Goal: Information Seeking & Learning: Learn about a topic

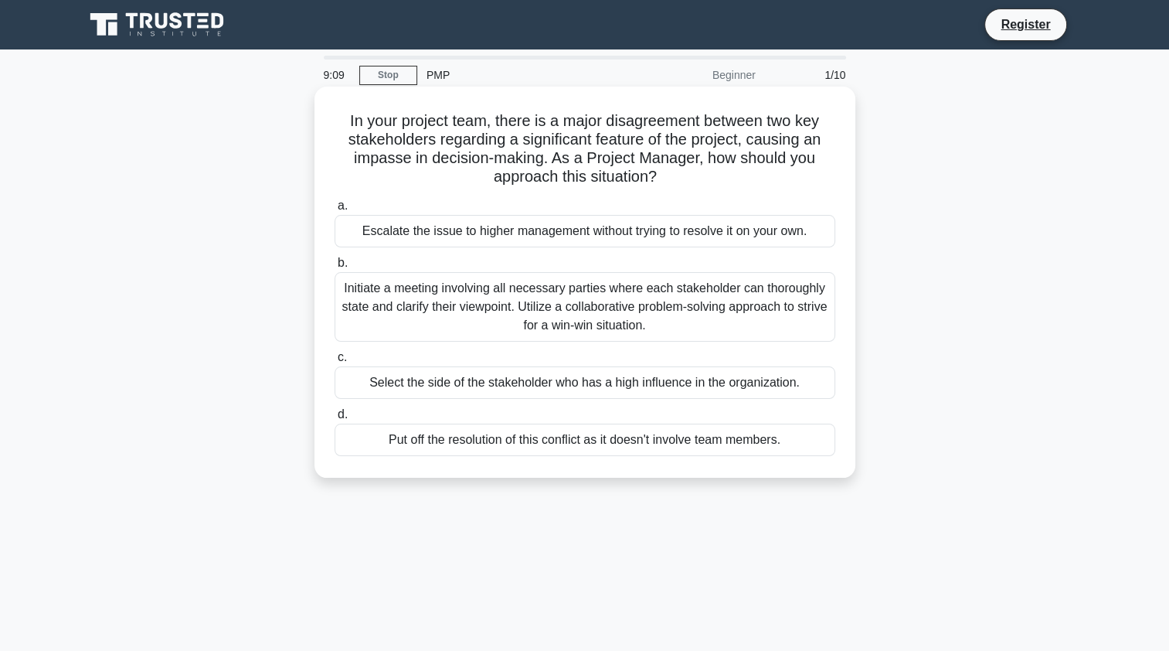
click at [528, 122] on h5 "In your project team, there is a major disagreement between two key stakeholder…" at bounding box center [585, 149] width 504 height 76
click at [652, 124] on h5 "In your project team, there is a major disagreement between two key stakeholder…" at bounding box center [585, 149] width 504 height 76
click at [803, 138] on h5 "In your project team, there is a major disagreement between two key stakeholder…" at bounding box center [585, 149] width 504 height 76
click at [593, 128] on h5 "In your project team, there is a major disagreement between two key stakeholder…" at bounding box center [585, 149] width 504 height 76
click at [741, 141] on h5 "In your project team, there is a major disagreement between two key stakeholder…" at bounding box center [585, 149] width 504 height 76
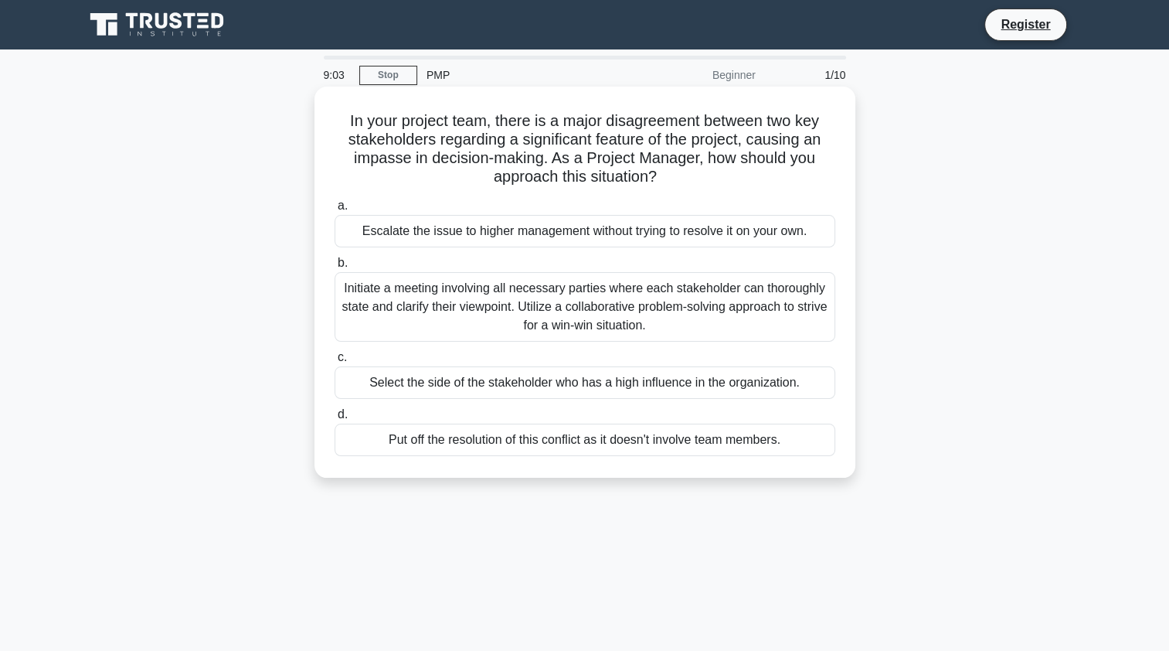
click at [475, 156] on h5 "In your project team, there is a major disagreement between two key stakeholder…" at bounding box center [585, 149] width 504 height 76
click at [598, 318] on div "Initiate a meeting involving all necessary parties where each stakeholder can t…" at bounding box center [585, 307] width 501 height 70
click at [335, 268] on input "b. Initiate a meeting involving all necessary parties where each stakeholder ca…" at bounding box center [335, 263] width 0 height 10
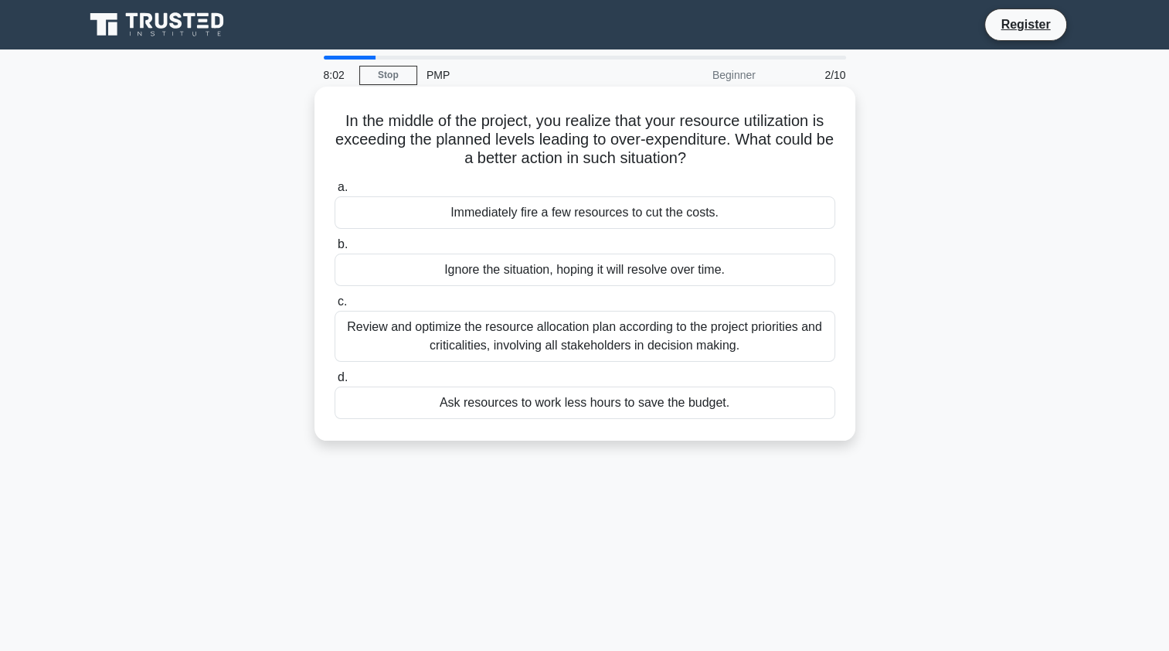
click at [637, 345] on div "Review and optimize the resource allocation plan according to the project prior…" at bounding box center [585, 336] width 501 height 51
click at [335, 307] on input "c. Review and optimize the resource allocation plan according to the project pr…" at bounding box center [335, 302] width 0 height 10
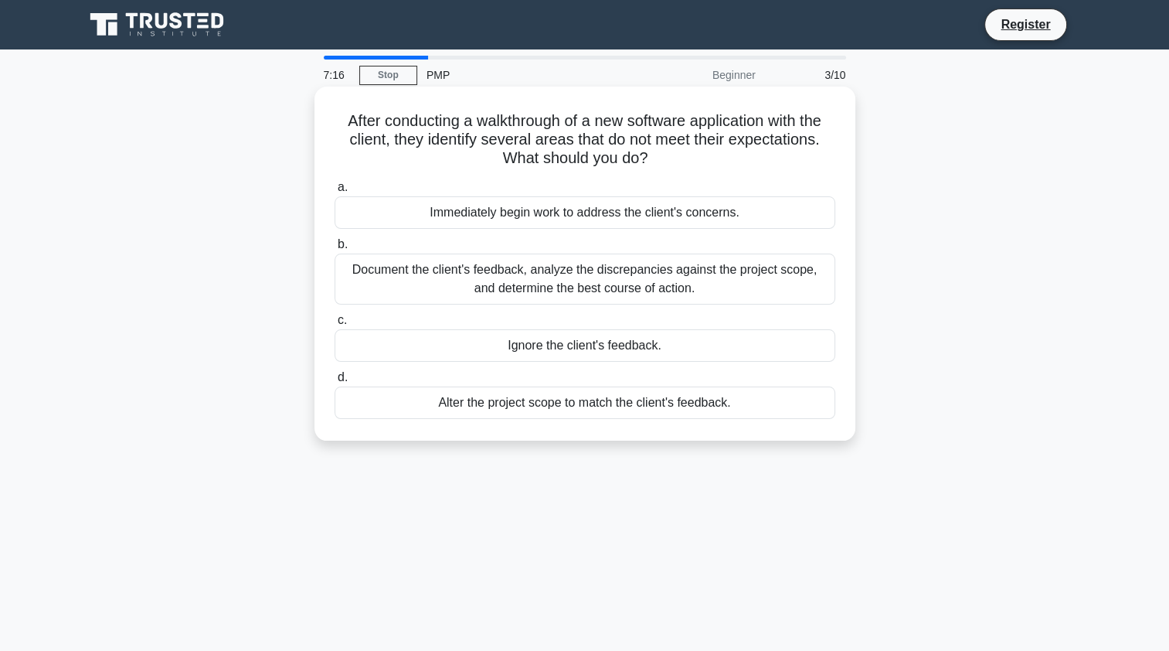
click at [516, 217] on div "Immediately begin work to address the client's concerns." at bounding box center [585, 212] width 501 height 32
click at [335, 192] on input "a. Immediately begin work to address the client's concerns." at bounding box center [335, 187] width 0 height 10
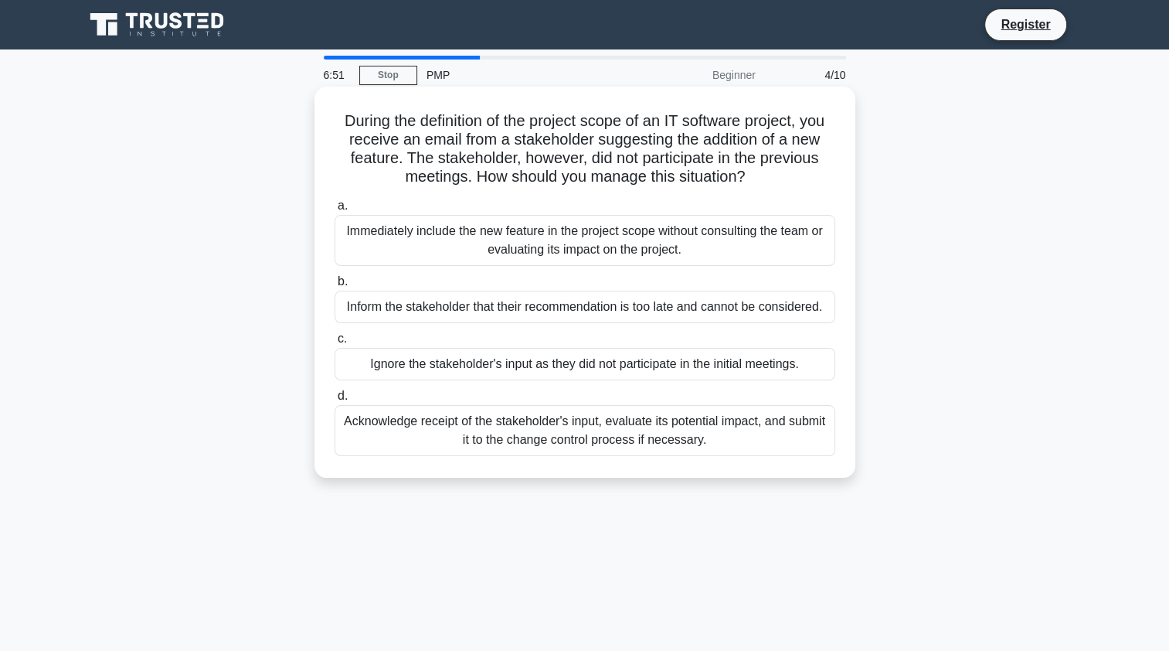
click at [655, 425] on div "Acknowledge receipt of the stakeholder's input, evaluate its potential impact, …" at bounding box center [585, 430] width 501 height 51
click at [335, 401] on input "d. Acknowledge receipt of the stakeholder's input, evaluate its potential impac…" at bounding box center [335, 396] width 0 height 10
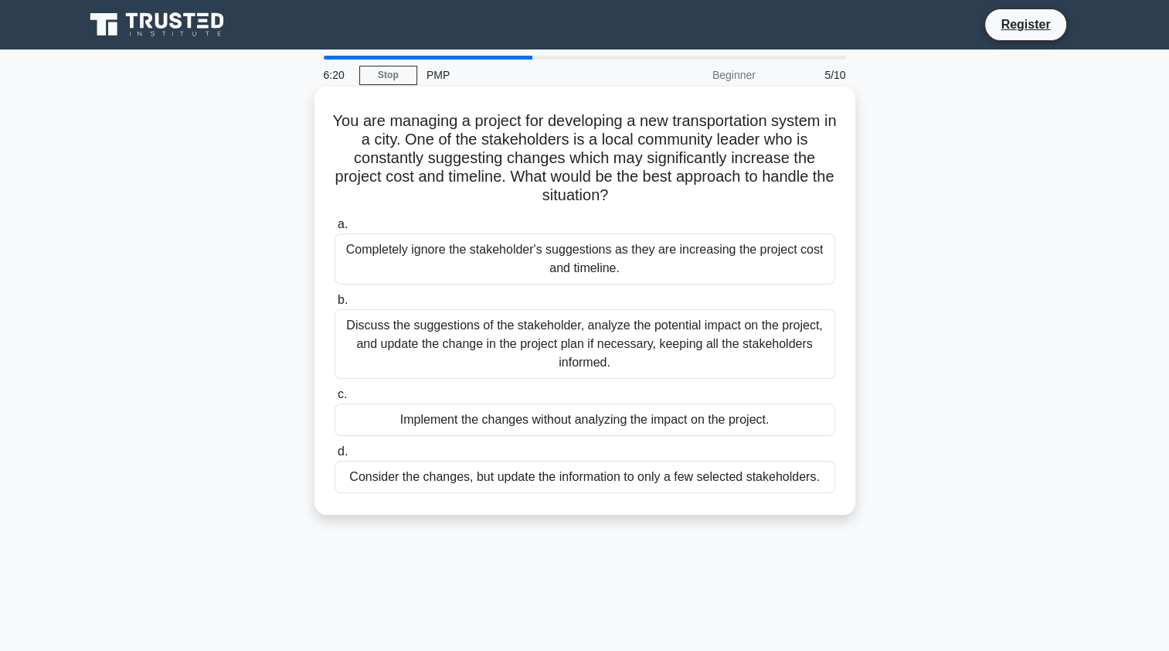
click at [578, 333] on div "Discuss the suggestions of the stakeholder, analyze the potential impact on the…" at bounding box center [585, 344] width 501 height 70
click at [335, 305] on input "b. Discuss the suggestions of the stakeholder, analyze the potential impact on …" at bounding box center [335, 300] width 0 height 10
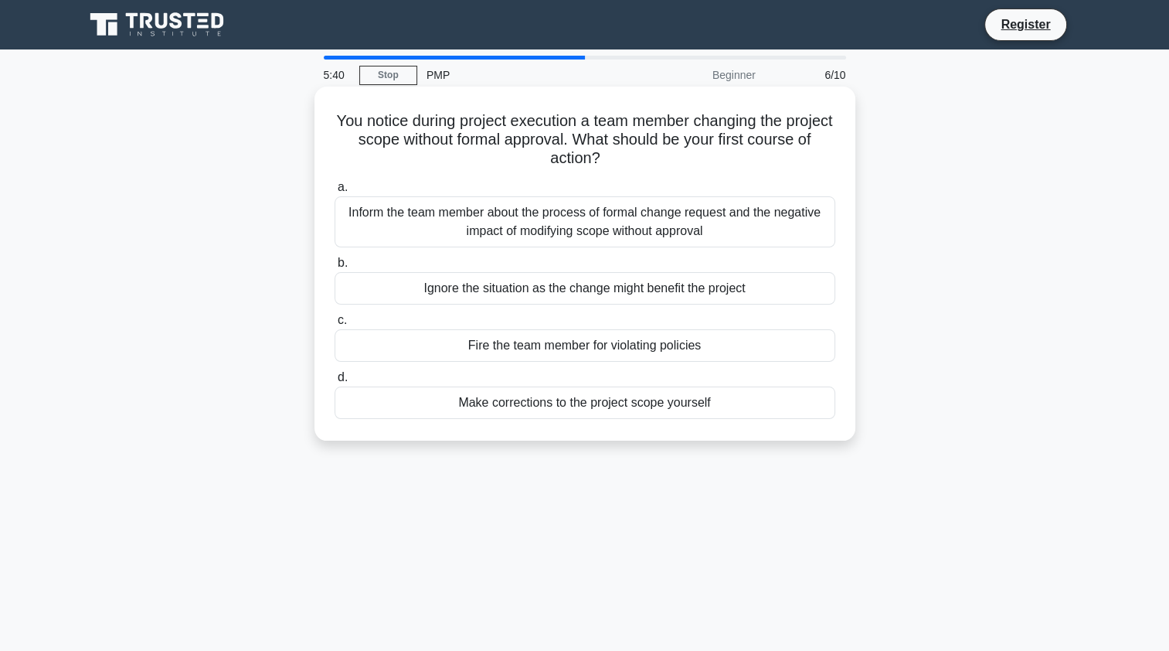
click at [575, 222] on div "Inform the team member about the process of formal change request and the negat…" at bounding box center [585, 221] width 501 height 51
click at [335, 192] on input "a. Inform the team member about the process of formal change request and the ne…" at bounding box center [335, 187] width 0 height 10
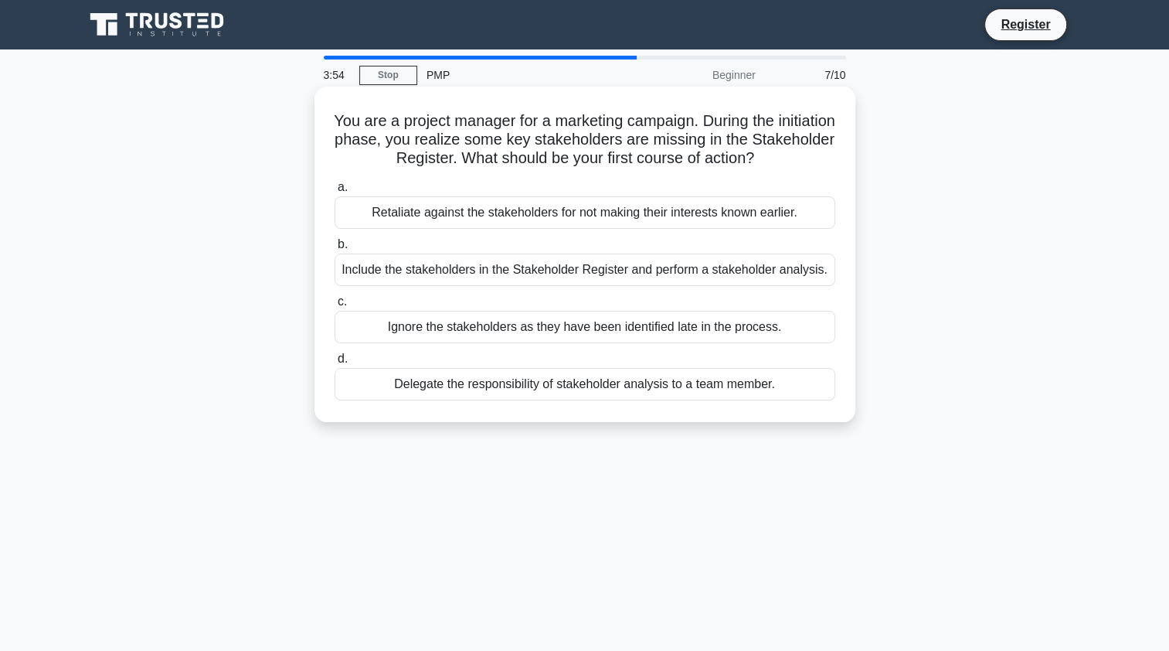
click at [486, 270] on div "Include the stakeholders in the Stakeholder Register and perform a stakeholder …" at bounding box center [585, 269] width 501 height 32
click at [335, 250] on input "b. Include the stakeholders in the Stakeholder Register and perform a stakehold…" at bounding box center [335, 244] width 0 height 10
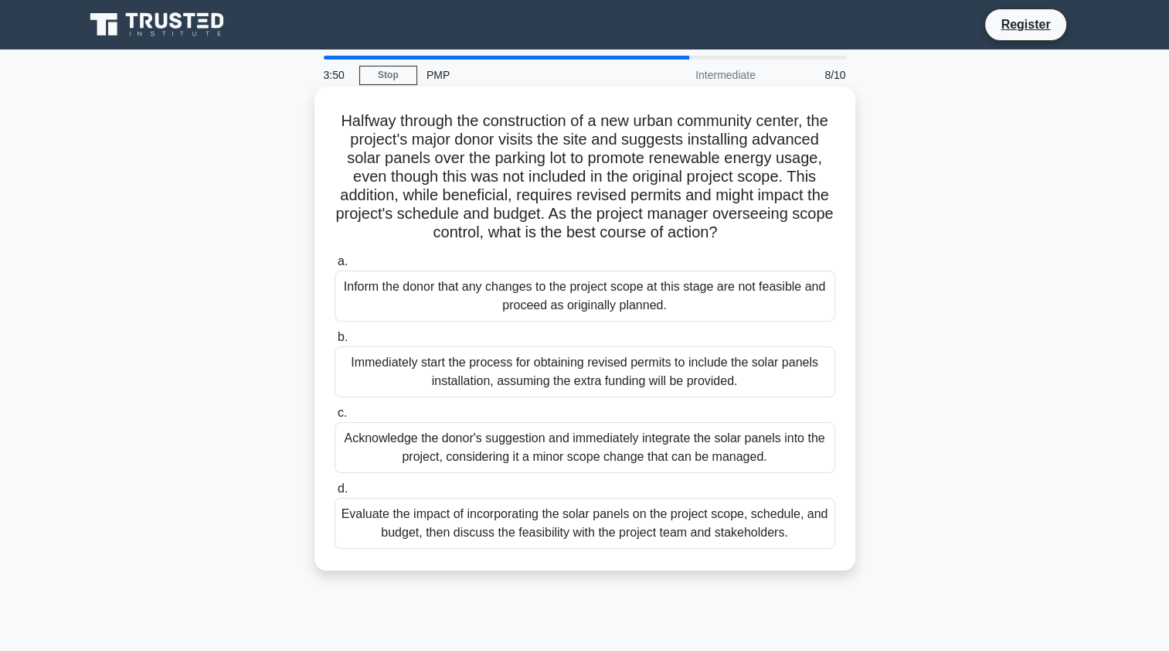
click at [492, 397] on div "Immediately start the process for obtaining revised permits to include the sola…" at bounding box center [585, 371] width 501 height 51
click at [335, 342] on input "b. Immediately start the process for obtaining revised permits to include the s…" at bounding box center [335, 337] width 0 height 10
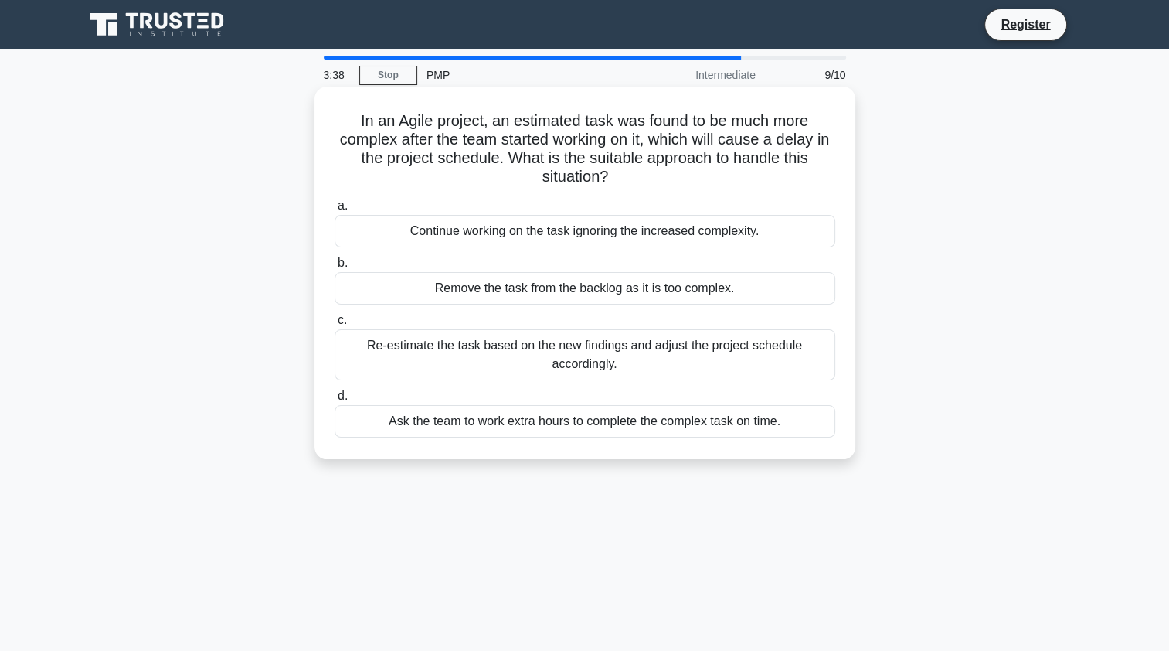
click at [525, 423] on div "Ask the team to work extra hours to complete the complex task on time." at bounding box center [585, 421] width 501 height 32
click at [335, 401] on input "d. Ask the team to work extra hours to complete the complex task on time." at bounding box center [335, 396] width 0 height 10
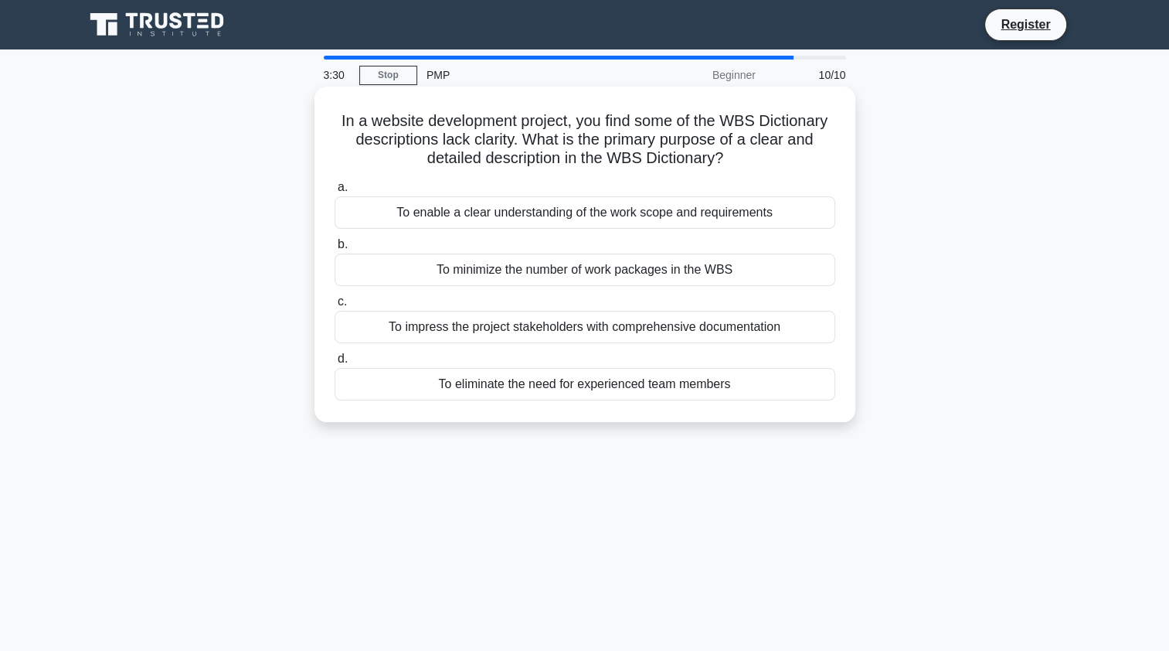
click at [461, 223] on div "To enable a clear understanding of the work scope and requirements" at bounding box center [585, 212] width 501 height 32
click at [335, 192] on input "a. To enable a clear understanding of the work scope and requirements" at bounding box center [335, 187] width 0 height 10
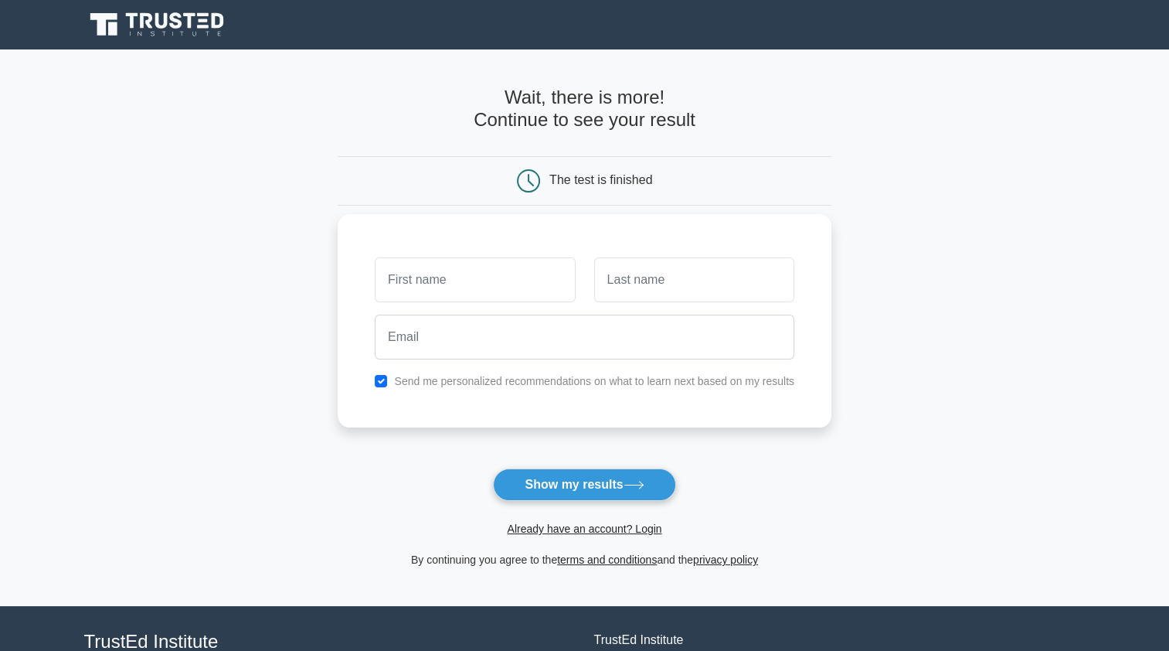
click at [478, 287] on input "text" at bounding box center [475, 279] width 200 height 45
type input "[PERSON_NAME]"
click at [630, 297] on input "text" at bounding box center [694, 279] width 200 height 45
type input "Mohamed"
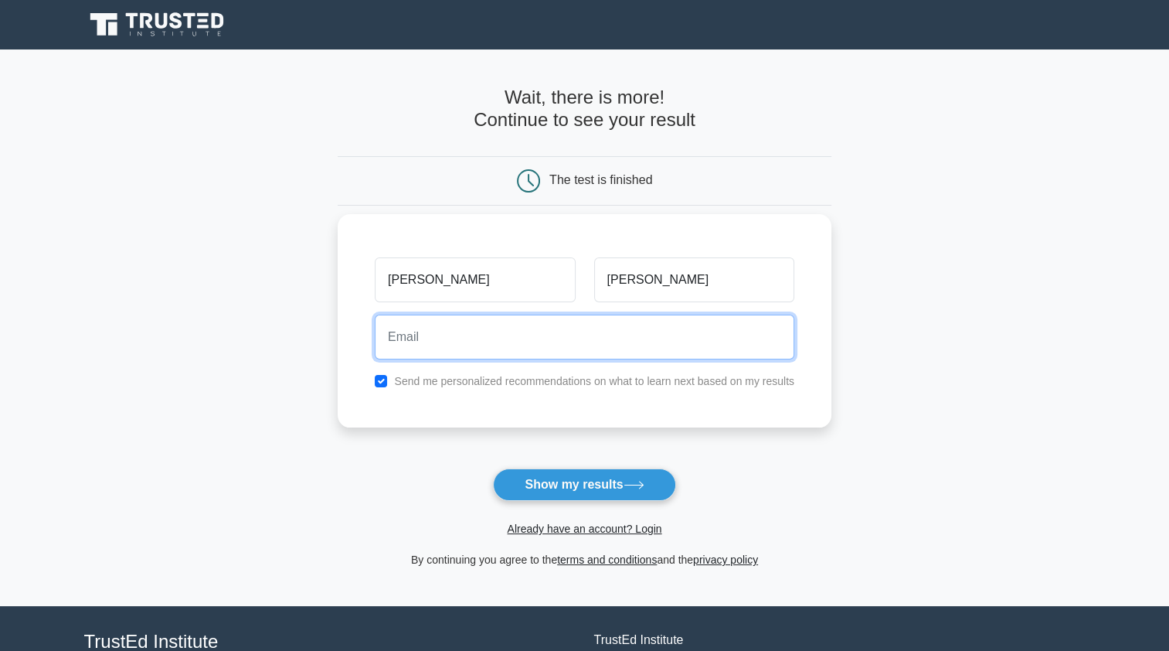
click at [549, 329] on input "email" at bounding box center [585, 336] width 420 height 45
type input "hassansir2024@google.com"
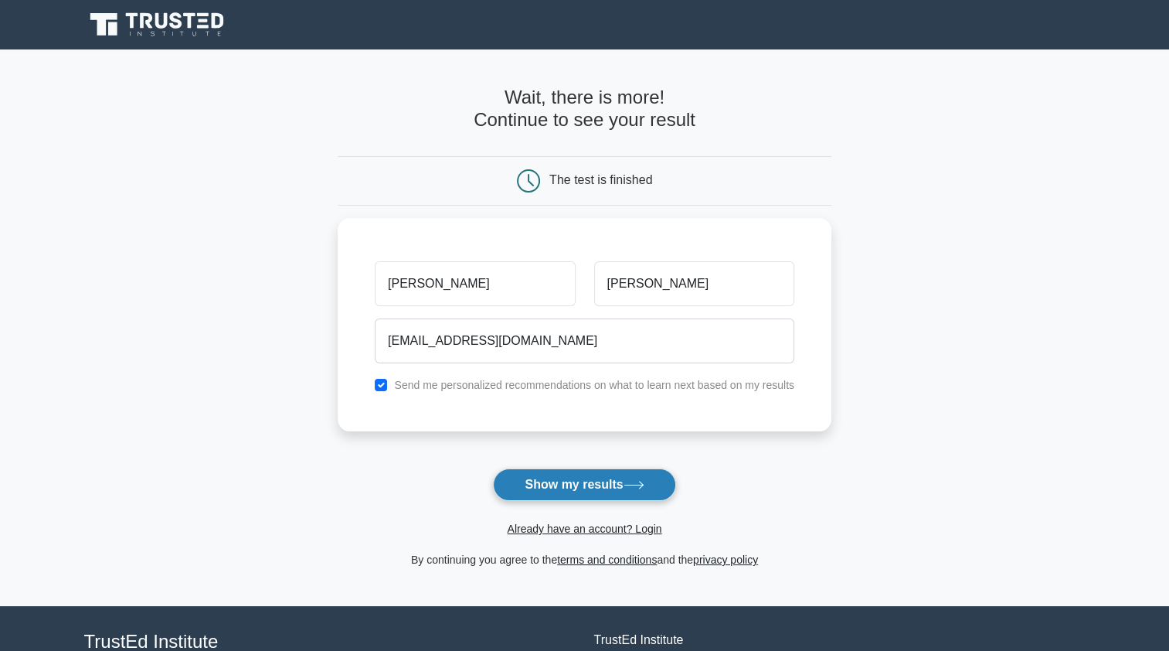
click at [572, 481] on button "Show my results" at bounding box center [584, 484] width 182 height 32
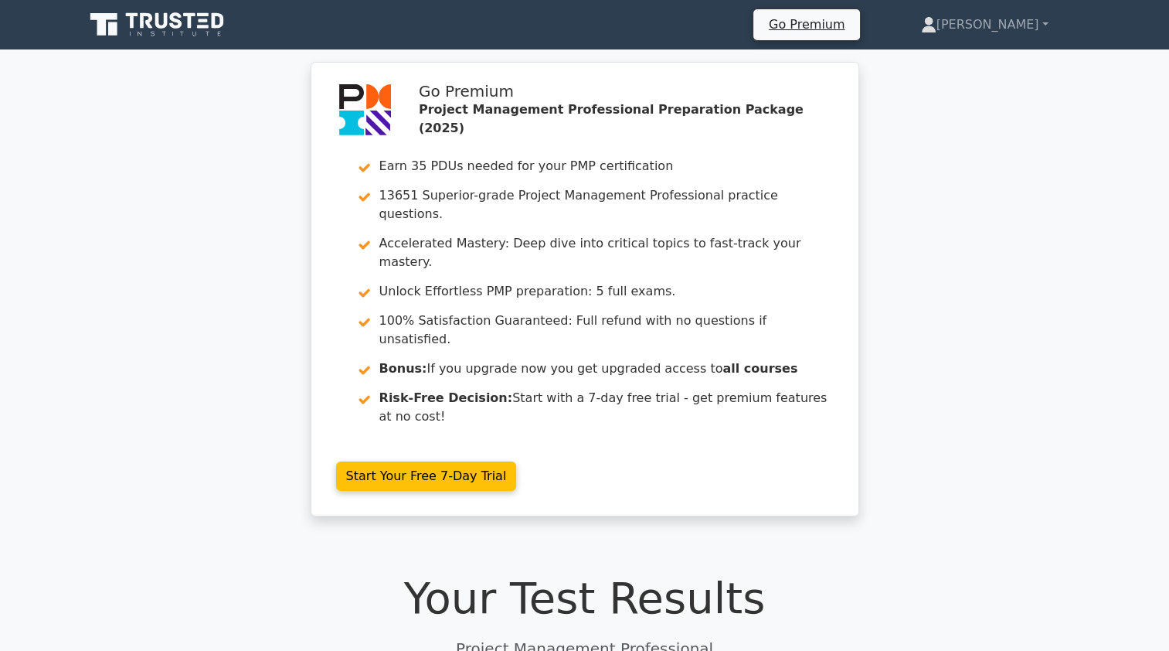
click at [389, 572] on div "Your Test Results Project Management Professional" at bounding box center [584, 615] width 1001 height 87
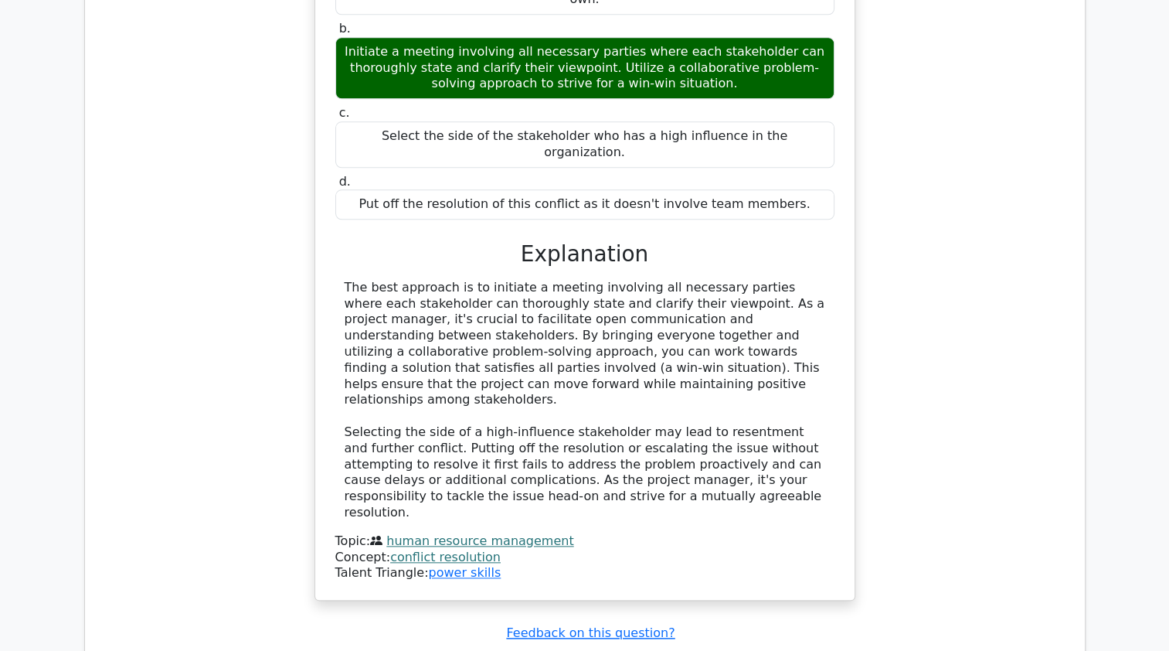
scroll to position [1576, 0]
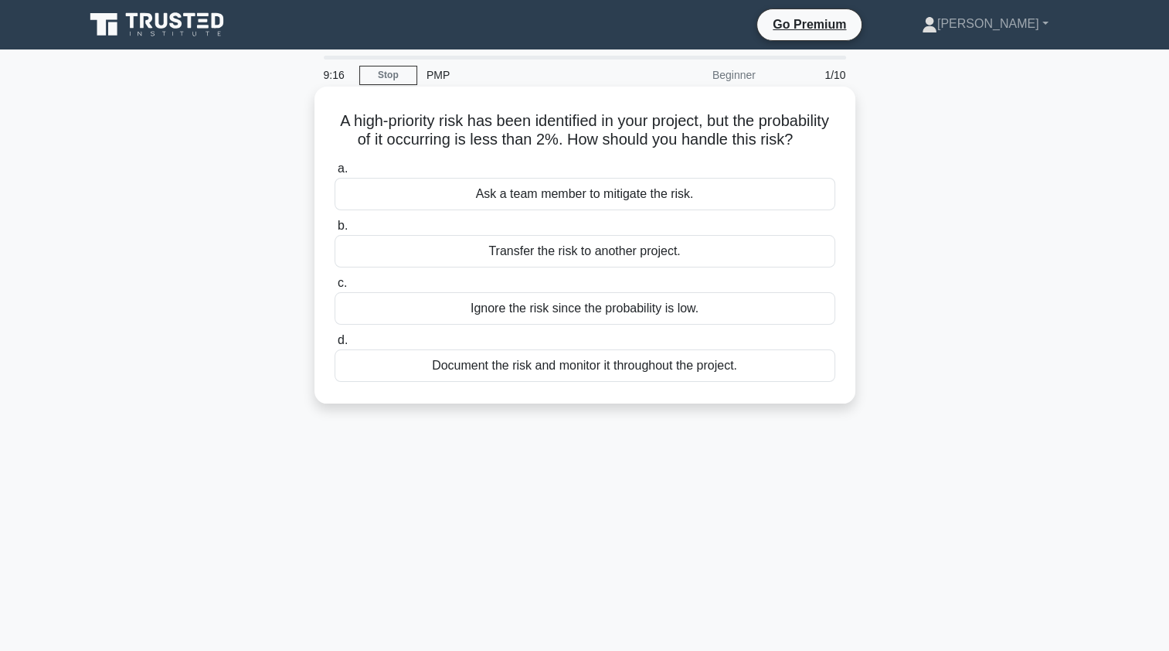
click at [643, 382] on div "Document the risk and monitor it throughout the project." at bounding box center [585, 365] width 501 height 32
click at [335, 345] on input "d. Document the risk and monitor it throughout the project." at bounding box center [335, 340] width 0 height 10
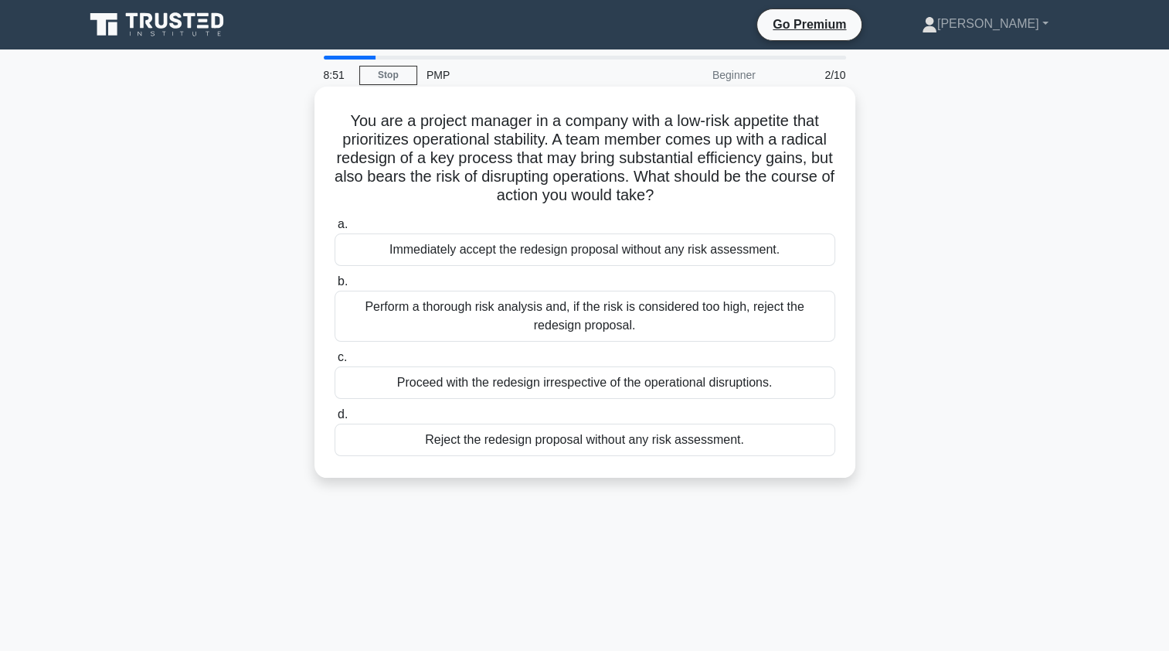
click at [372, 137] on h5 "You are a project manager in a company with a low-risk appetite that prioritize…" at bounding box center [585, 158] width 504 height 94
click at [688, 146] on h5 "You are a project manager in a company with a low-risk appetite that prioritize…" at bounding box center [585, 158] width 504 height 94
click at [674, 138] on h5 "You are a project manager in a company with a low-risk appetite that prioritize…" at bounding box center [585, 158] width 504 height 94
click at [379, 154] on h5 "You are a project manager in a company with a low-risk appetite that prioritize…" at bounding box center [585, 158] width 504 height 94
click at [502, 160] on h5 "You are a project manager in a company with a low-risk appetite that prioritize…" at bounding box center [585, 158] width 504 height 94
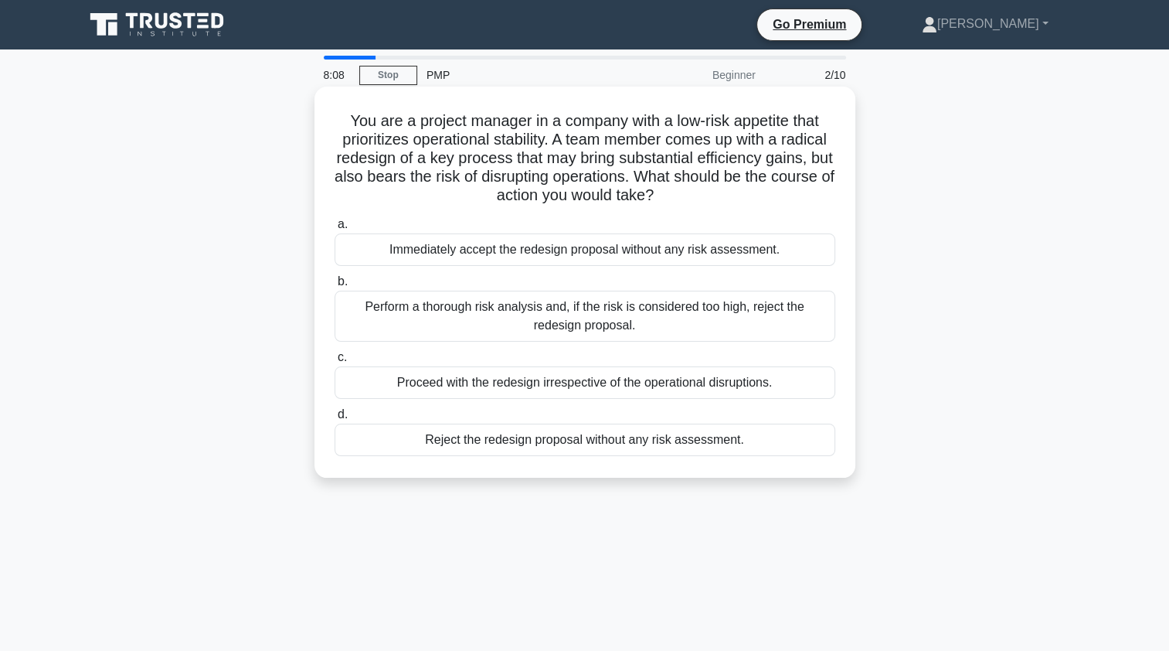
click at [662, 159] on h5 "You are a project manager in a company with a low-risk appetite that prioritize…" at bounding box center [585, 158] width 504 height 94
click at [779, 168] on h5 "You are a project manager in a company with a low-risk appetite that prioritize…" at bounding box center [585, 158] width 504 height 94
click at [457, 178] on h5 "You are a project manager in a company with a low-risk appetite that prioritize…" at bounding box center [585, 158] width 504 height 94
click at [610, 184] on h5 "You are a project manager in a company with a low-risk appetite that prioritize…" at bounding box center [585, 158] width 504 height 94
click at [607, 195] on h5 "You are a project manager in a company with a low-risk appetite that prioritize…" at bounding box center [585, 158] width 504 height 94
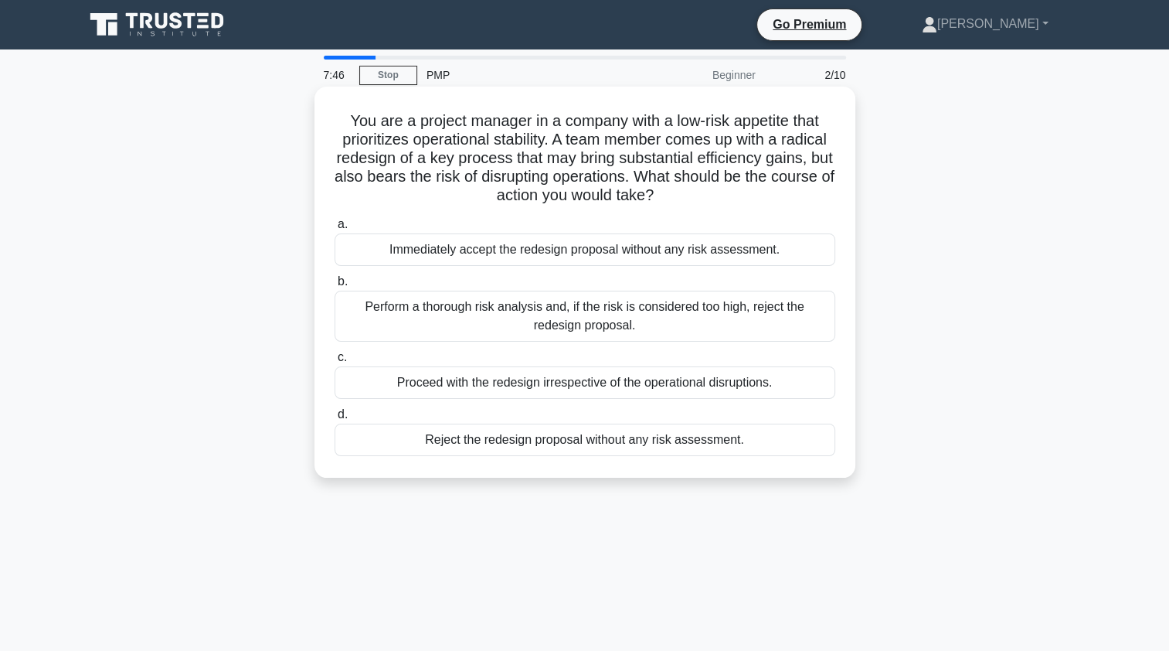
click at [501, 316] on div "Perform a thorough risk analysis and, if the risk is considered too high, rejec…" at bounding box center [585, 315] width 501 height 51
click at [335, 287] on input "b. Perform a thorough risk analysis and, if the risk is considered too high, re…" at bounding box center [335, 282] width 0 height 10
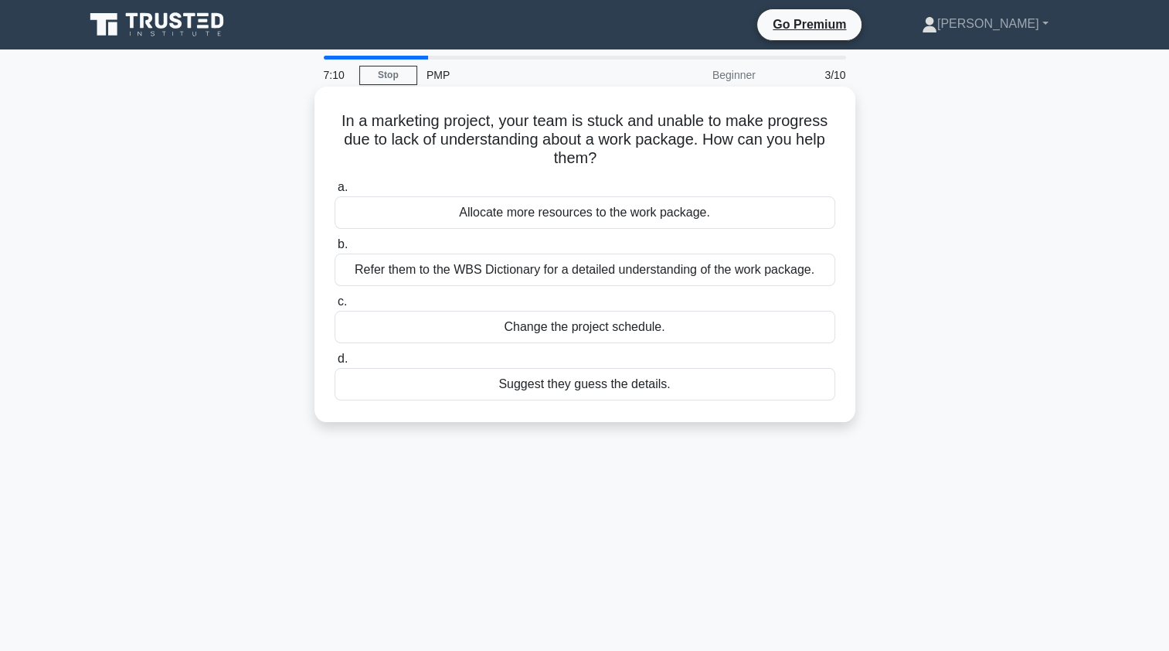
click at [571, 221] on div "Allocate more resources to the work package." at bounding box center [585, 212] width 501 height 32
click at [335, 192] on input "a. Allocate more resources to the work package." at bounding box center [335, 187] width 0 height 10
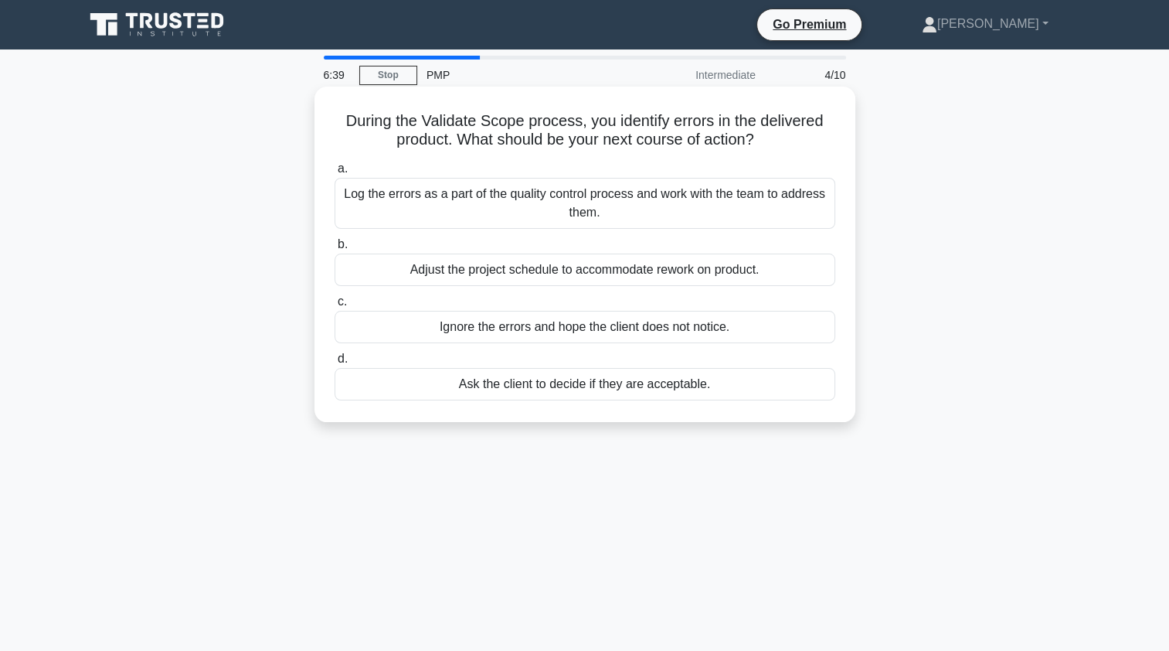
click at [742, 277] on div "Adjust the project schedule to accommodate rework on product." at bounding box center [585, 269] width 501 height 32
click at [335, 250] on input "b. Adjust the project schedule to accommodate rework on product." at bounding box center [335, 244] width 0 height 10
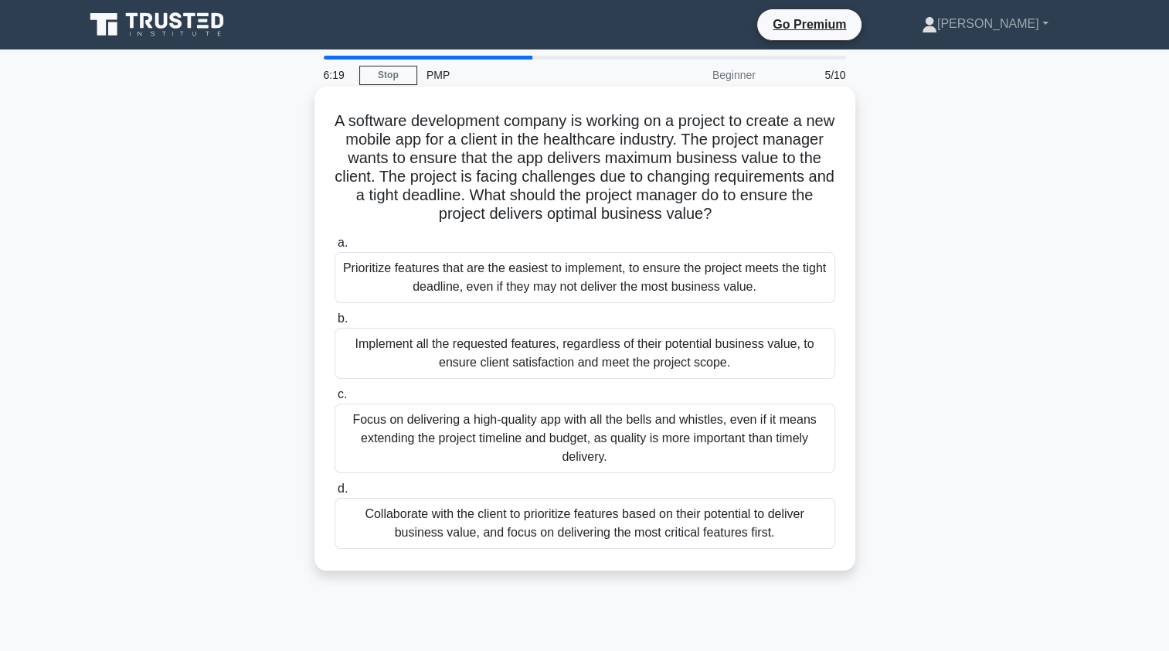
click at [552, 524] on div "Collaborate with the client to prioritize features based on their potential to …" at bounding box center [585, 523] width 501 height 51
click at [335, 494] on input "d. Collaborate with the client to prioritize features based on their potential …" at bounding box center [335, 489] width 0 height 10
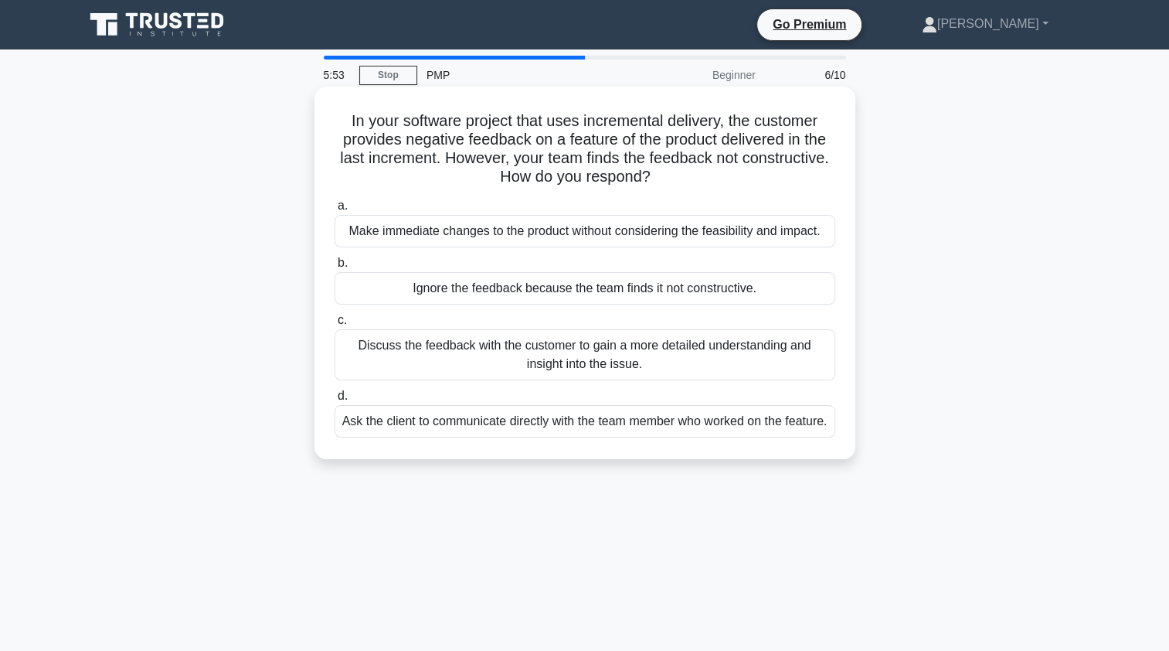
click at [673, 357] on div "Discuss the feedback with the customer to gain a more detailed understanding an…" at bounding box center [585, 354] width 501 height 51
click at [335, 325] on input "c. Discuss the feedback with the customer to gain a more detailed understanding…" at bounding box center [335, 320] width 0 height 10
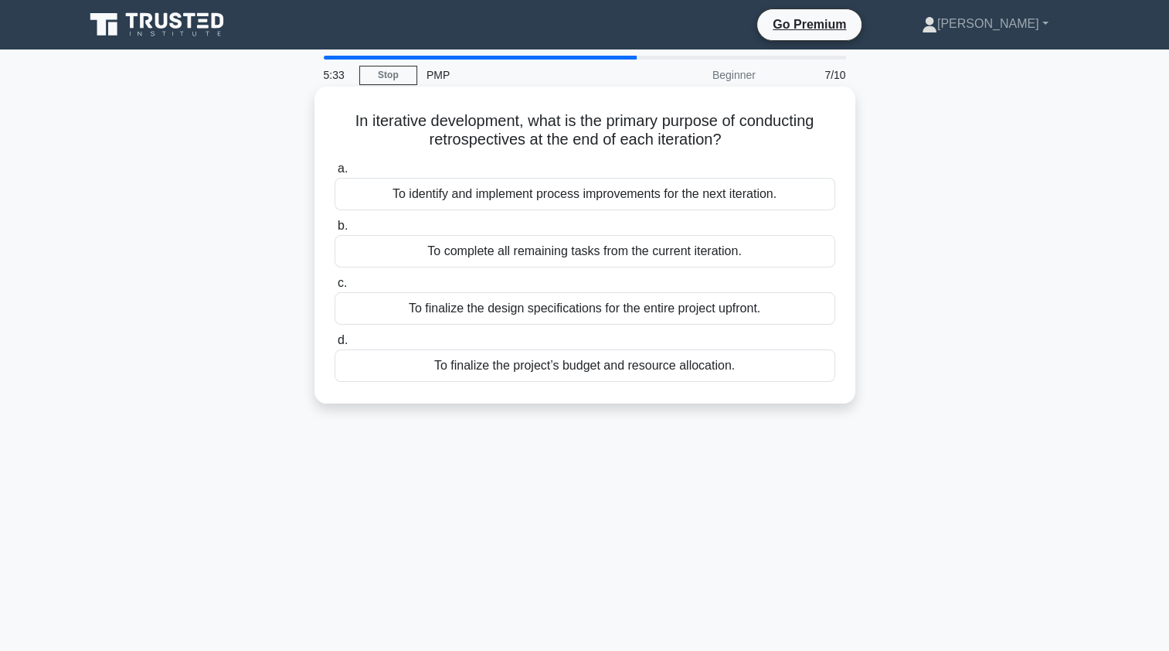
click at [513, 313] on div "To finalize the design specifications for the entire project upfront." at bounding box center [585, 308] width 501 height 32
click at [335, 288] on input "c. To finalize the design specifications for the entire project upfront." at bounding box center [335, 283] width 0 height 10
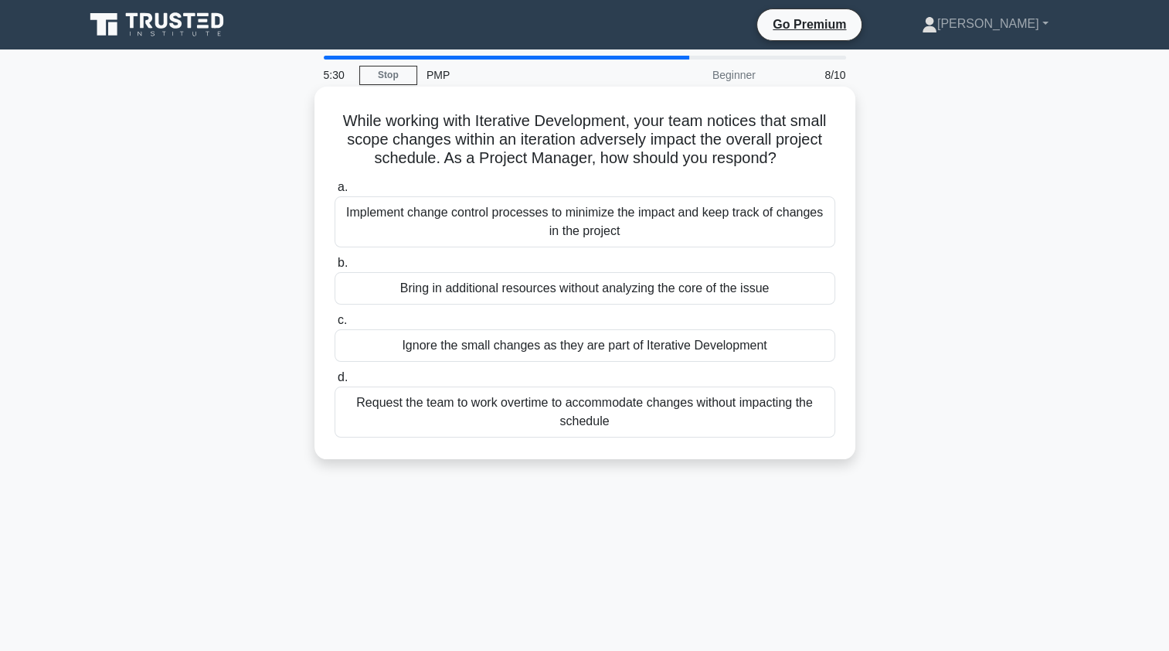
click at [562, 402] on div "Request the team to work overtime to accommodate changes without impacting the …" at bounding box center [585, 411] width 501 height 51
click at [335, 382] on input "d. Request the team to work overtime to accommodate changes without impacting t…" at bounding box center [335, 377] width 0 height 10
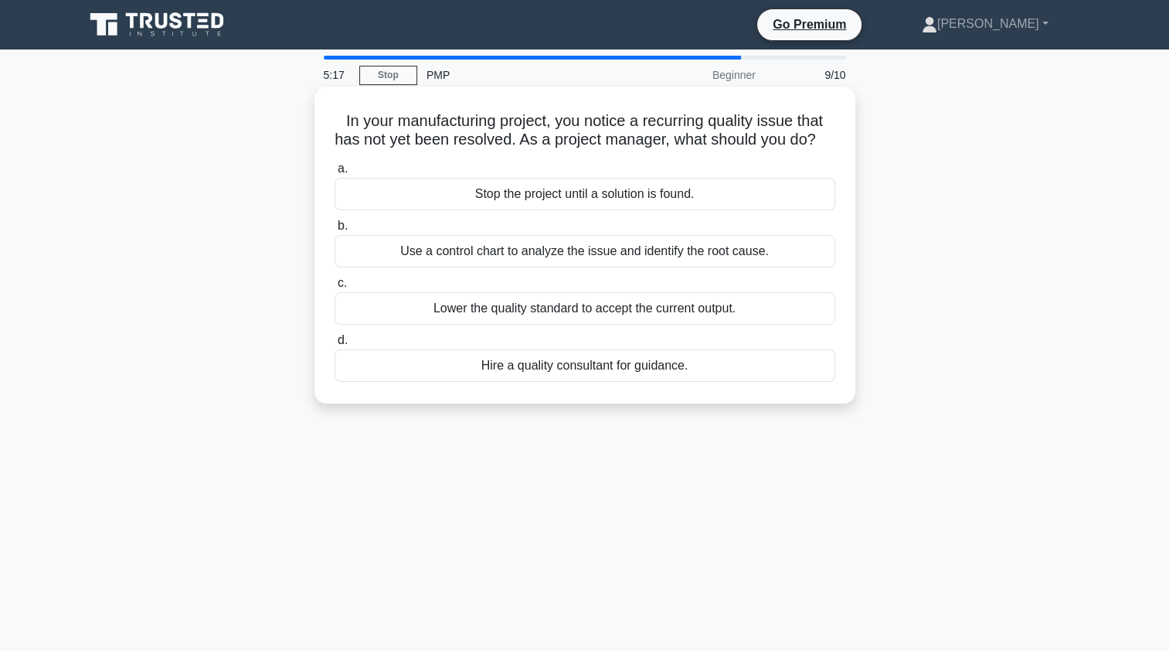
click at [598, 382] on div "Hire a quality consultant for guidance." at bounding box center [585, 365] width 501 height 32
click at [335, 345] on input "d. Hire a quality consultant for guidance." at bounding box center [335, 340] width 0 height 10
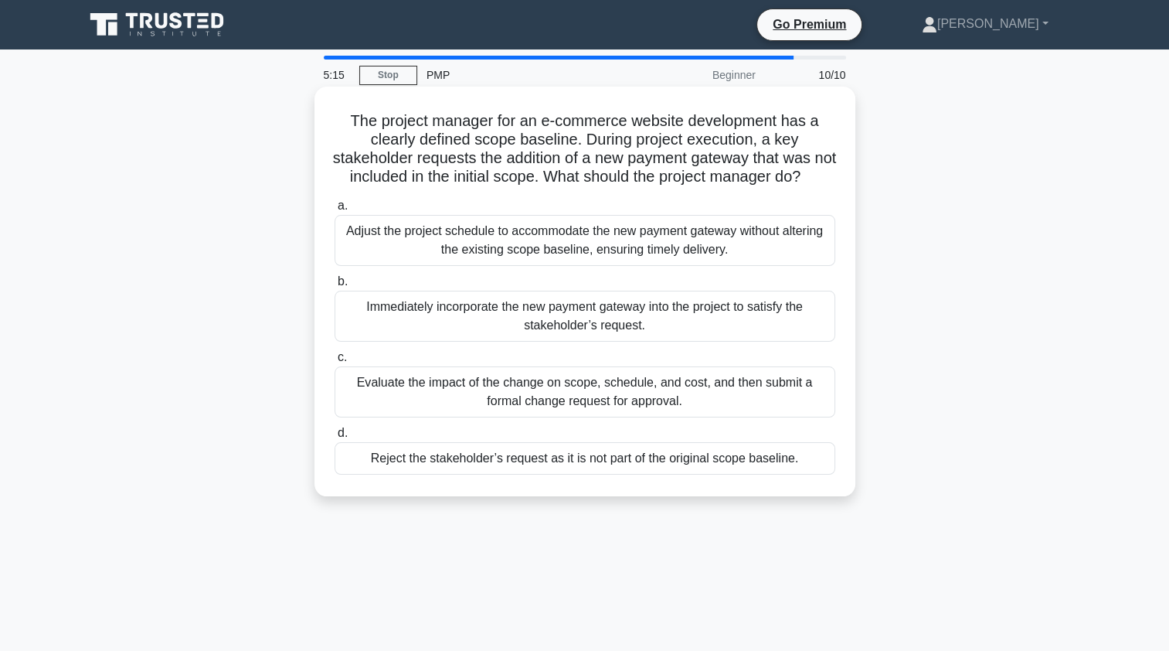
click at [597, 474] on div "Reject the stakeholder’s request as it is not part of the original scope baseli…" at bounding box center [585, 458] width 501 height 32
click at [335, 438] on input "d. Reject the stakeholder’s request as it is not part of the original scope bas…" at bounding box center [335, 433] width 0 height 10
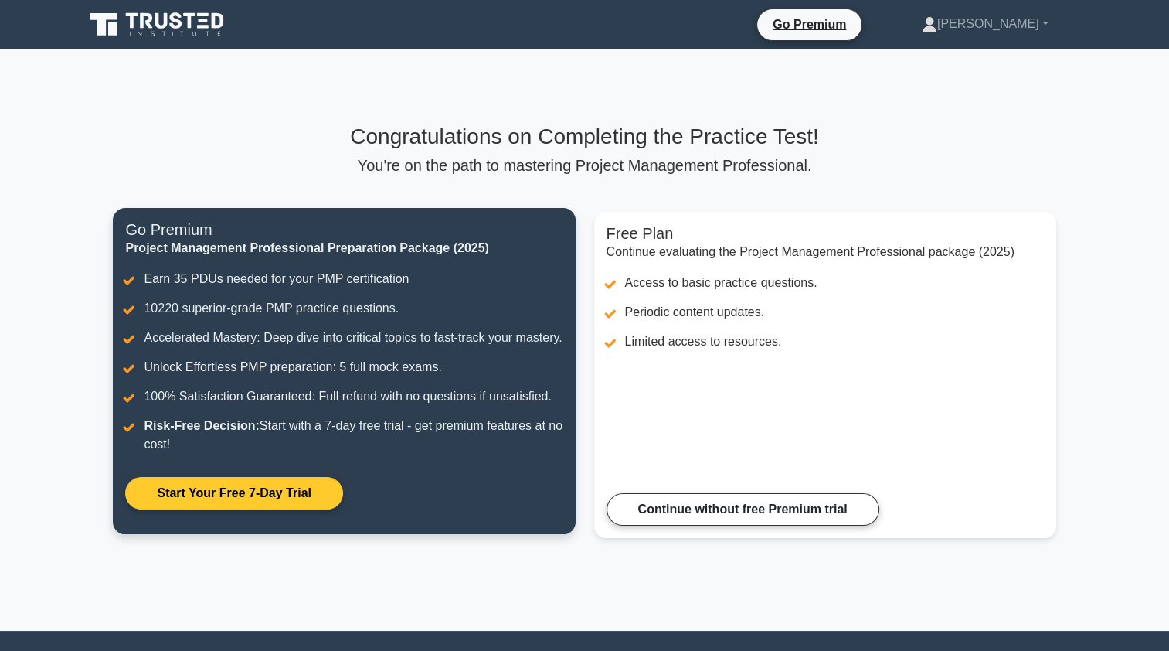
click at [238, 509] on link "Start Your Free 7-Day Trial" at bounding box center [233, 493] width 217 height 32
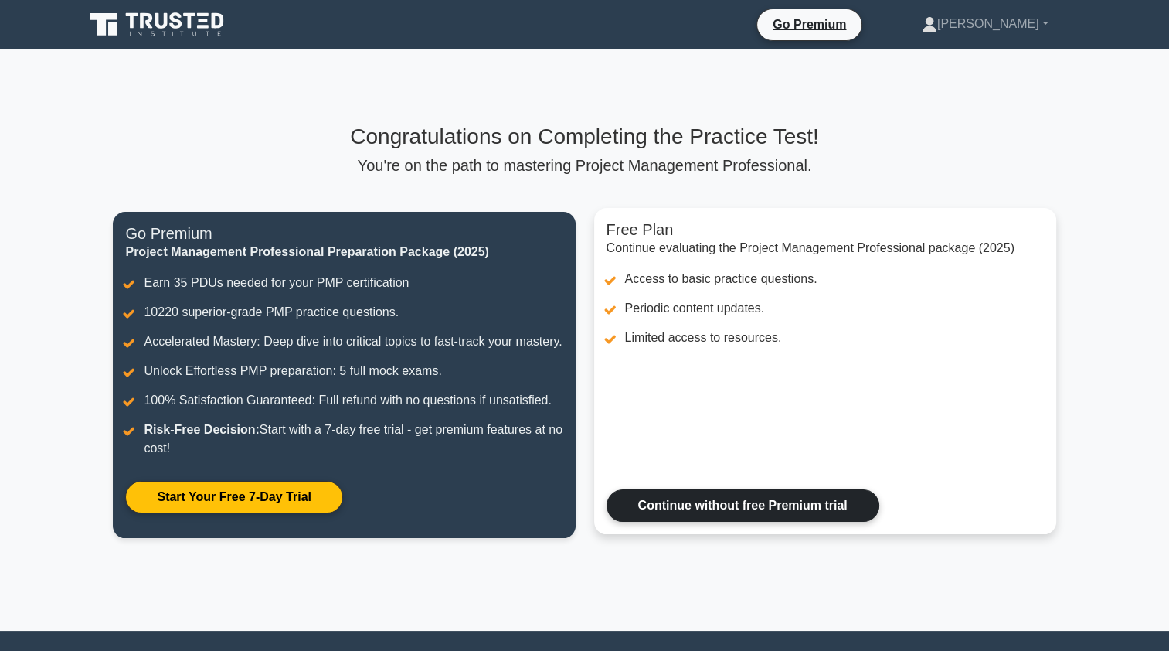
click at [784, 521] on link "Continue without free Premium trial" at bounding box center [742, 505] width 273 height 32
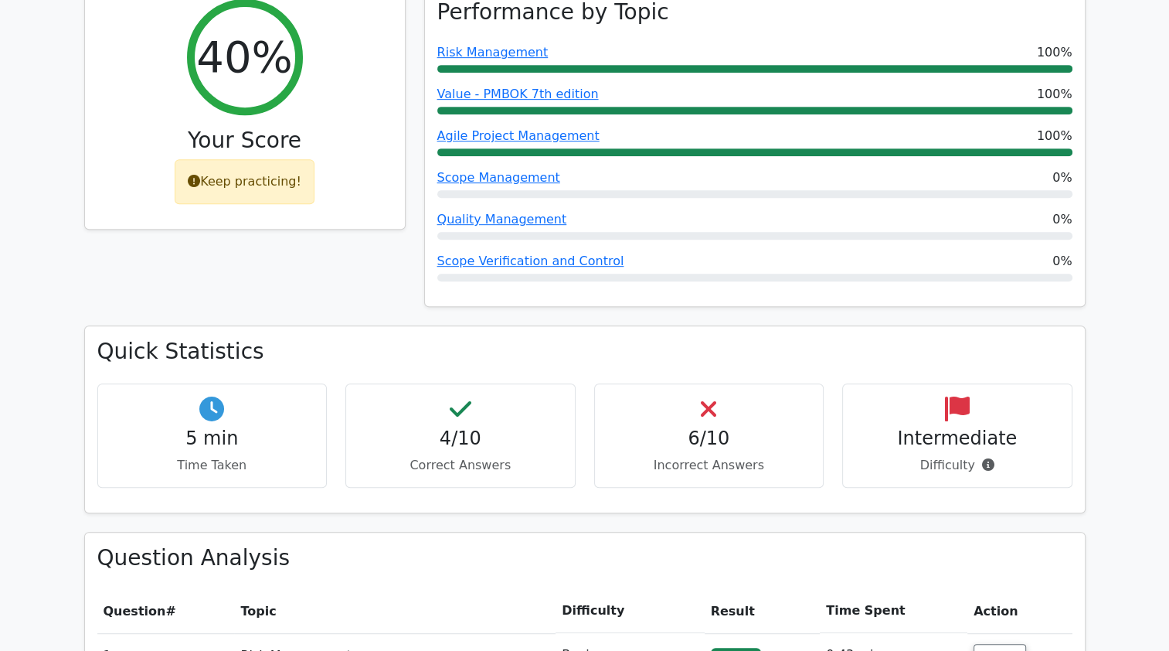
scroll to position [742, 0]
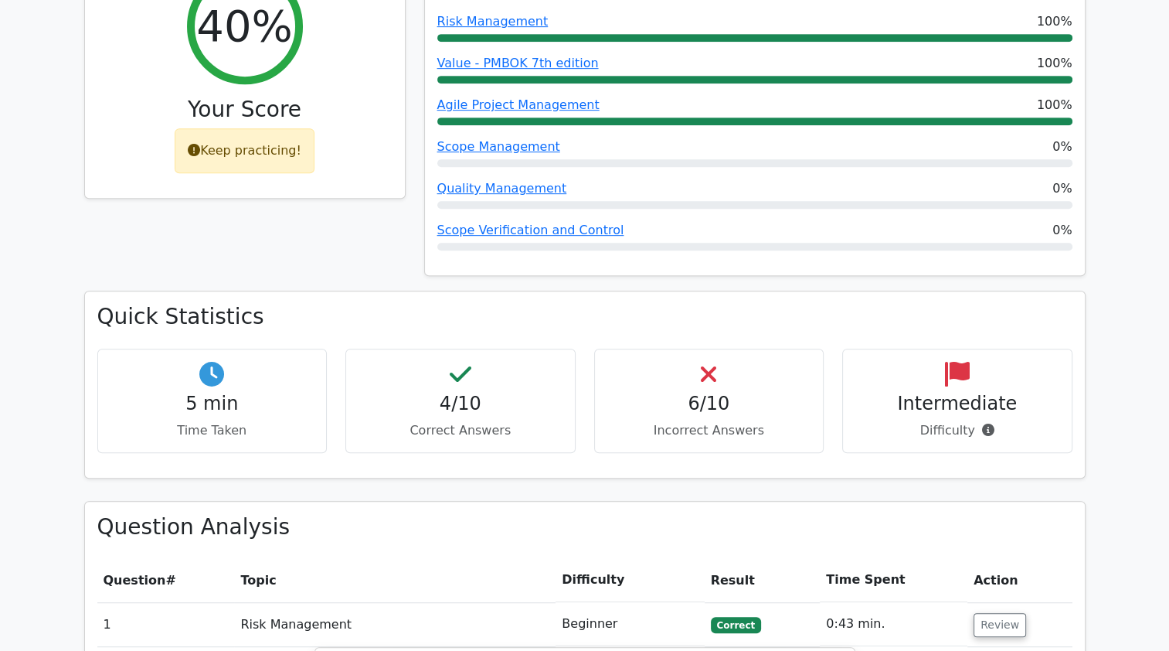
click at [956, 421] on p "Difficulty" at bounding box center [957, 430] width 204 height 19
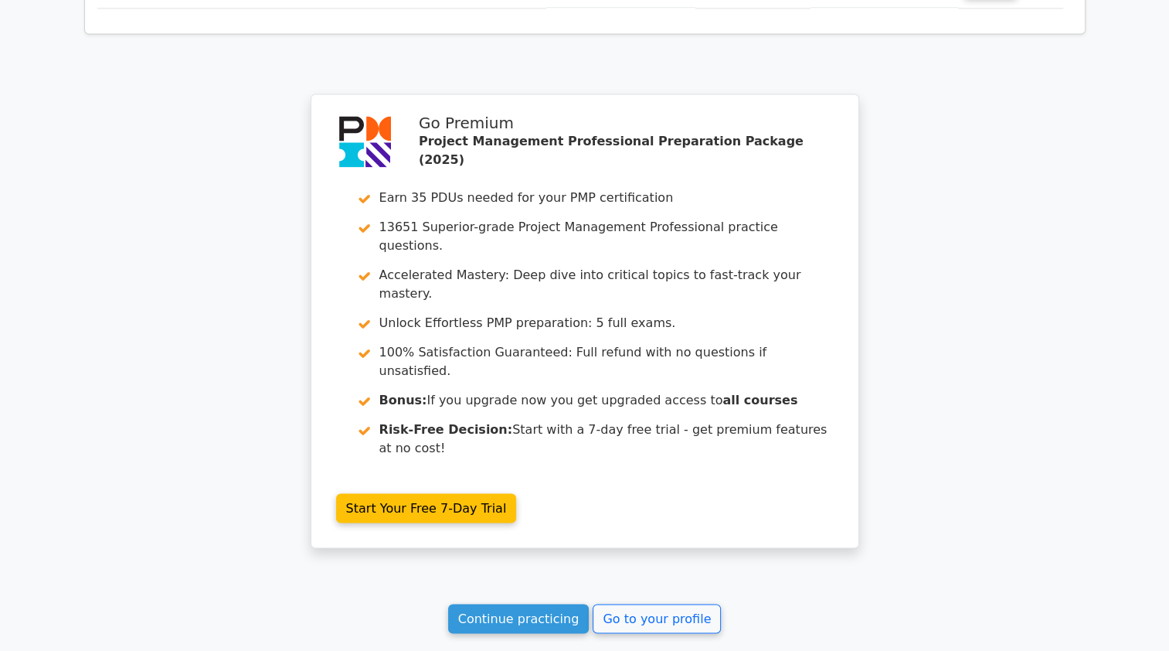
scroll to position [2481, 0]
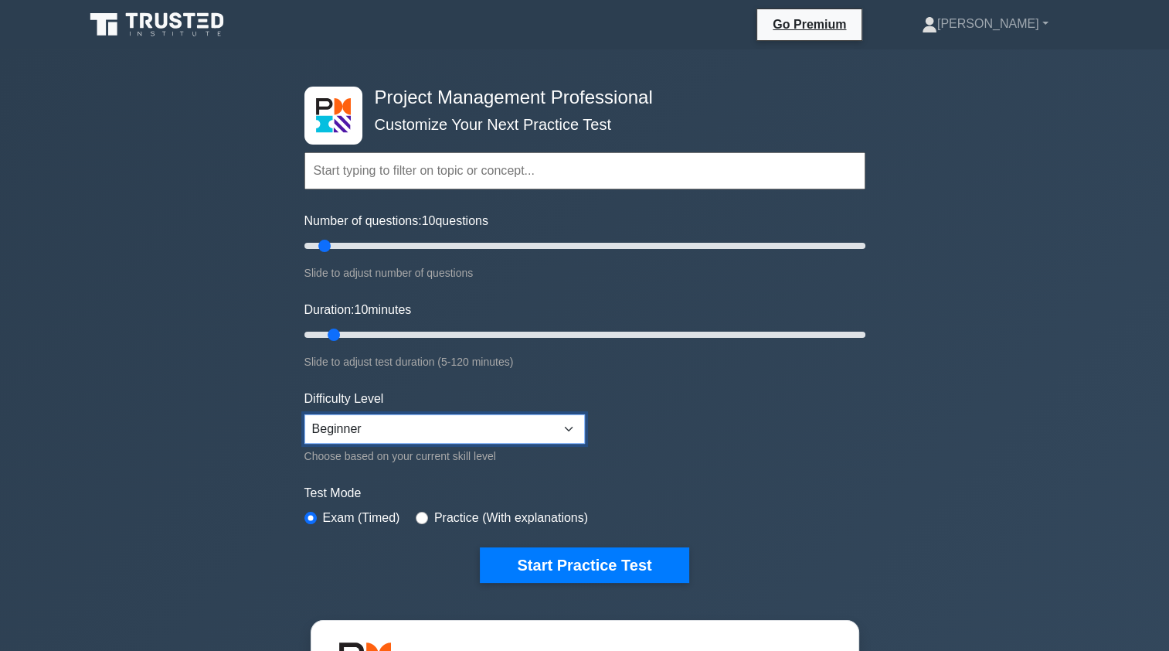
click at [514, 429] on select "Beginner Intermediate Expert" at bounding box center [444, 428] width 280 height 29
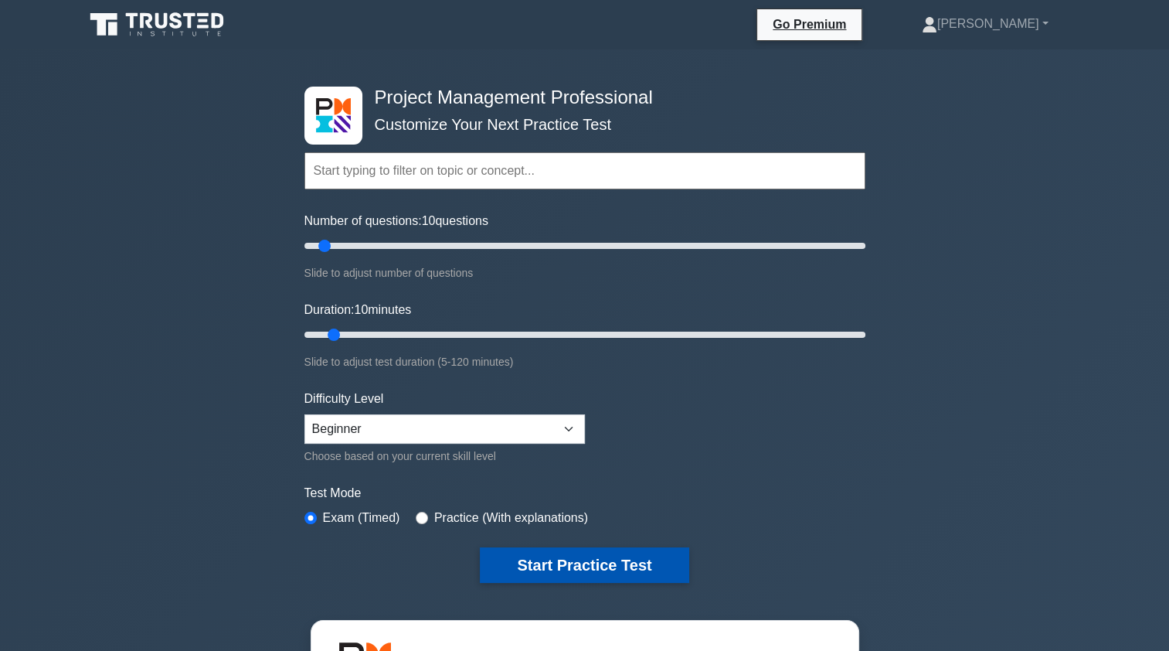
click at [601, 559] on button "Start Practice Test" at bounding box center [584, 565] width 209 height 36
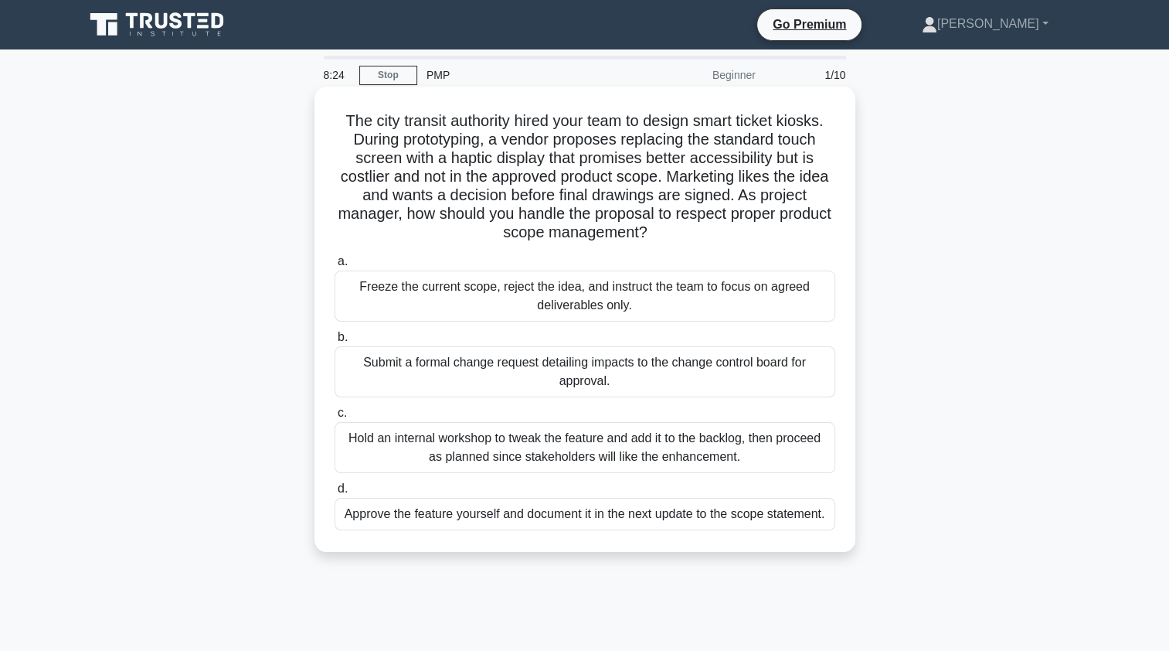
click at [639, 380] on div "Submit a formal change request detailing impacts to the change control board fo…" at bounding box center [585, 371] width 501 height 51
click at [335, 342] on input "b. Submit a formal change request detailing impacts to the change control board…" at bounding box center [335, 337] width 0 height 10
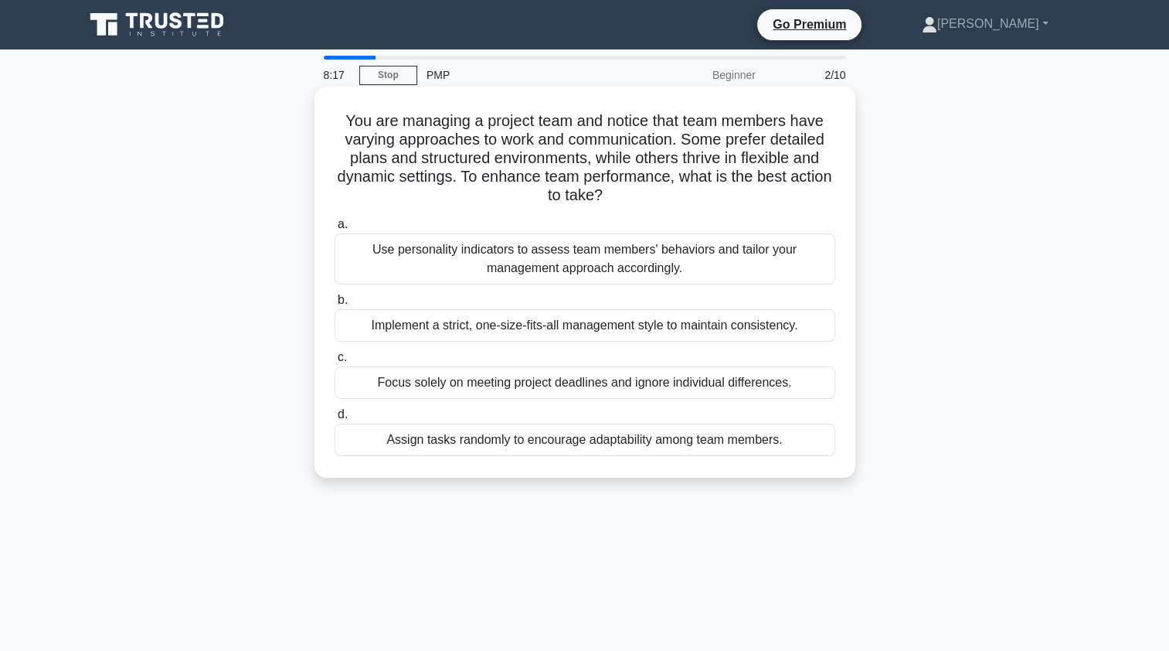
click at [562, 446] on div "Assign tasks randomly to encourage adaptability among team members." at bounding box center [585, 439] width 501 height 32
click at [335, 420] on input "d. Assign tasks randomly to encourage adaptability among team members." at bounding box center [335, 414] width 0 height 10
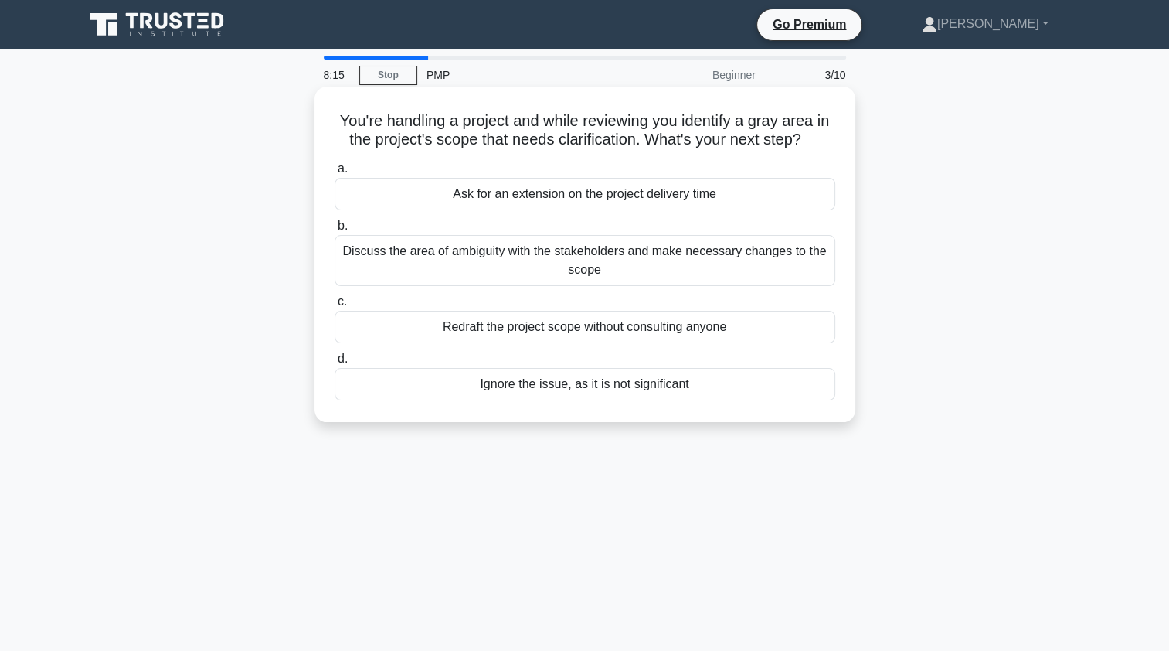
click at [478, 249] on div "Discuss the area of ambiguity with the stakeholders and make necessary changes …" at bounding box center [585, 260] width 501 height 51
click at [335, 231] on input "b. Discuss the area of ambiguity with the stakeholders and make necessary chang…" at bounding box center [335, 226] width 0 height 10
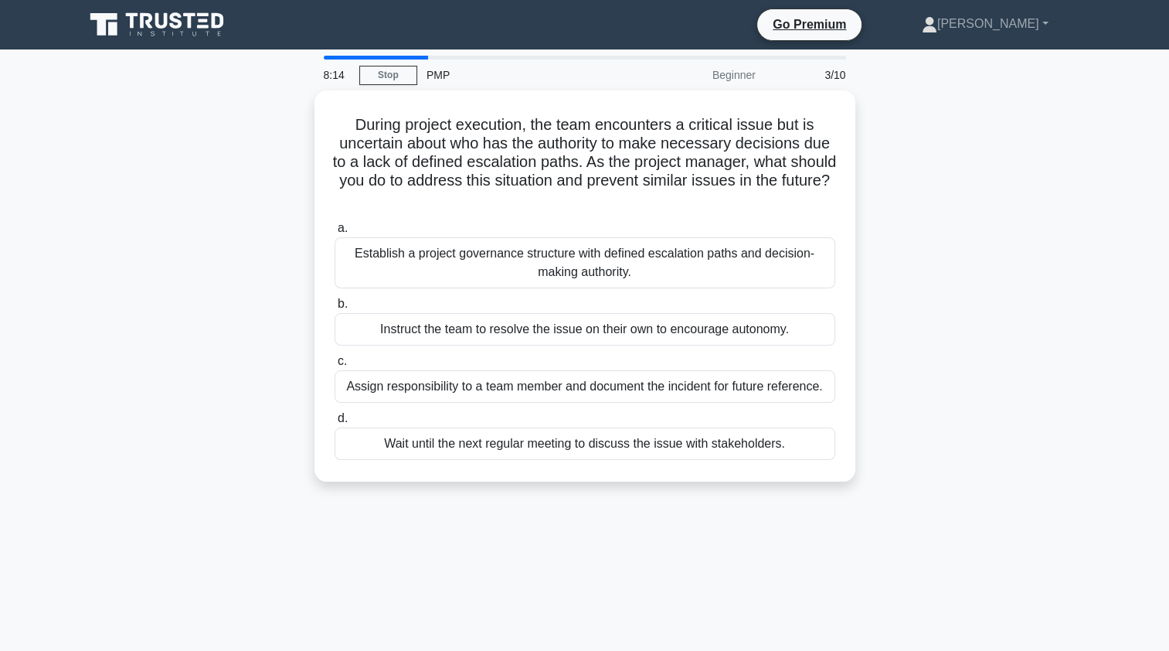
click at [478, 249] on div "Establish a project governance structure with defined escalation paths and deci…" at bounding box center [585, 262] width 501 height 51
click at [335, 233] on input "a. Establish a project governance structure with defined escalation paths and d…" at bounding box center [335, 228] width 0 height 10
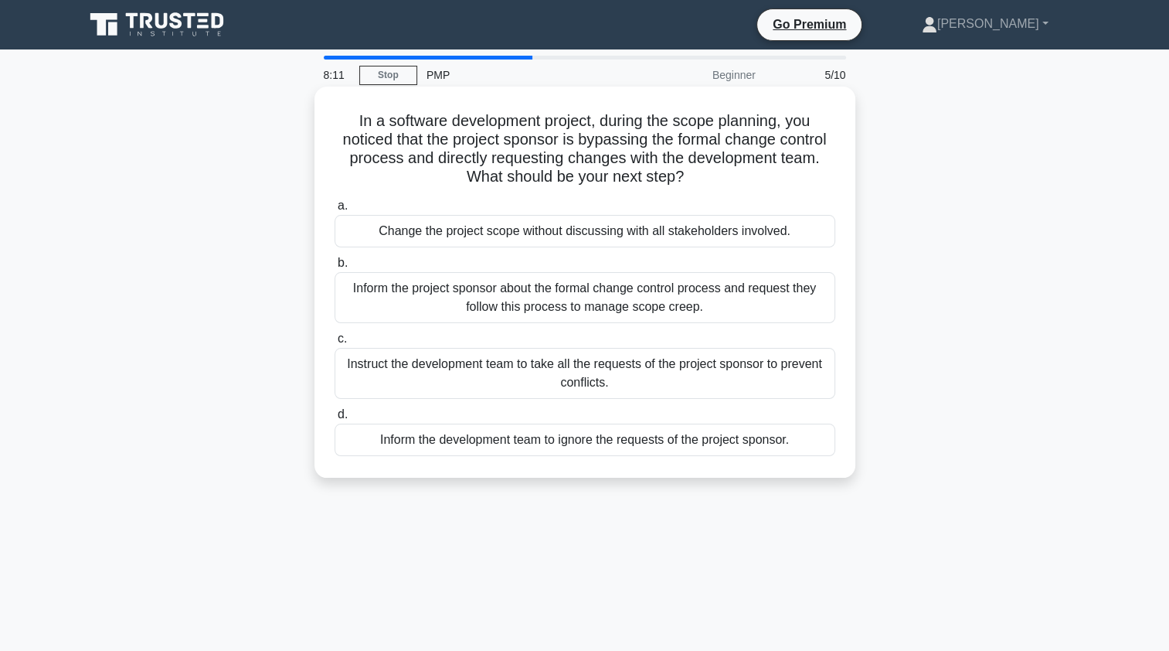
click at [616, 435] on div "Inform the development team to ignore the requests of the project sponsor." at bounding box center [585, 439] width 501 height 32
click at [335, 420] on input "d. Inform the development team to ignore the requests of the project sponsor." at bounding box center [335, 414] width 0 height 10
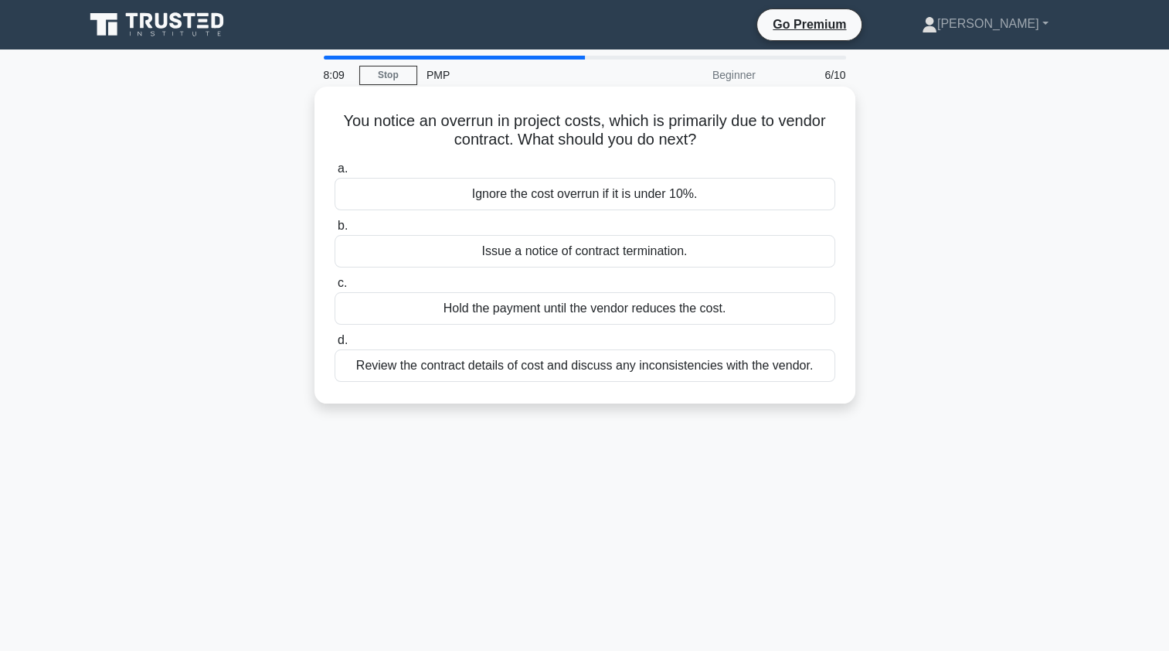
click at [528, 253] on div "Issue a notice of contract termination." at bounding box center [585, 251] width 501 height 32
click at [335, 231] on input "b. Issue a notice of contract termination." at bounding box center [335, 226] width 0 height 10
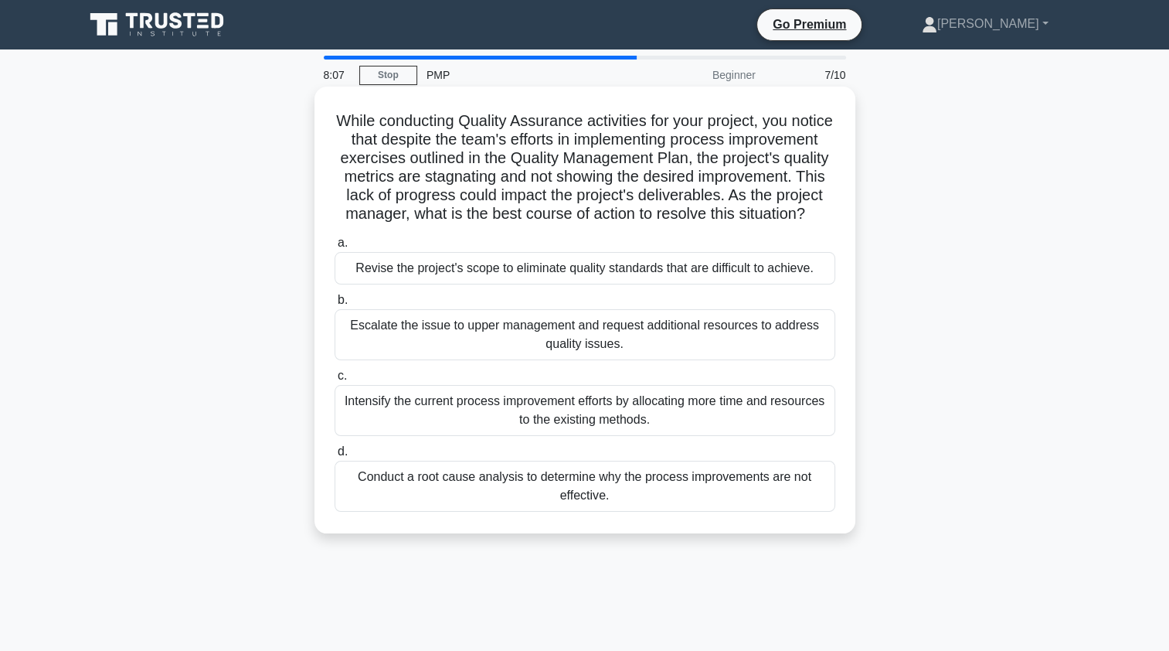
click at [522, 284] on div "Revise the project's scope to eliminate quality standards that are difficult to…" at bounding box center [585, 268] width 501 height 32
click at [335, 248] on input "a. Revise the project's scope to eliminate quality standards that are difficult…" at bounding box center [335, 243] width 0 height 10
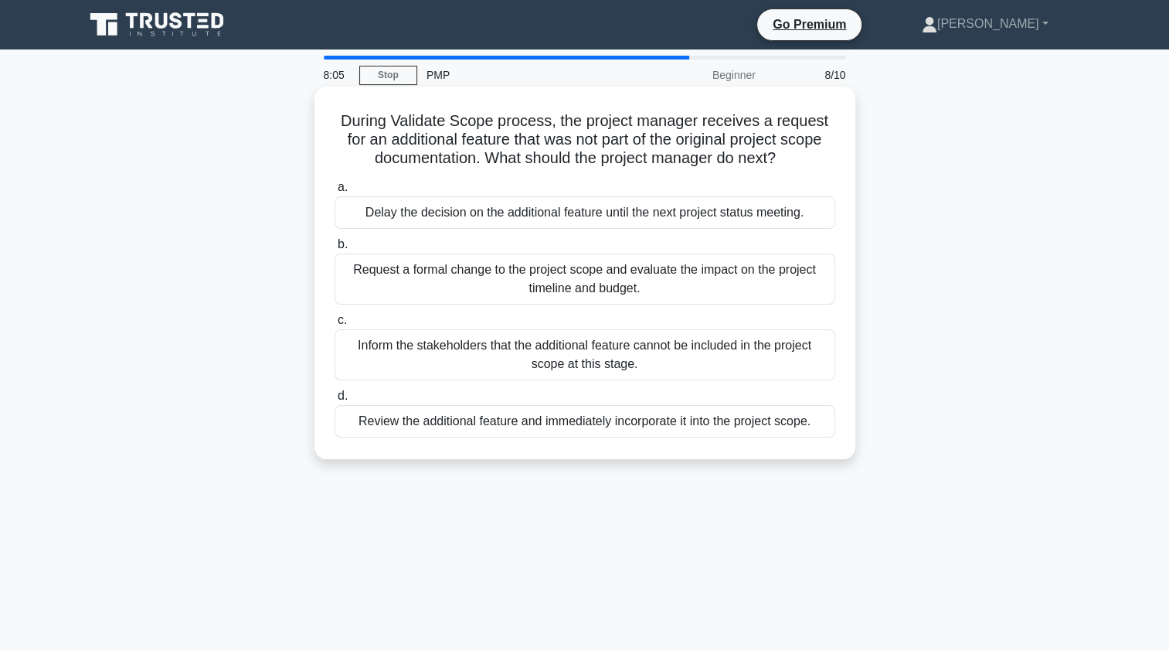
click at [541, 364] on div "Inform the stakeholders that the additional feature cannot be included in the p…" at bounding box center [585, 354] width 501 height 51
click at [335, 325] on input "c. Inform the stakeholders that the additional feature cannot be included in th…" at bounding box center [335, 320] width 0 height 10
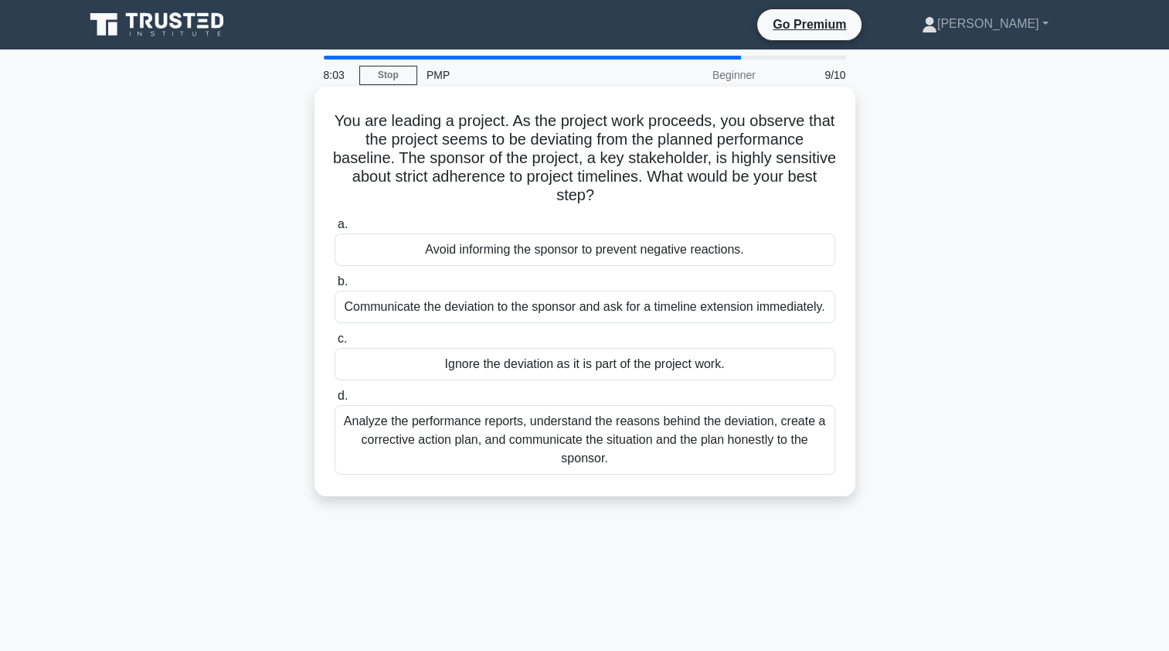
click at [537, 443] on div "Analyze the performance reports, understand the reasons behind the deviation, c…" at bounding box center [585, 440] width 501 height 70
click at [335, 401] on input "d. Analyze the performance reports, understand the reasons behind the deviation…" at bounding box center [335, 396] width 0 height 10
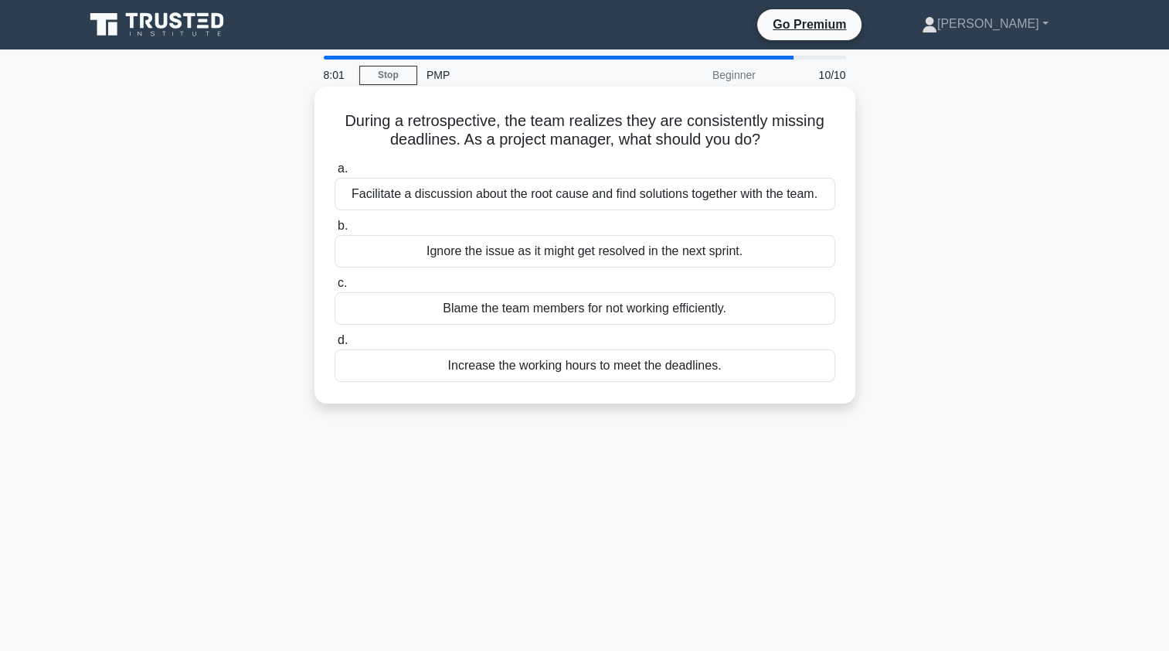
click at [526, 364] on div "Increase the working hours to meet the deadlines." at bounding box center [585, 365] width 501 height 32
click at [335, 345] on input "d. Increase the working hours to meet the deadlines." at bounding box center [335, 340] width 0 height 10
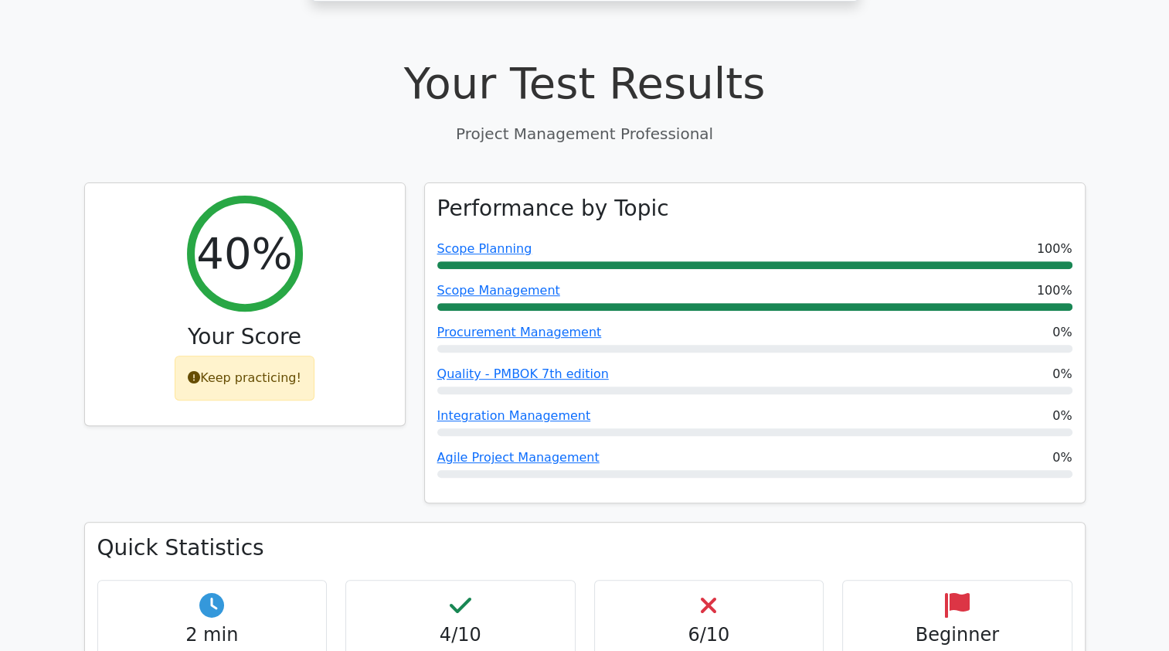
scroll to position [525, 0]
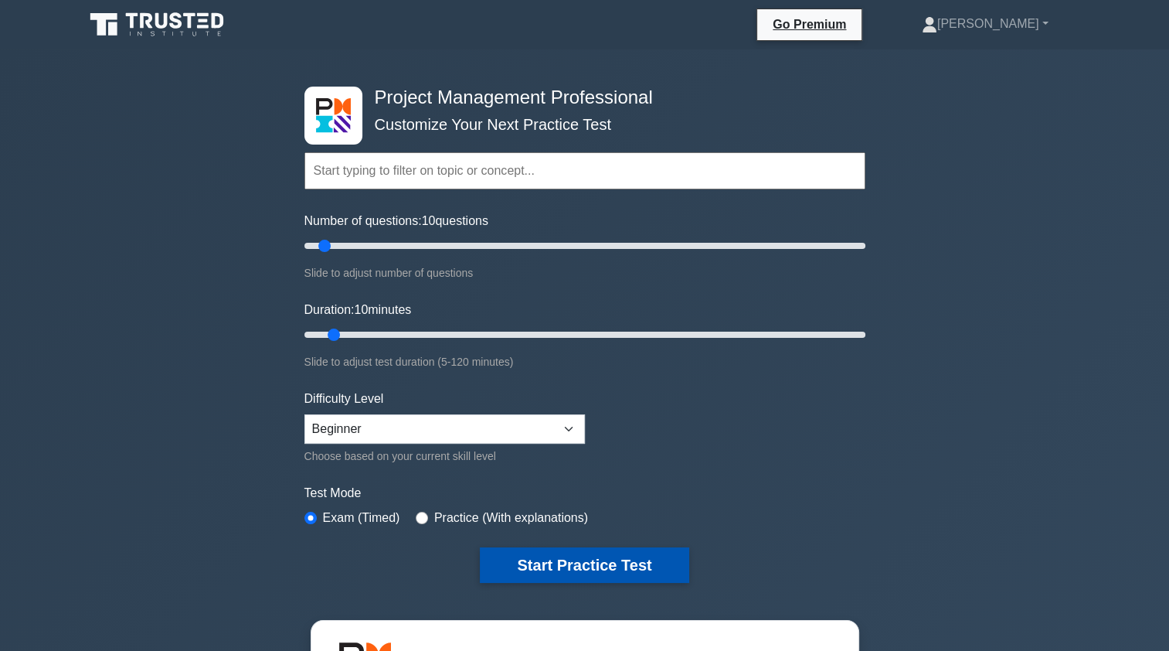
click at [625, 573] on button "Start Practice Test" at bounding box center [584, 565] width 209 height 36
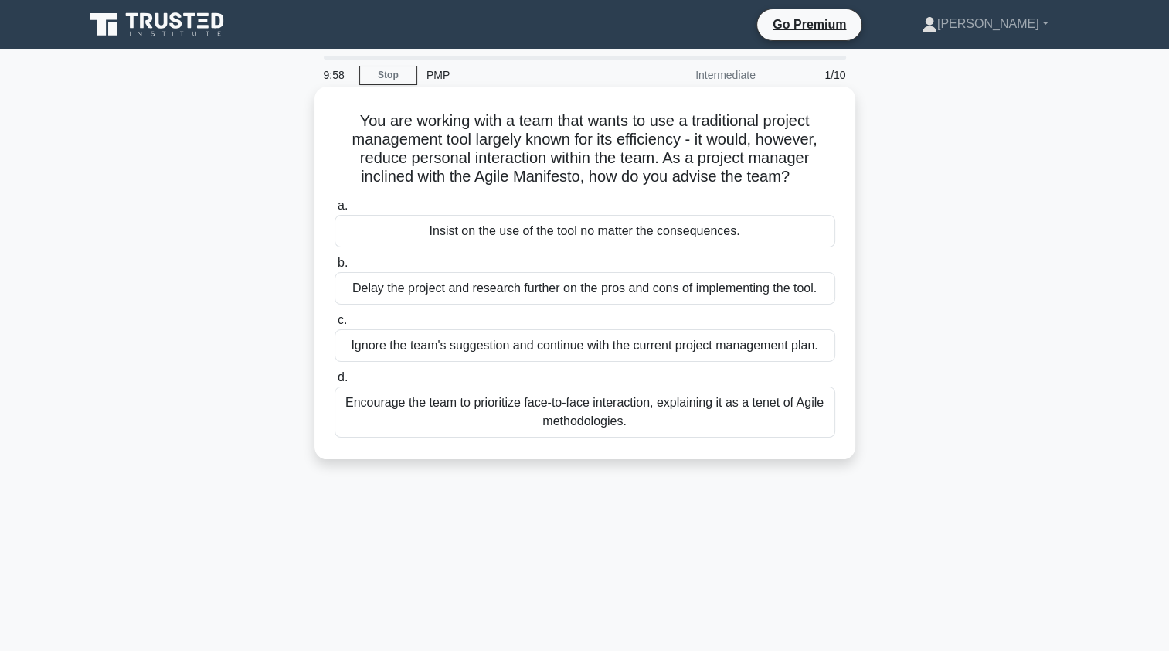
click at [575, 409] on div "Encourage the team to prioritize face-to-face interaction, explaining it as a t…" at bounding box center [585, 411] width 501 height 51
click at [335, 382] on input "d. Encourage the team to prioritize face-to-face interaction, explaining it as …" at bounding box center [335, 377] width 0 height 10
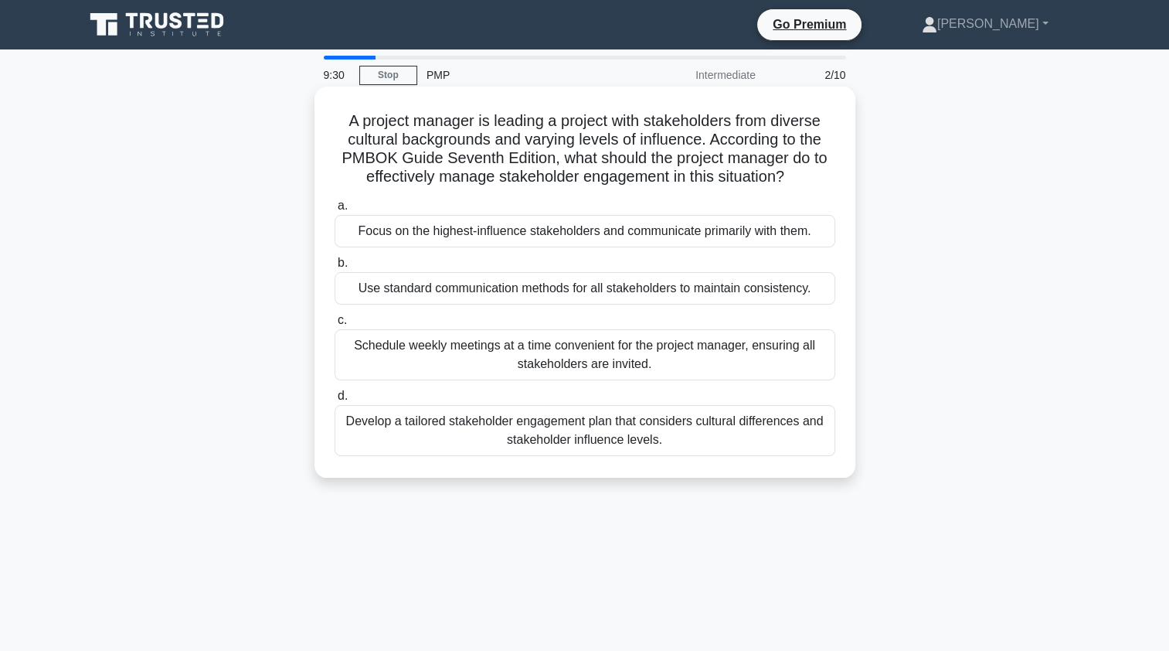
click at [667, 369] on div "Schedule weekly meetings at a time convenient for the project manager, ensuring…" at bounding box center [585, 354] width 501 height 51
click at [335, 325] on input "c. Schedule weekly meetings at a time convenient for the project manager, ensur…" at bounding box center [335, 320] width 0 height 10
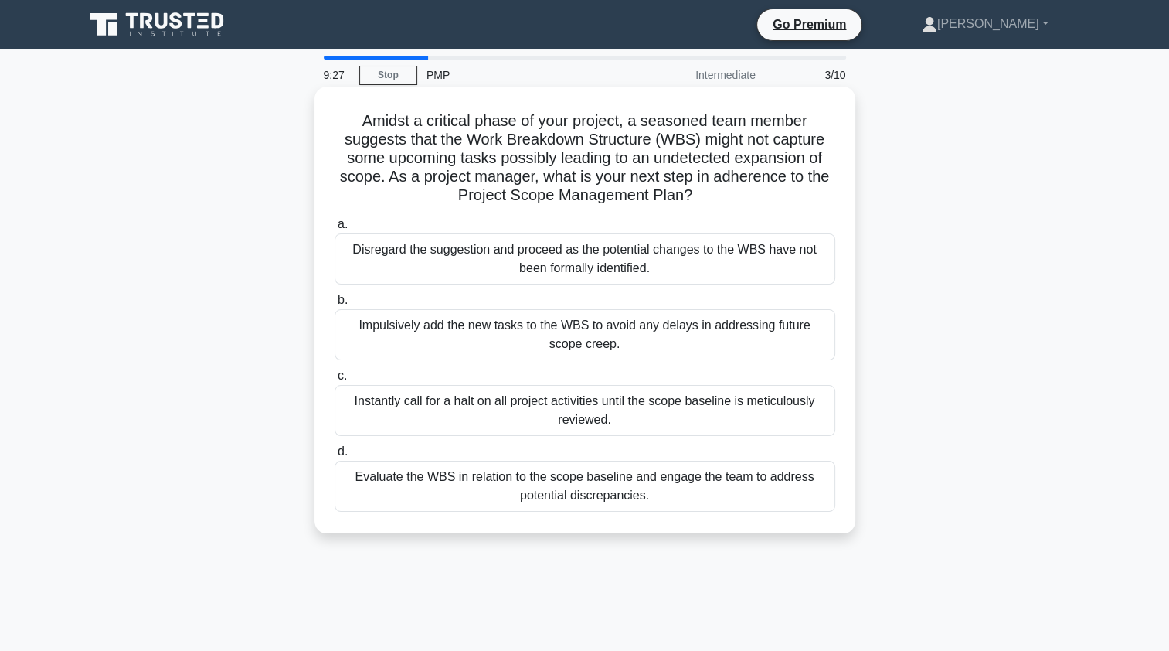
click at [596, 491] on div "Evaluate the WBS in relation to the scope baseline and engage the team to addre…" at bounding box center [585, 485] width 501 height 51
click at [335, 457] on input "d. Evaluate the WBS in relation to the scope baseline and engage the team to ad…" at bounding box center [335, 452] width 0 height 10
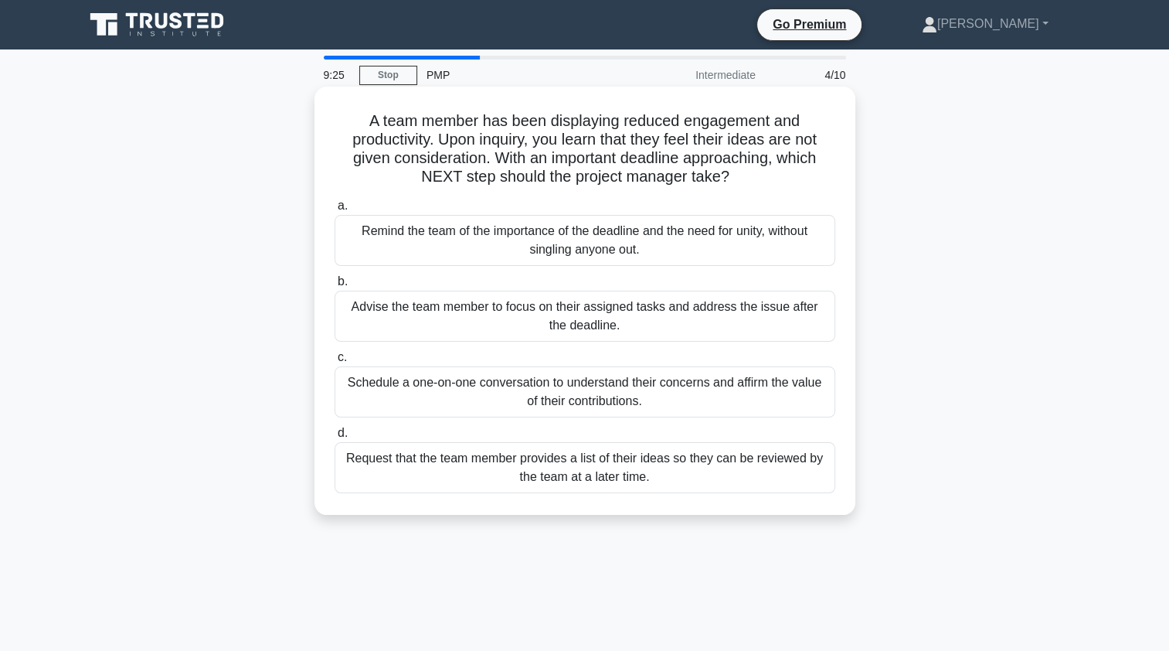
click at [517, 251] on div "Remind the team of the importance of the deadline and the need for unity, witho…" at bounding box center [585, 240] width 501 height 51
click at [335, 211] on input "a. Remind the team of the importance of the deadline and the need for unity, wi…" at bounding box center [335, 206] width 0 height 10
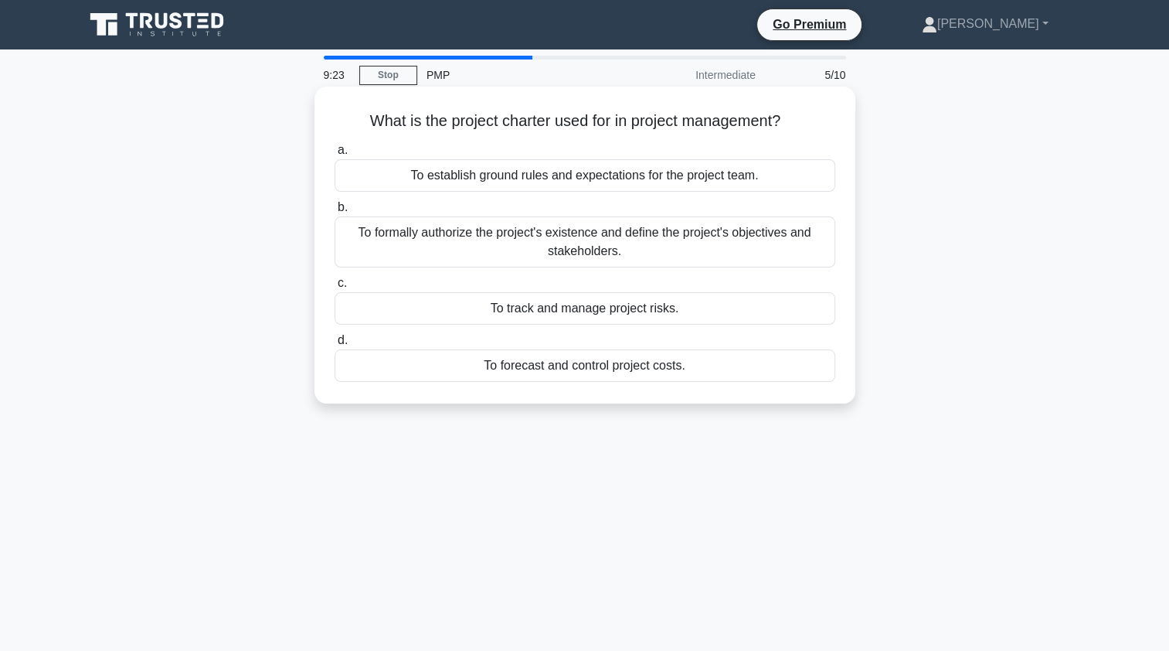
click at [554, 317] on div "To track and manage project risks." at bounding box center [585, 308] width 501 height 32
click at [335, 288] on input "c. To track and manage project risks." at bounding box center [335, 283] width 0 height 10
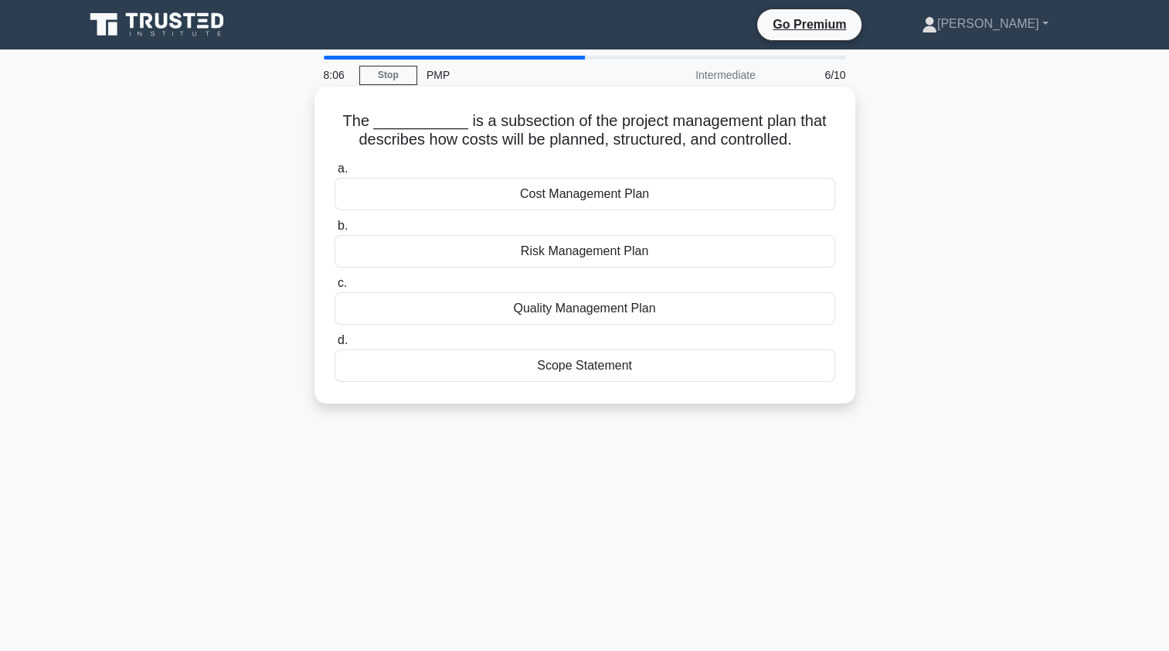
click at [615, 200] on div "Cost Management Plan" at bounding box center [585, 194] width 501 height 32
click at [335, 174] on input "a. Cost Management Plan" at bounding box center [335, 169] width 0 height 10
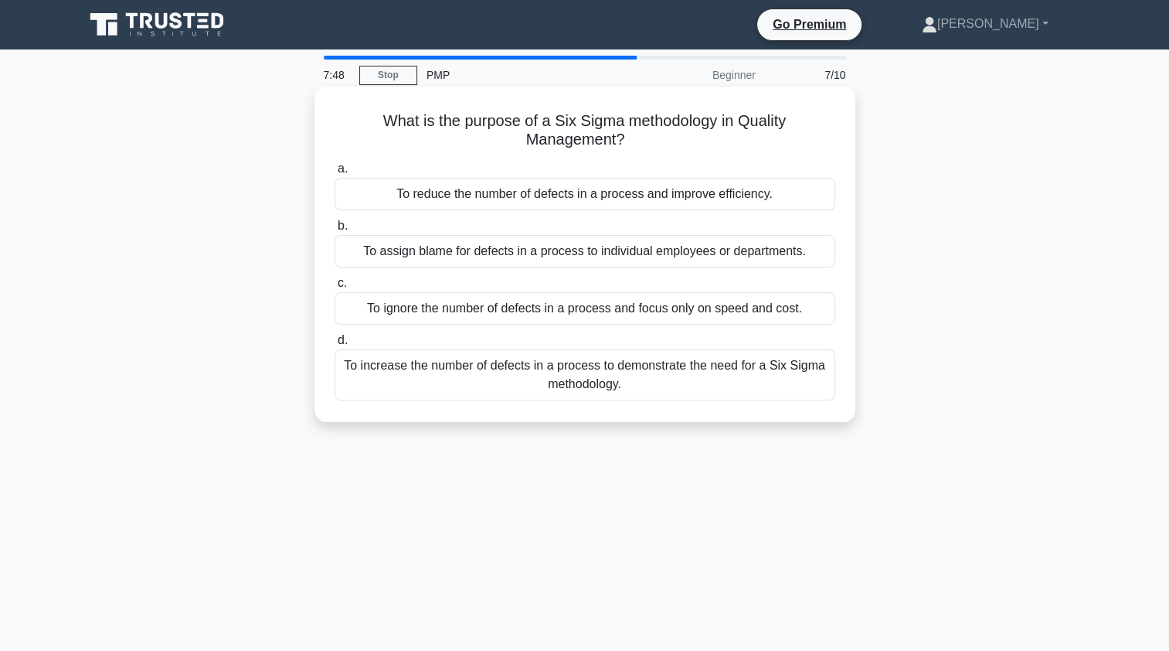
click at [712, 372] on div "To increase the number of defects in a process to demonstrate the need for a Si…" at bounding box center [585, 374] width 501 height 51
click at [335, 345] on input "d. To increase the number of defects in a process to demonstrate the need for a…" at bounding box center [335, 340] width 0 height 10
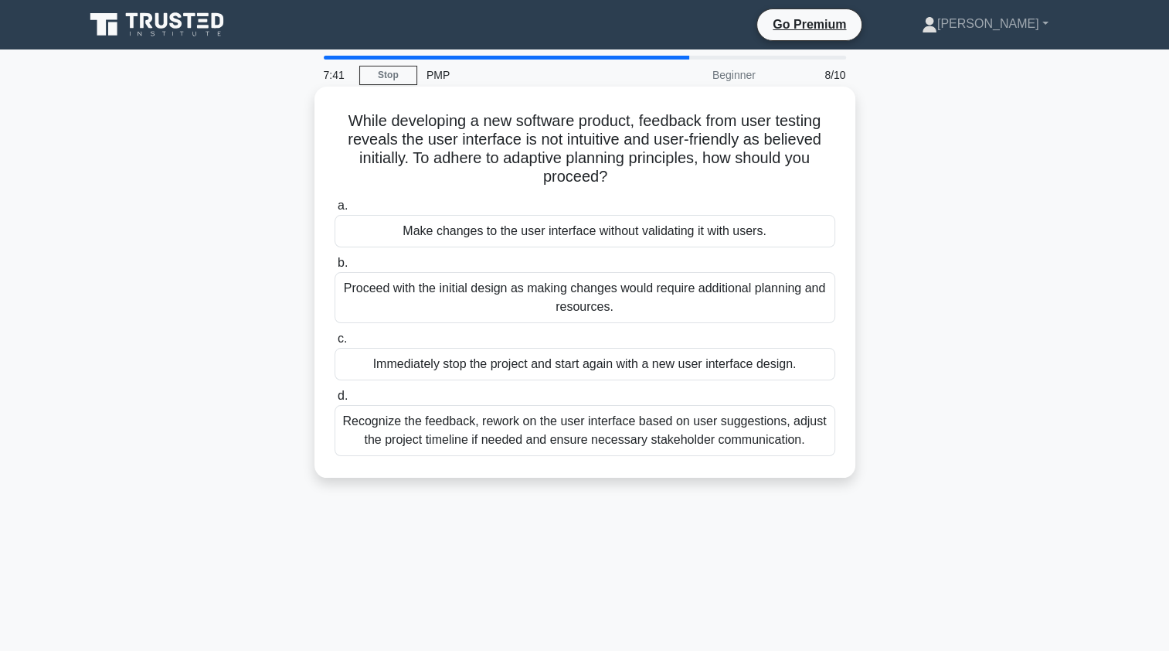
click at [488, 233] on div "Make changes to the user interface without validating it with users." at bounding box center [585, 231] width 501 height 32
click at [335, 211] on input "a. Make changes to the user interface without validating it with users." at bounding box center [335, 206] width 0 height 10
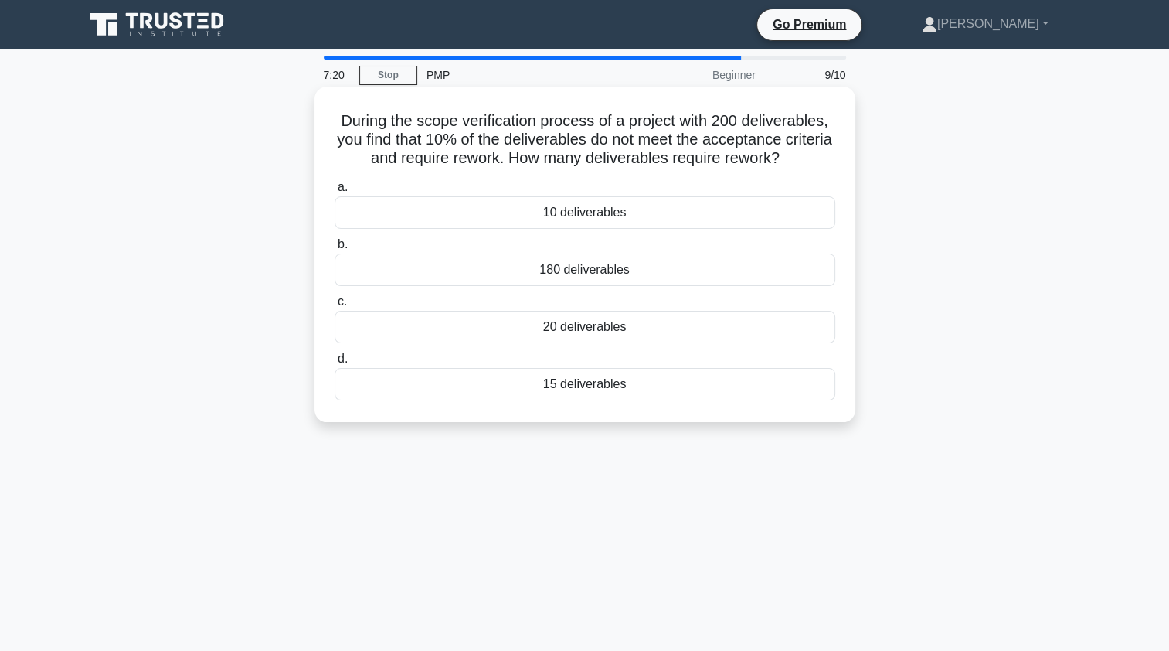
click at [569, 279] on div "180 deliverables" at bounding box center [585, 269] width 501 height 32
click at [335, 250] on input "b. 180 deliverables" at bounding box center [335, 244] width 0 height 10
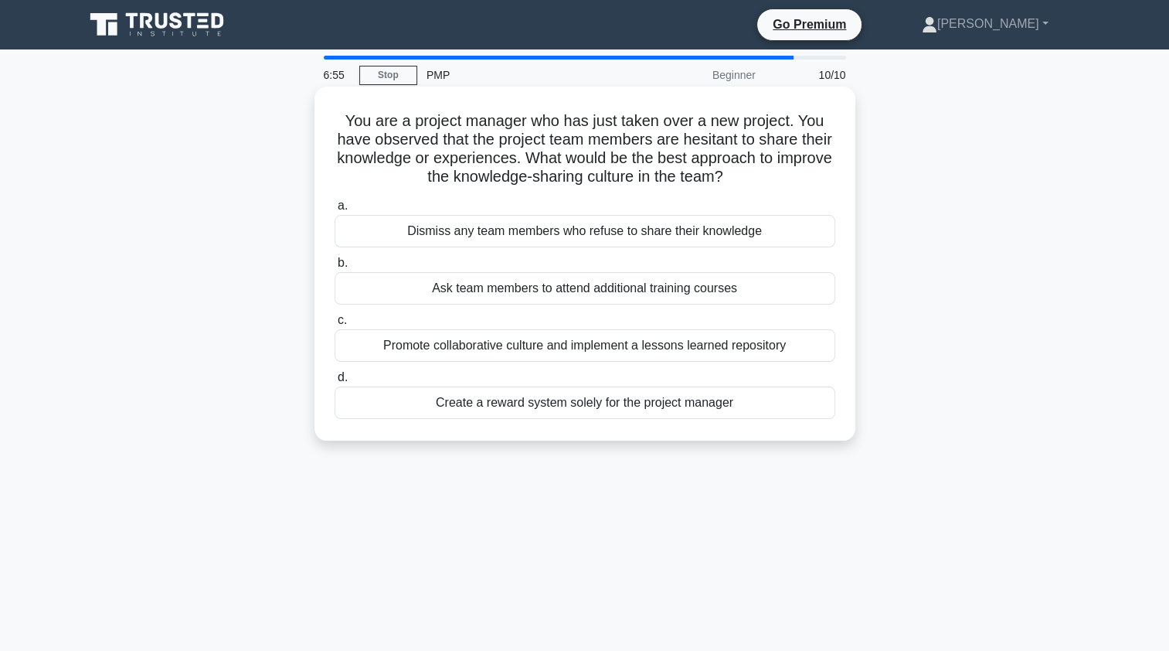
click at [596, 354] on div "Promote collaborative culture and implement a lessons learned repository" at bounding box center [585, 345] width 501 height 32
click at [335, 325] on input "c. Promote collaborative culture and implement a lessons learned repository" at bounding box center [335, 320] width 0 height 10
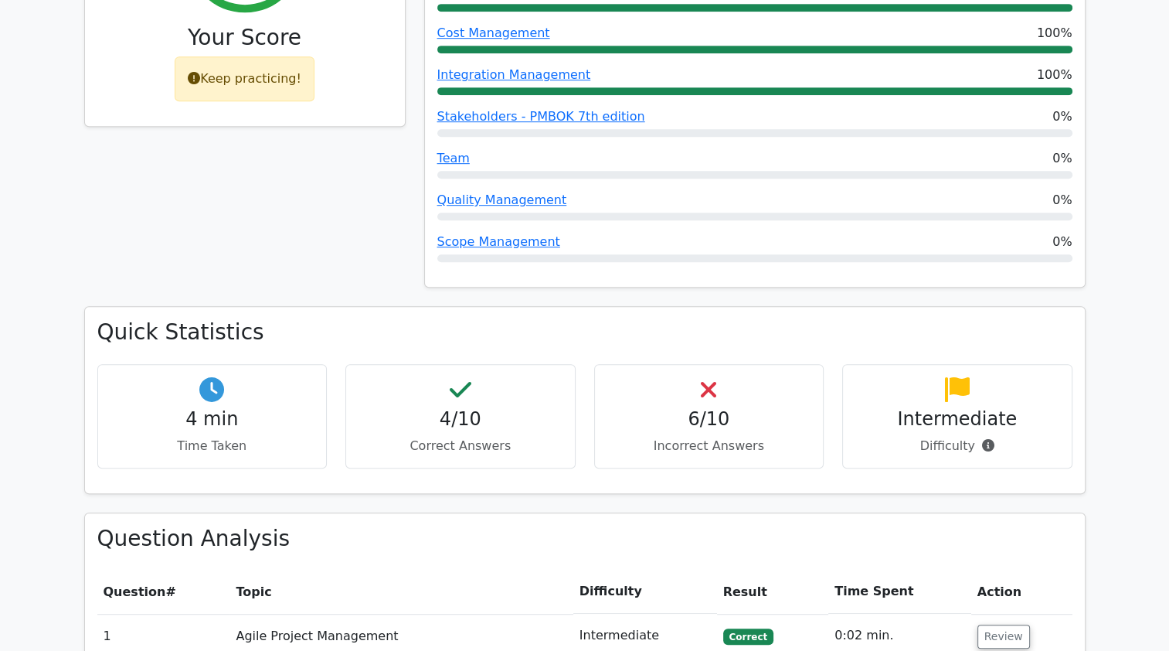
scroll to position [885, 0]
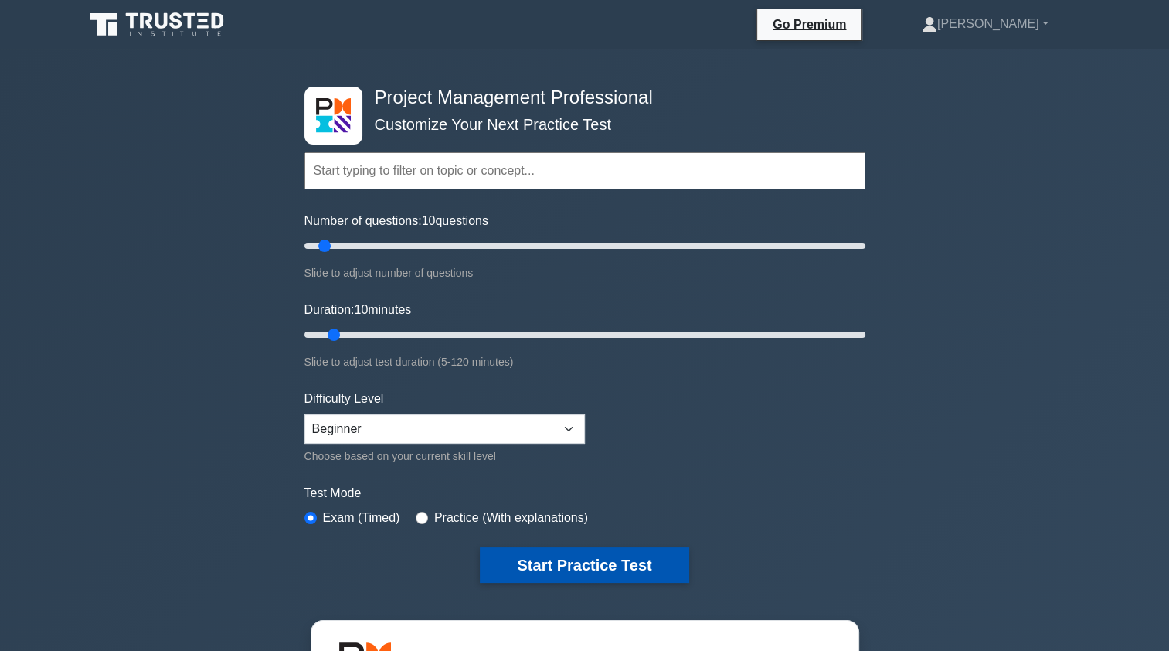
click at [549, 562] on button "Start Practice Test" at bounding box center [584, 565] width 209 height 36
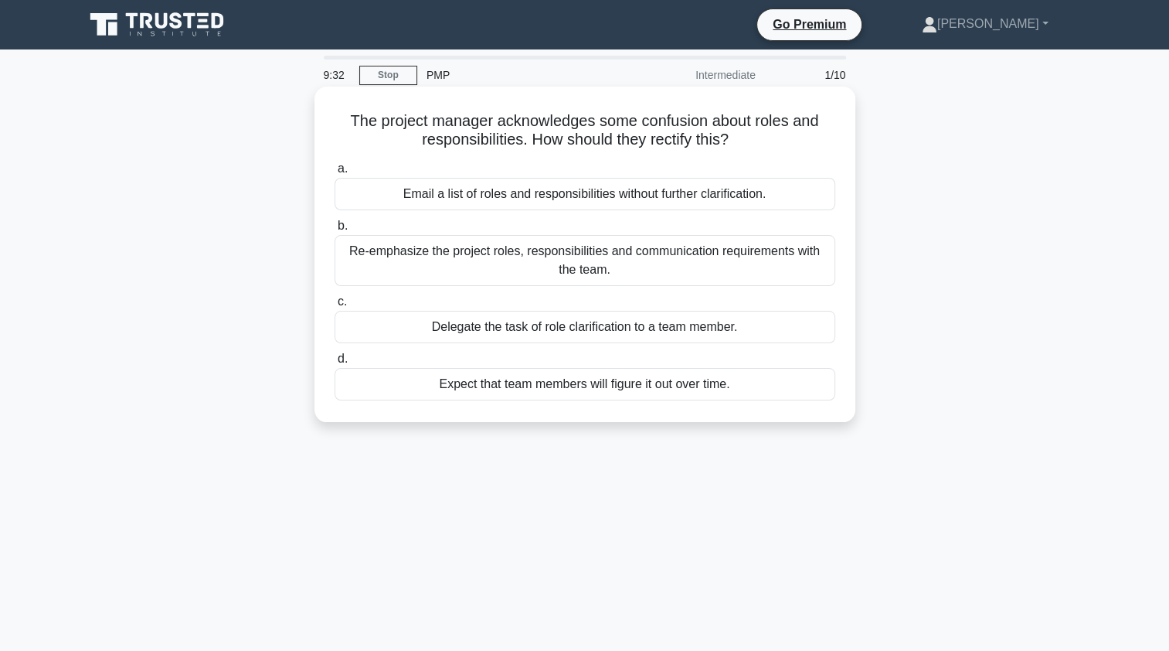
click at [530, 199] on div "Email a list of roles and responsibilities without further clarification." at bounding box center [585, 194] width 501 height 32
click at [335, 174] on input "a. Email a list of roles and responsibilities without further clarification." at bounding box center [335, 169] width 0 height 10
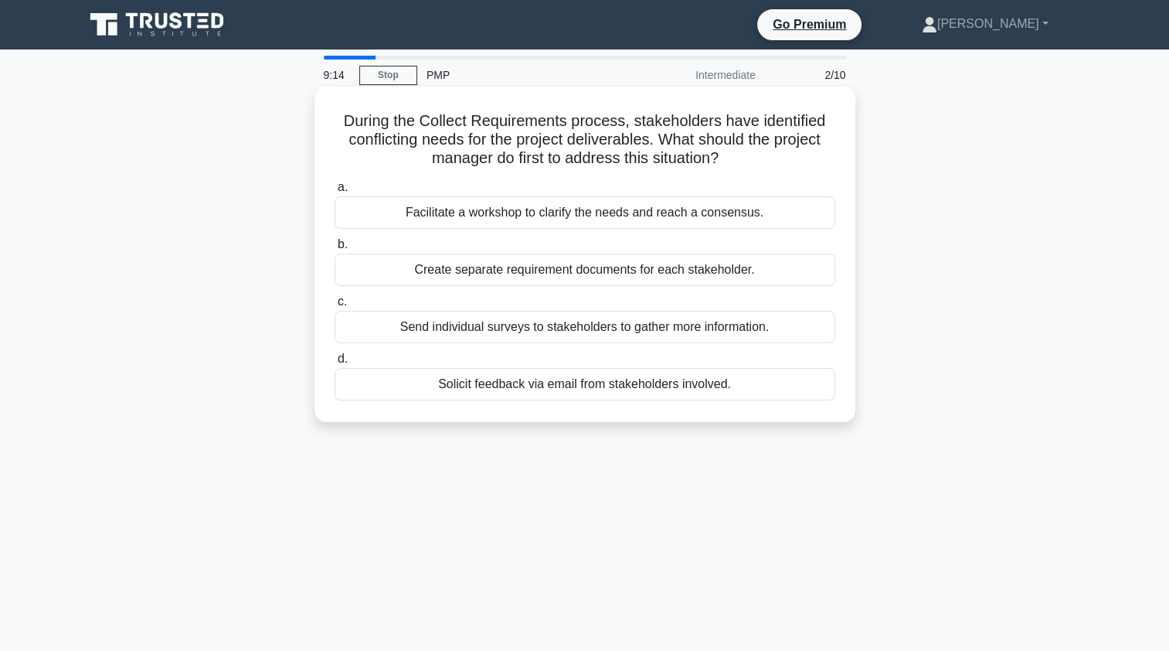
click at [600, 215] on div "Facilitate a workshop to clarify the needs and reach a consensus." at bounding box center [585, 212] width 501 height 32
click at [335, 192] on input "a. Facilitate a workshop to clarify the needs and reach a consensus." at bounding box center [335, 187] width 0 height 10
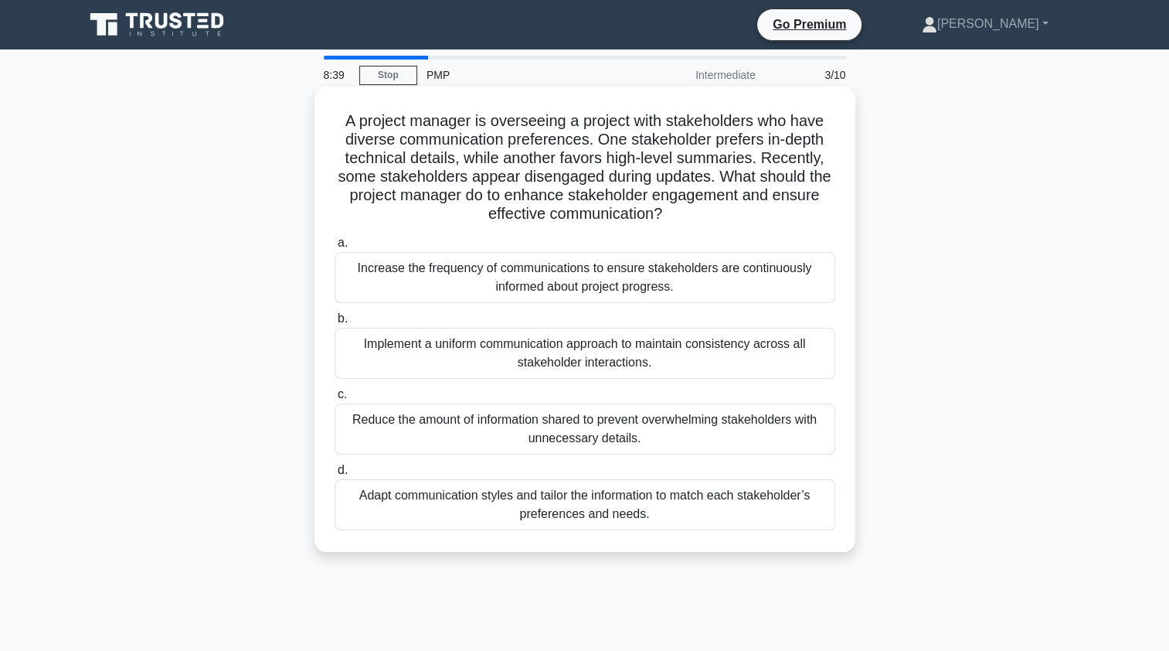
click at [656, 363] on div "Implement a uniform communication approach to maintain consistency across all s…" at bounding box center [585, 353] width 501 height 51
click at [335, 324] on input "b. Implement a uniform communication approach to maintain consistency across al…" at bounding box center [335, 319] width 0 height 10
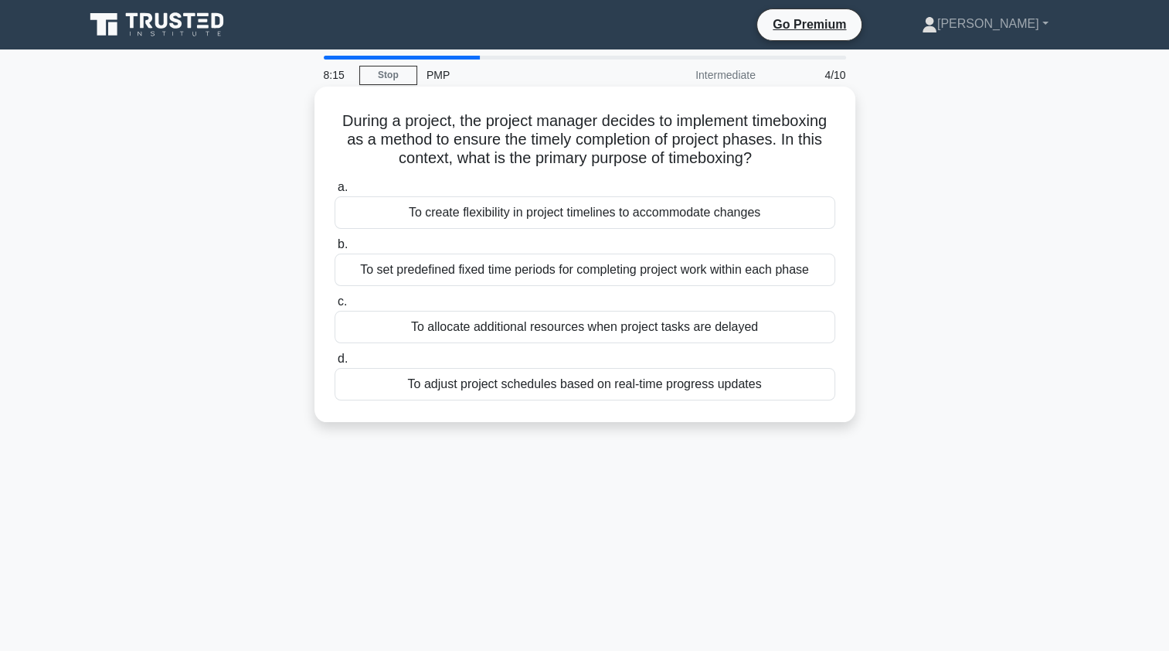
click at [610, 277] on div "To set predefined fixed time periods for completing project work within each ph…" at bounding box center [585, 269] width 501 height 32
click at [335, 250] on input "b. To set predefined fixed time periods for completing project work within each…" at bounding box center [335, 244] width 0 height 10
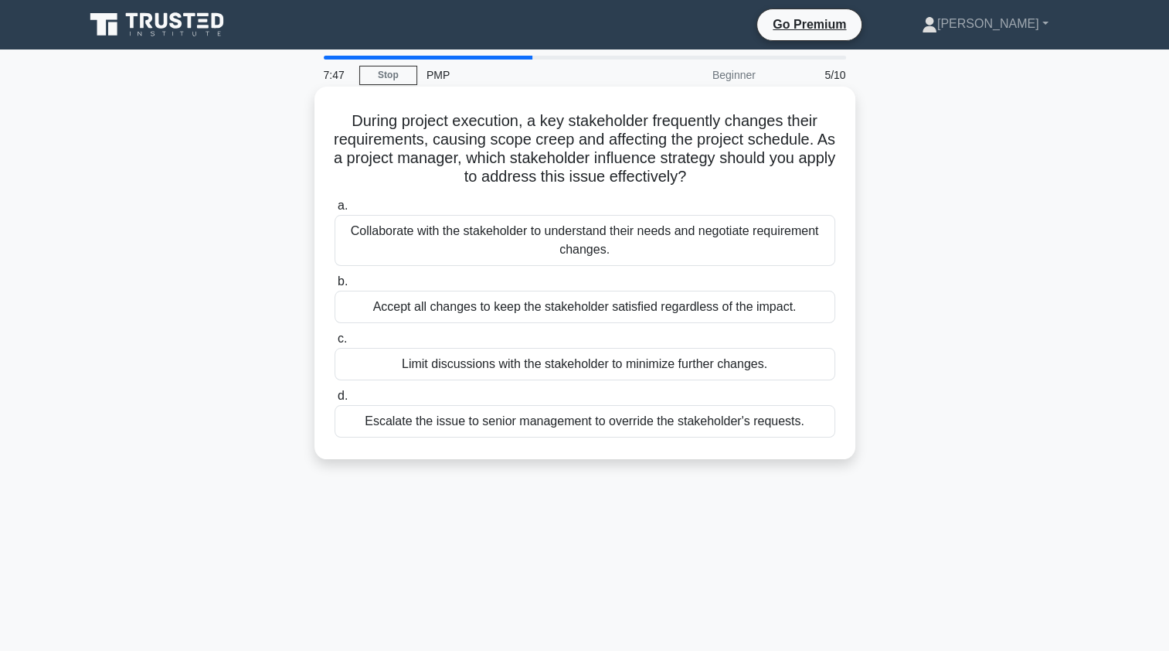
click at [519, 224] on div "Collaborate with the stakeholder to understand their needs and negotiate requir…" at bounding box center [585, 240] width 501 height 51
click at [335, 211] on input "a. Collaborate with the stakeholder to understand their needs and negotiate req…" at bounding box center [335, 206] width 0 height 10
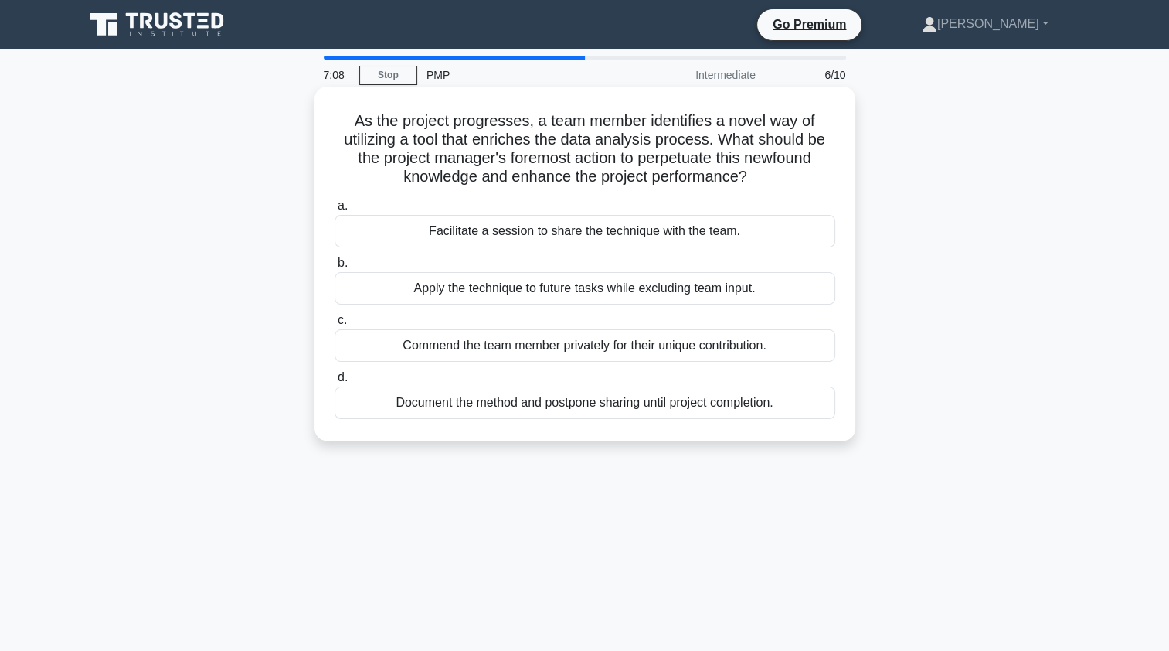
click at [634, 237] on div "Facilitate a session to share the technique with the team." at bounding box center [585, 231] width 501 height 32
click at [335, 211] on input "a. Facilitate a session to share the technique with the team." at bounding box center [335, 206] width 0 height 10
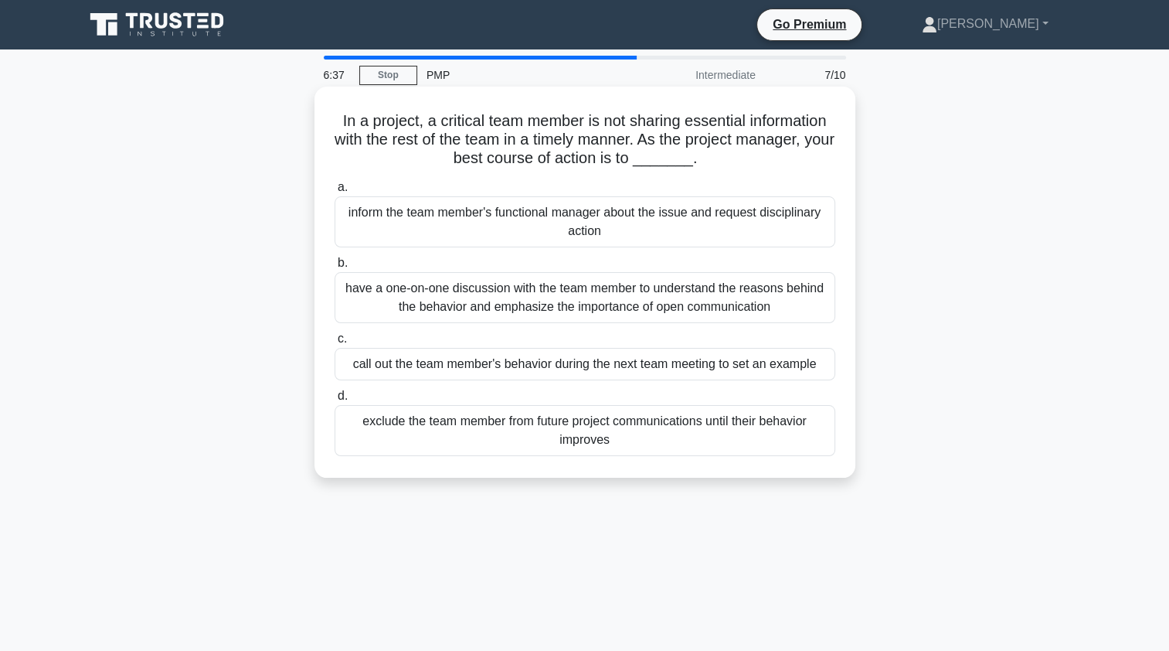
click at [698, 301] on div "have a one-on-one discussion with the team member to understand the reasons beh…" at bounding box center [585, 297] width 501 height 51
click at [335, 268] on input "b. have a one-on-one discussion with the team member to understand the reasons …" at bounding box center [335, 263] width 0 height 10
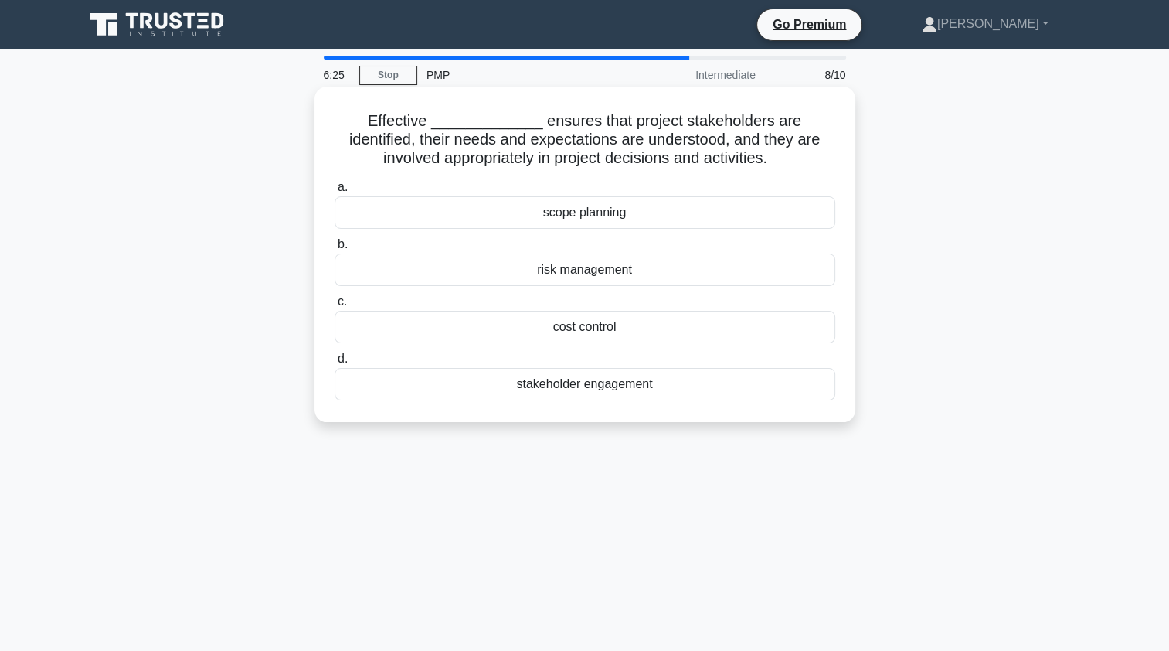
click at [618, 389] on div "stakeholder engagement" at bounding box center [585, 384] width 501 height 32
click at [335, 364] on input "d. stakeholder engagement" at bounding box center [335, 359] width 0 height 10
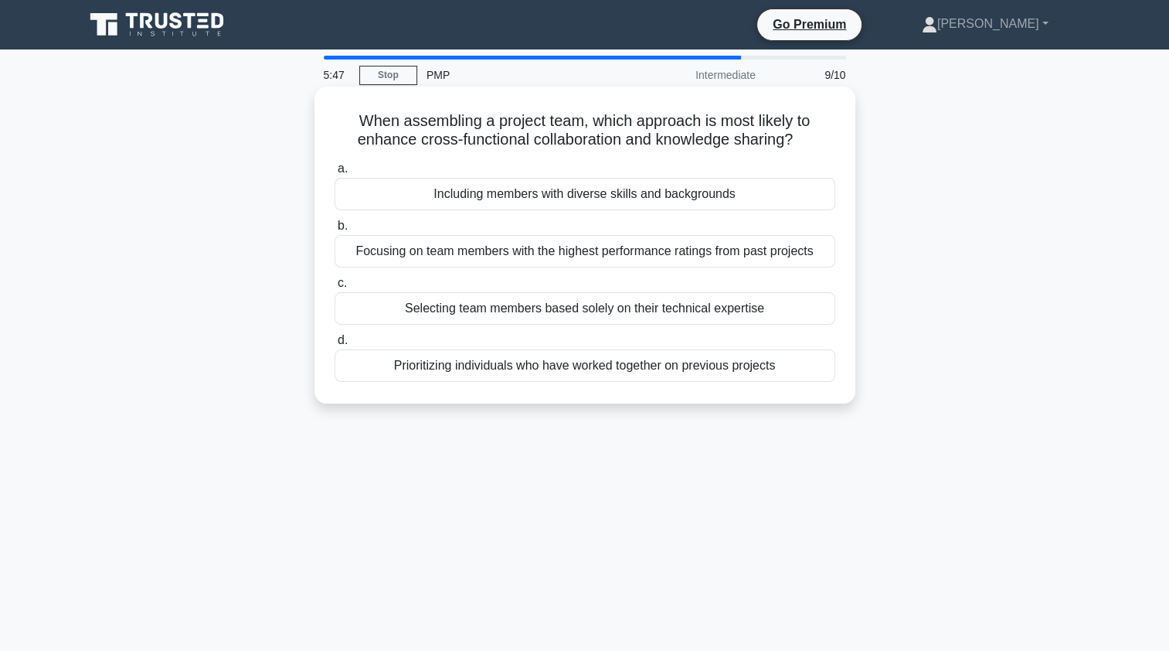
click at [657, 202] on div "Including members with diverse skills and backgrounds" at bounding box center [585, 194] width 501 height 32
click at [335, 174] on input "a. Including members with diverse skills and backgrounds" at bounding box center [335, 169] width 0 height 10
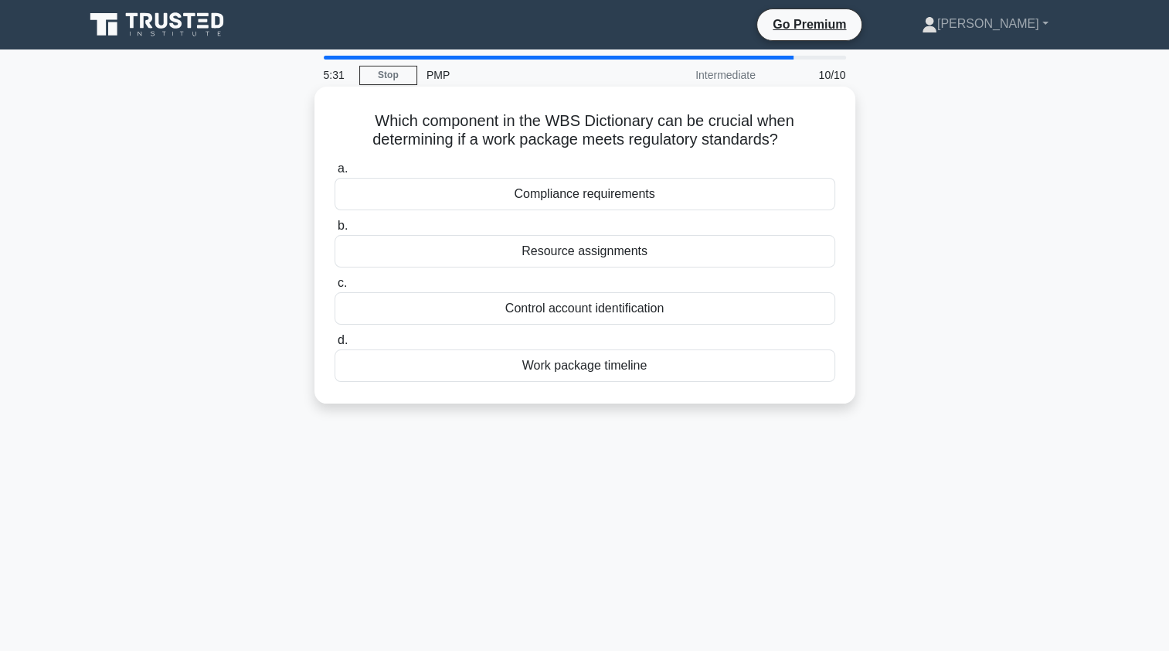
click at [609, 374] on div "Work package timeline" at bounding box center [585, 365] width 501 height 32
click at [335, 345] on input "d. Work package timeline" at bounding box center [335, 340] width 0 height 10
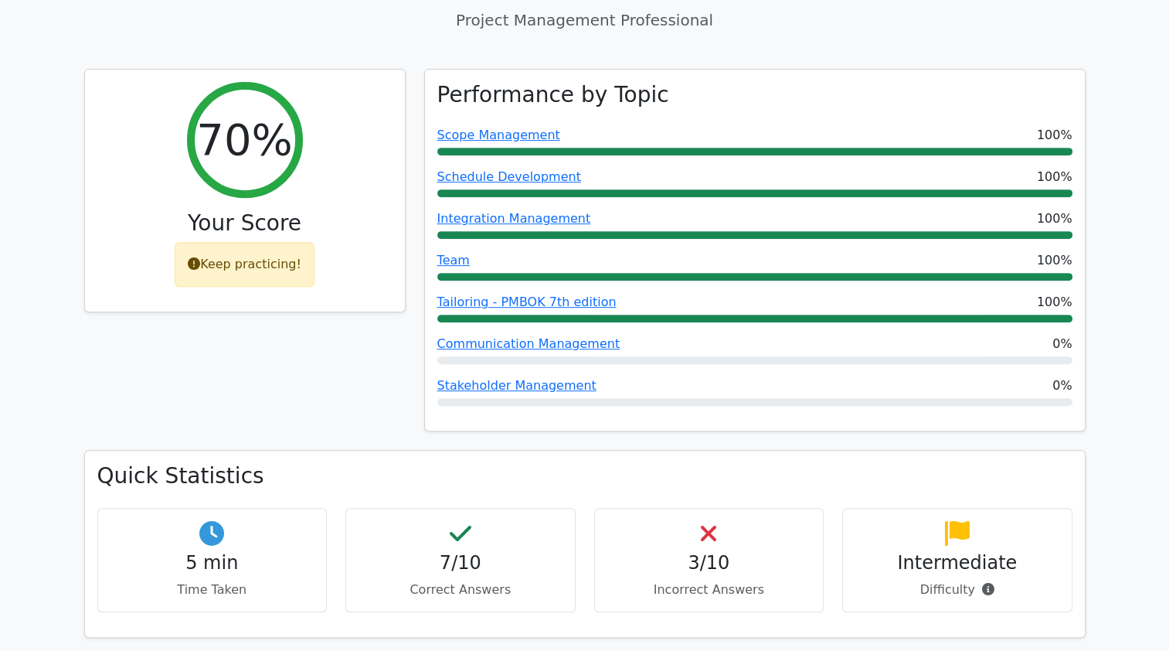
scroll to position [659, 0]
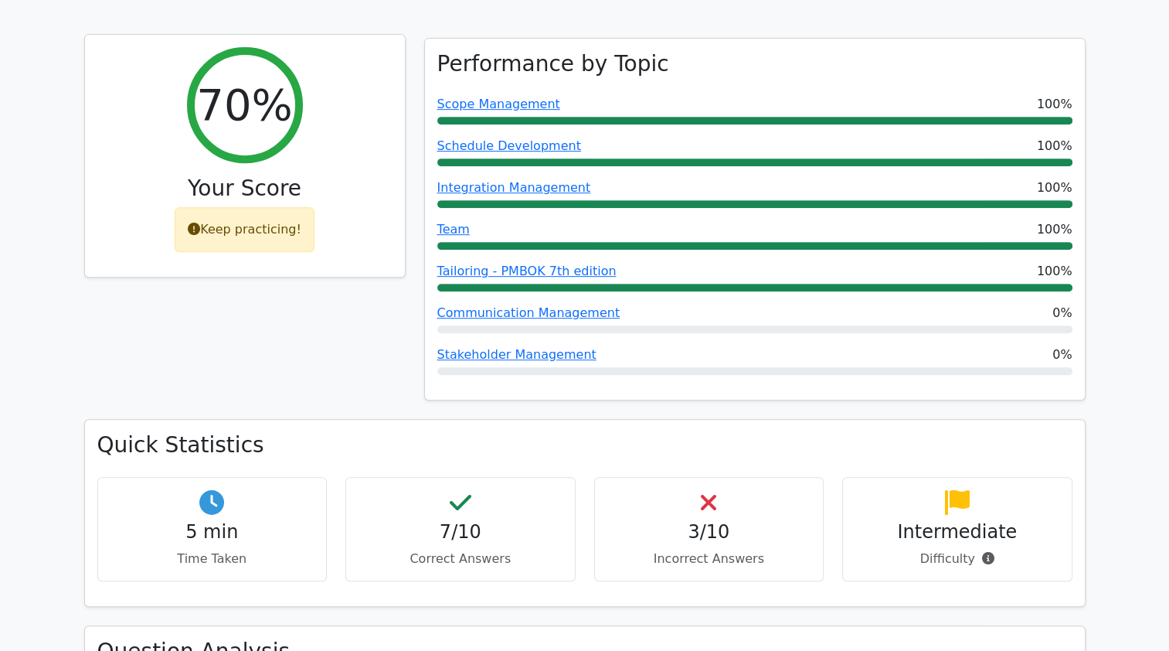
click at [218, 207] on div "Keep practicing!" at bounding box center [245, 229] width 140 height 45
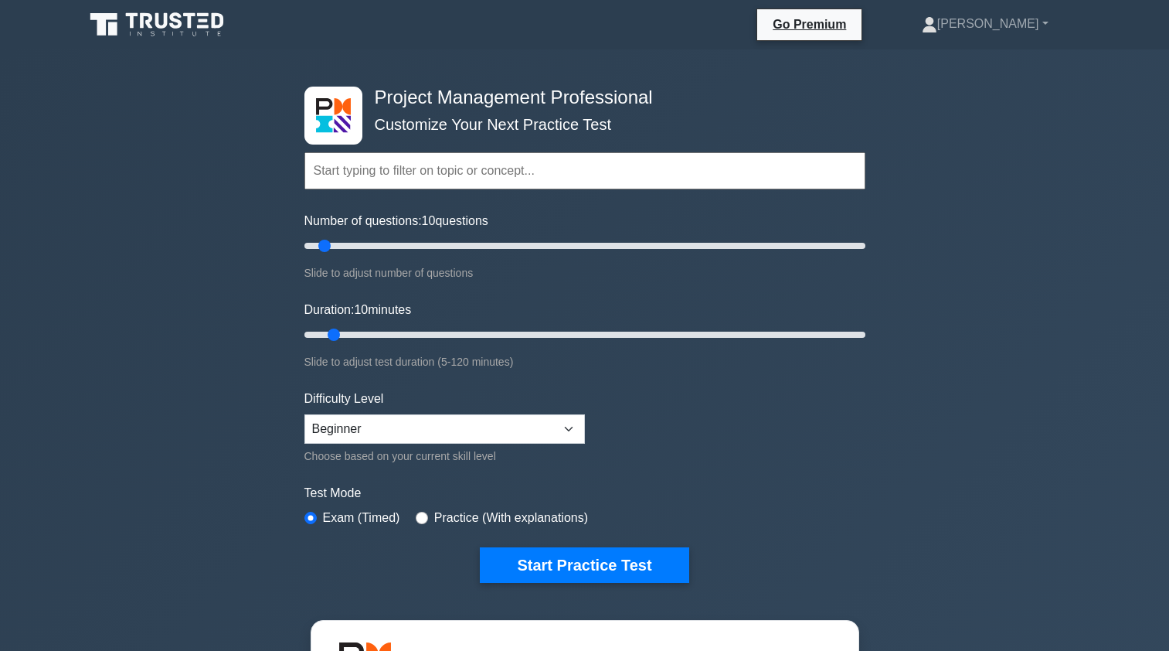
select select "beginner"
click at [656, 563] on button "Start Practice Test" at bounding box center [584, 565] width 209 height 36
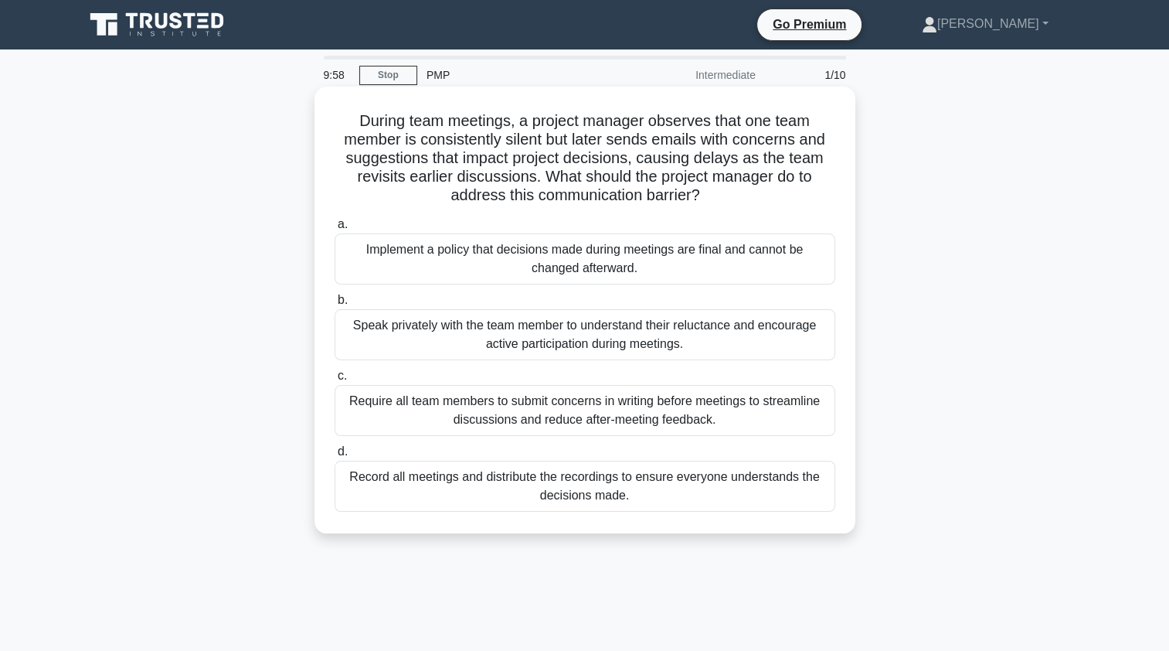
click at [450, 254] on div "Implement a policy that decisions made during meetings are final and cannot be …" at bounding box center [585, 258] width 501 height 51
click at [335, 229] on input "a. Implement a policy that decisions made during meetings are final and cannot …" at bounding box center [335, 224] width 0 height 10
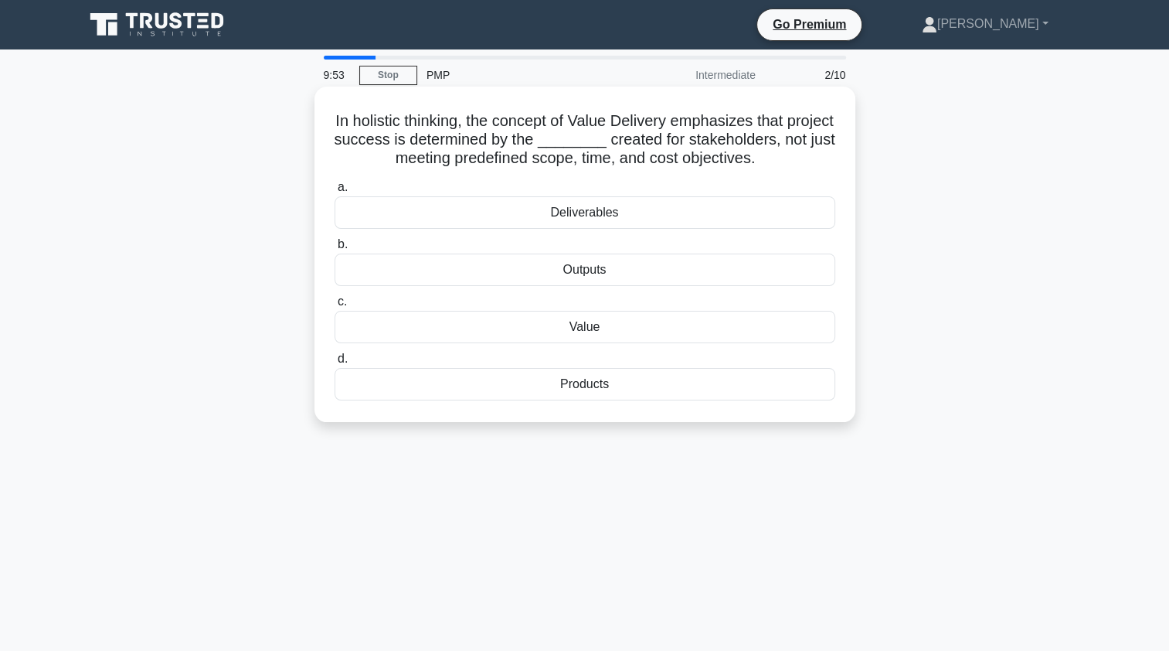
click at [575, 327] on div "Value" at bounding box center [585, 327] width 501 height 32
click at [335, 307] on input "c. Value" at bounding box center [335, 302] width 0 height 10
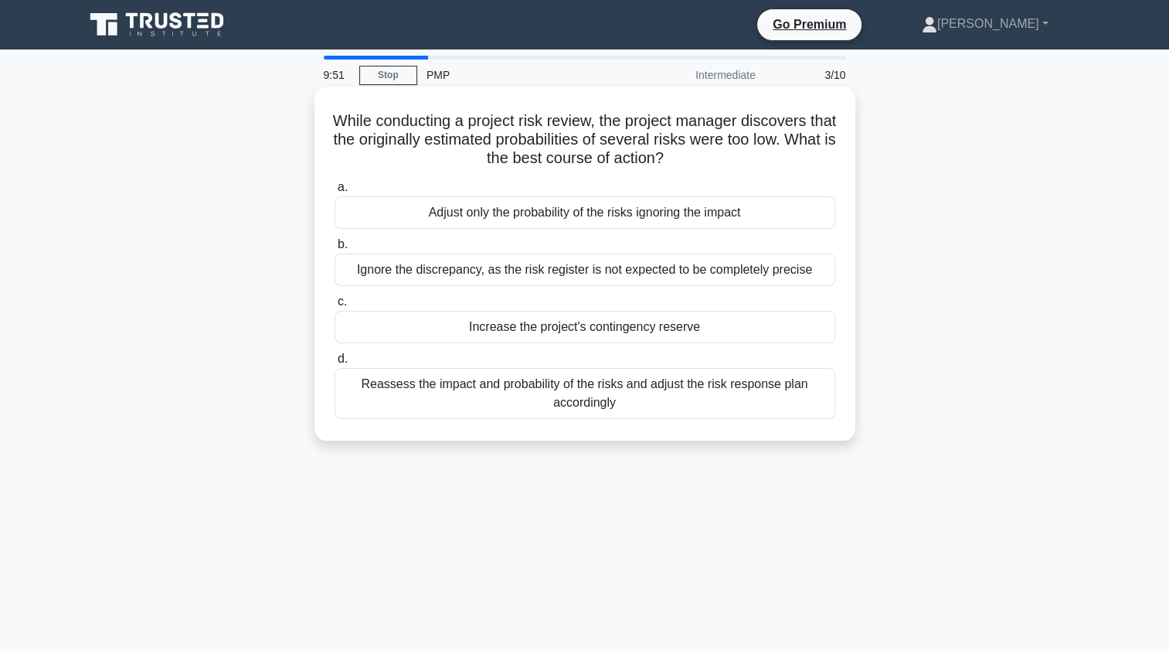
click at [541, 280] on div "Ignore the discrepancy, as the risk register is not expected to be completely p…" at bounding box center [585, 269] width 501 height 32
click at [335, 250] on input "b. Ignore the discrepancy, as the risk register is not expected to be completel…" at bounding box center [335, 244] width 0 height 10
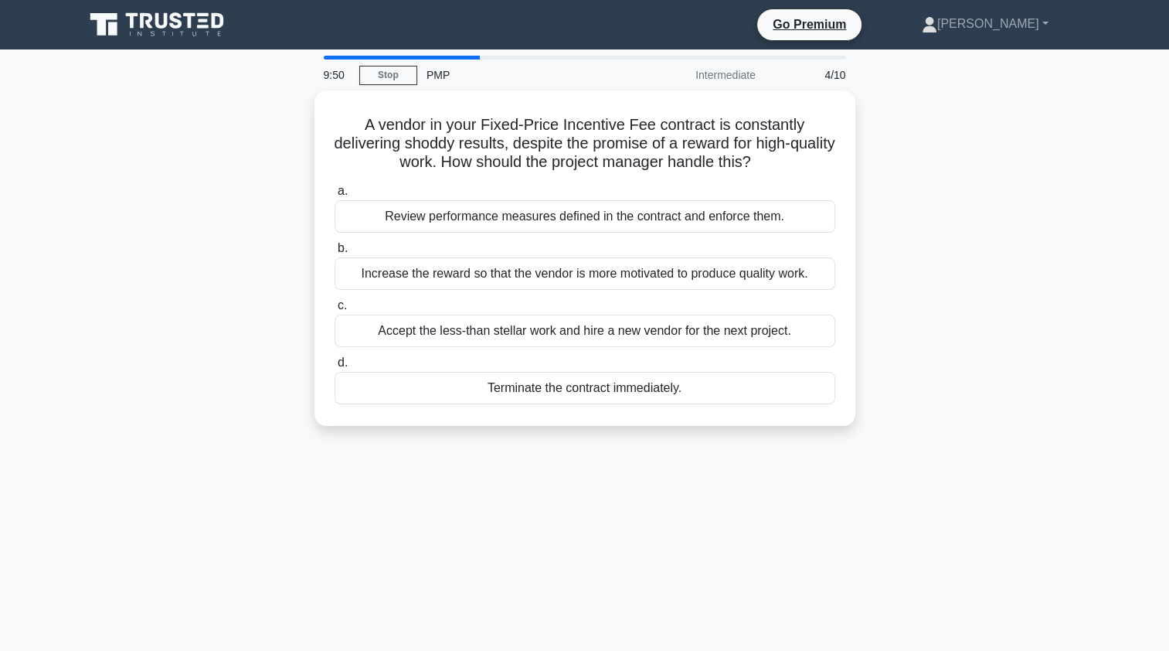
click at [541, 280] on div "Increase the reward so that the vendor is more motivated to produce quality wor…" at bounding box center [585, 273] width 501 height 32
click at [335, 253] on input "b. Increase the reward so that the vendor is more motivated to produce quality …" at bounding box center [335, 248] width 0 height 10
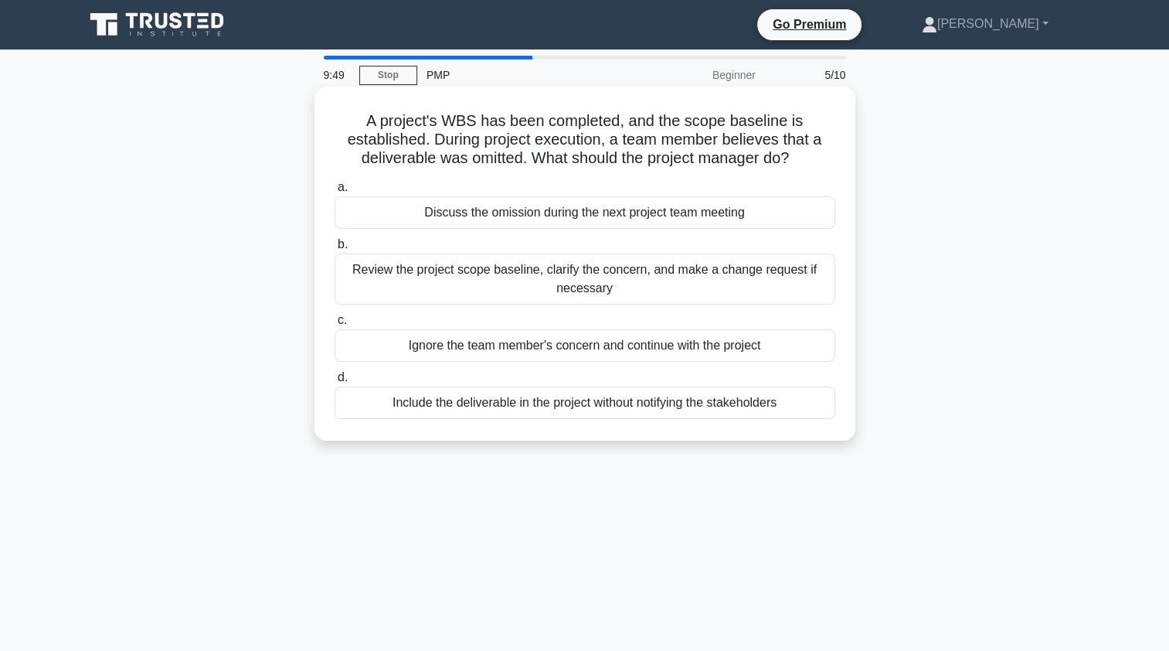
click at [545, 221] on div "Discuss the omission during the next project team meeting" at bounding box center [585, 212] width 501 height 32
click at [335, 192] on input "a. Discuss the omission during the next project team meeting" at bounding box center [335, 187] width 0 height 10
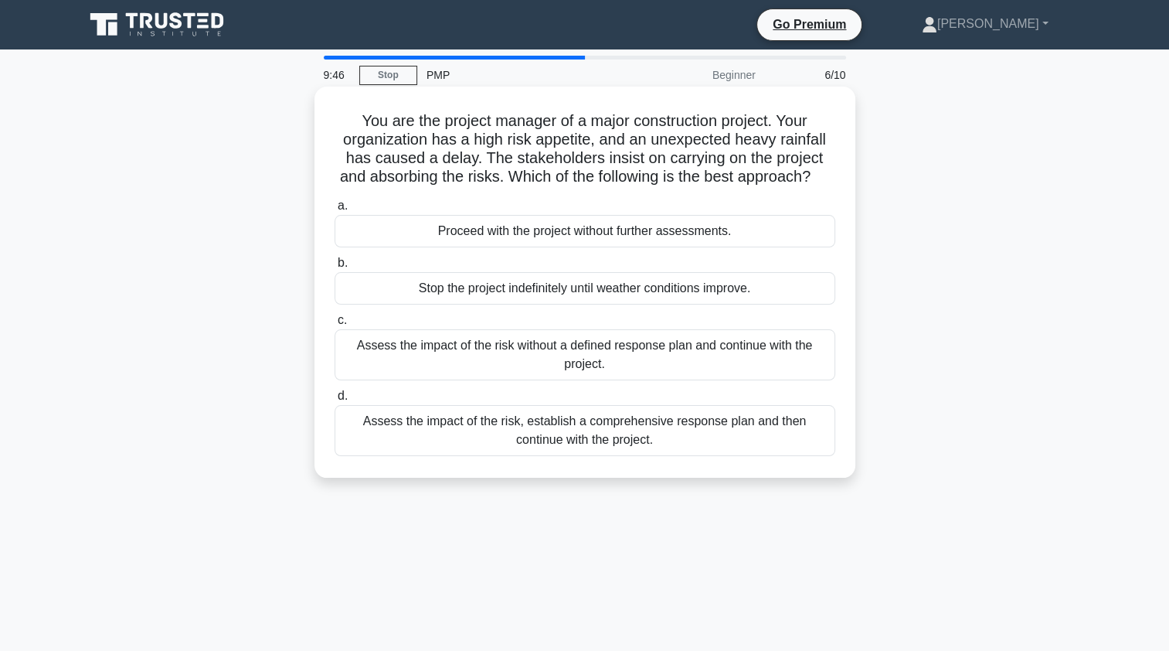
click at [544, 360] on div "Assess the impact of the risk without a defined response plan and continue with…" at bounding box center [585, 354] width 501 height 51
click at [335, 325] on input "c. Assess the impact of the risk without a defined response plan and continue w…" at bounding box center [335, 320] width 0 height 10
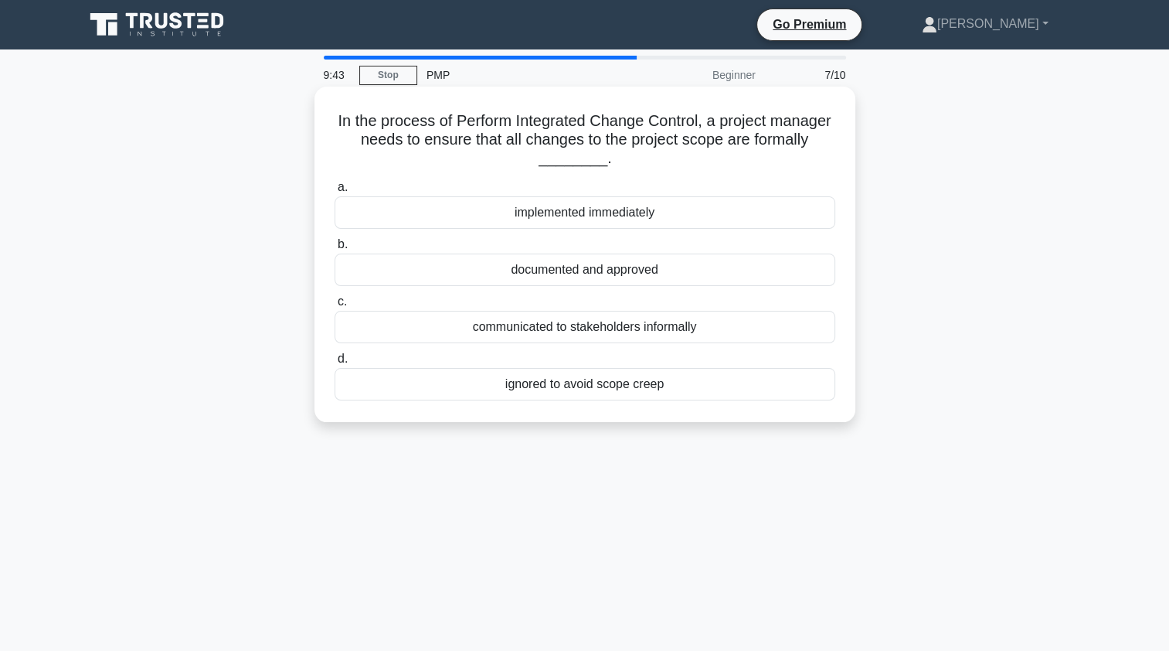
click at [596, 323] on div "communicated to stakeholders informally" at bounding box center [585, 327] width 501 height 32
click at [335, 307] on input "c. communicated to stakeholders informally" at bounding box center [335, 302] width 0 height 10
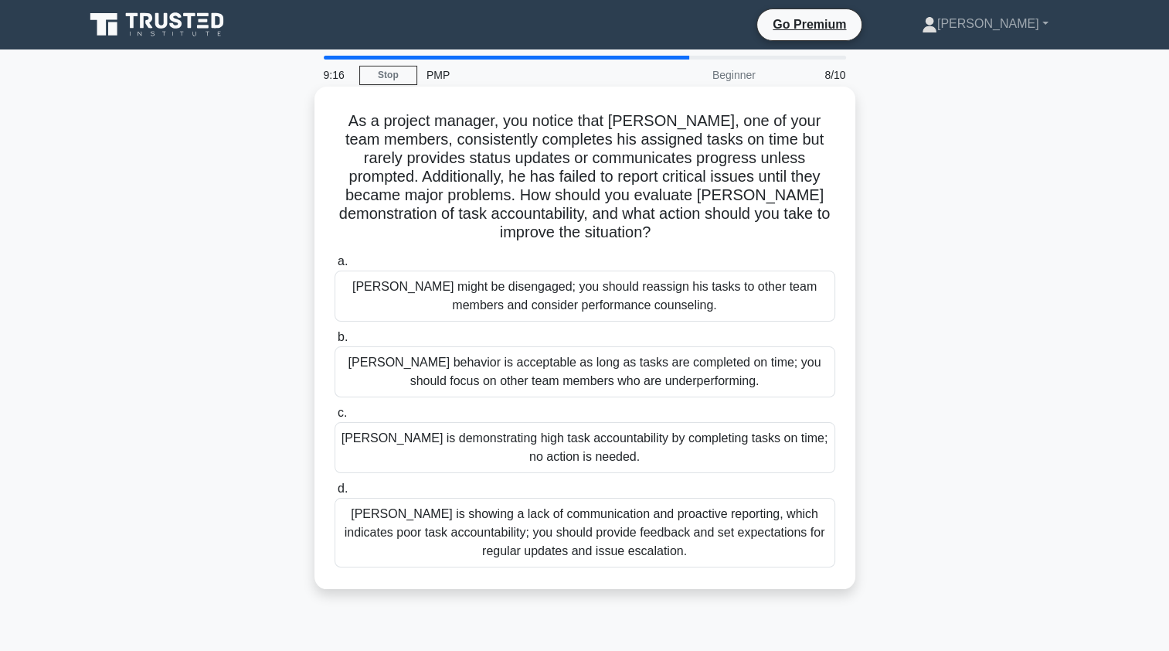
click at [626, 535] on div "Thomas is showing a lack of communication and proactive reporting, which indica…" at bounding box center [585, 533] width 501 height 70
click at [335, 494] on input "d. Thomas is showing a lack of communication and proactive reporting, which ind…" at bounding box center [335, 489] width 0 height 10
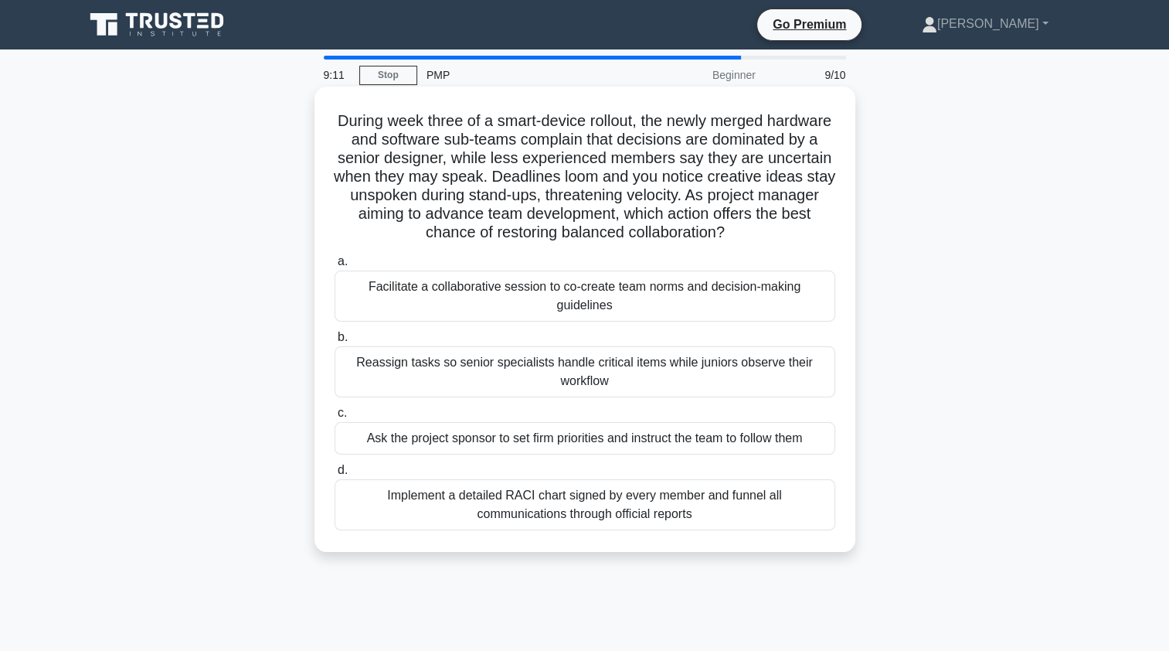
click at [546, 312] on div "Facilitate a collaborative session to co-create team norms and decision-making …" at bounding box center [585, 295] width 501 height 51
click at [335, 267] on input "a. Facilitate a collaborative session to co-create team norms and decision-maki…" at bounding box center [335, 261] width 0 height 10
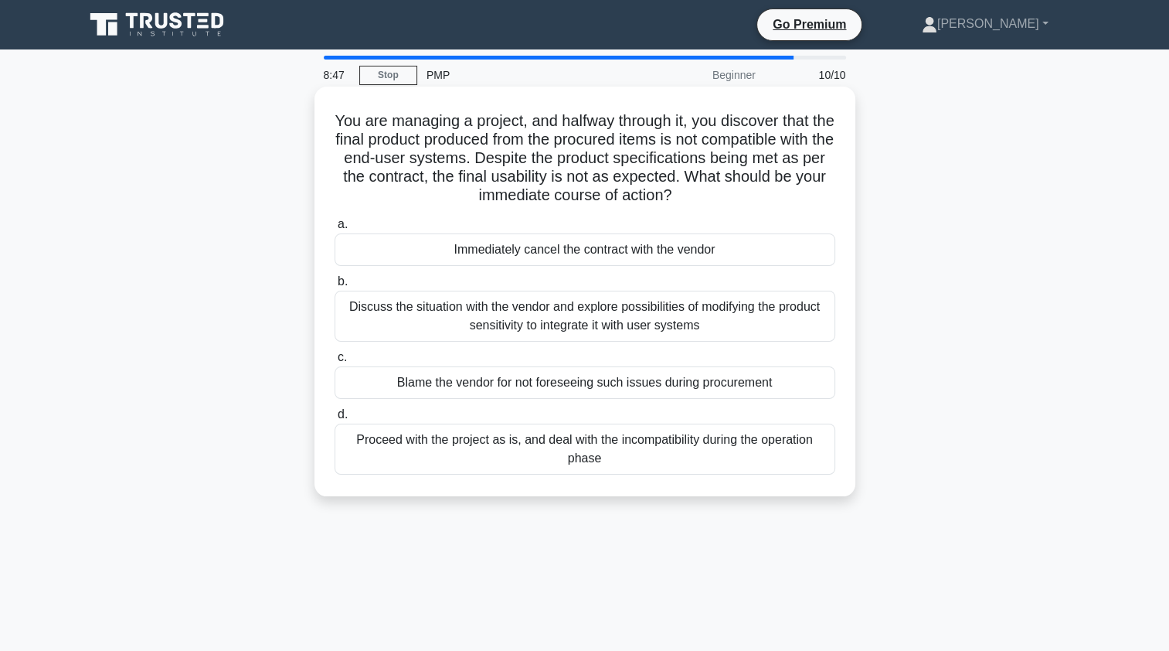
click at [507, 325] on div "Discuss the situation with the vendor and explore possibilities of modifying th…" at bounding box center [585, 315] width 501 height 51
click at [335, 287] on input "b. Discuss the situation with the vendor and explore possibilities of modifying…" at bounding box center [335, 282] width 0 height 10
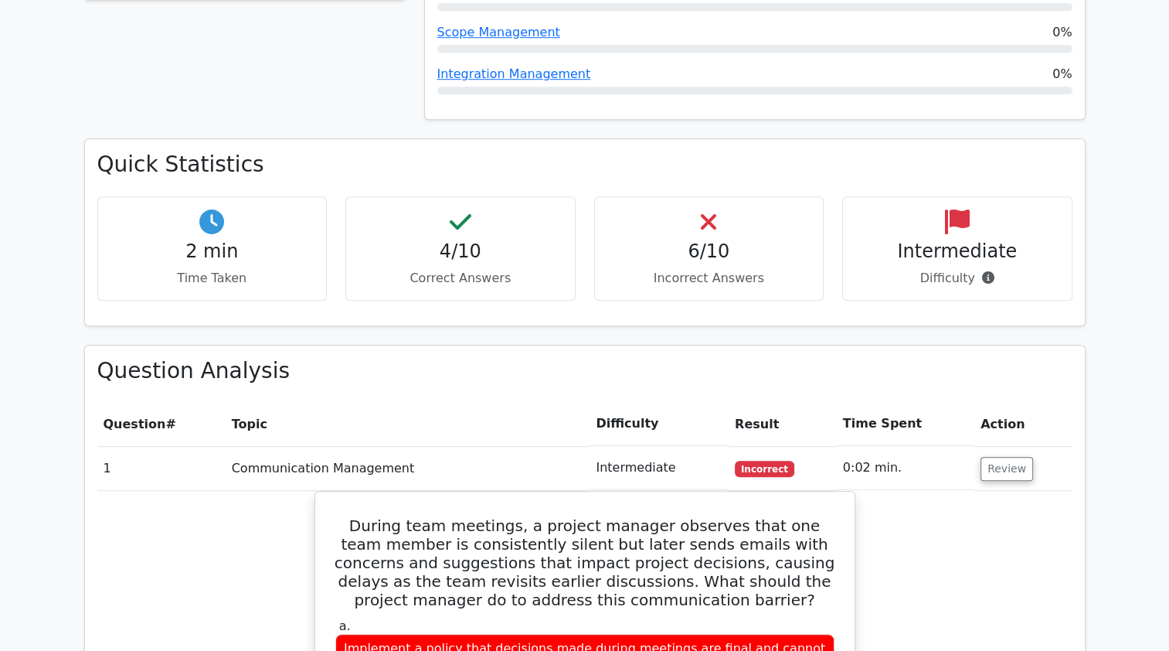
scroll to position [1509, 0]
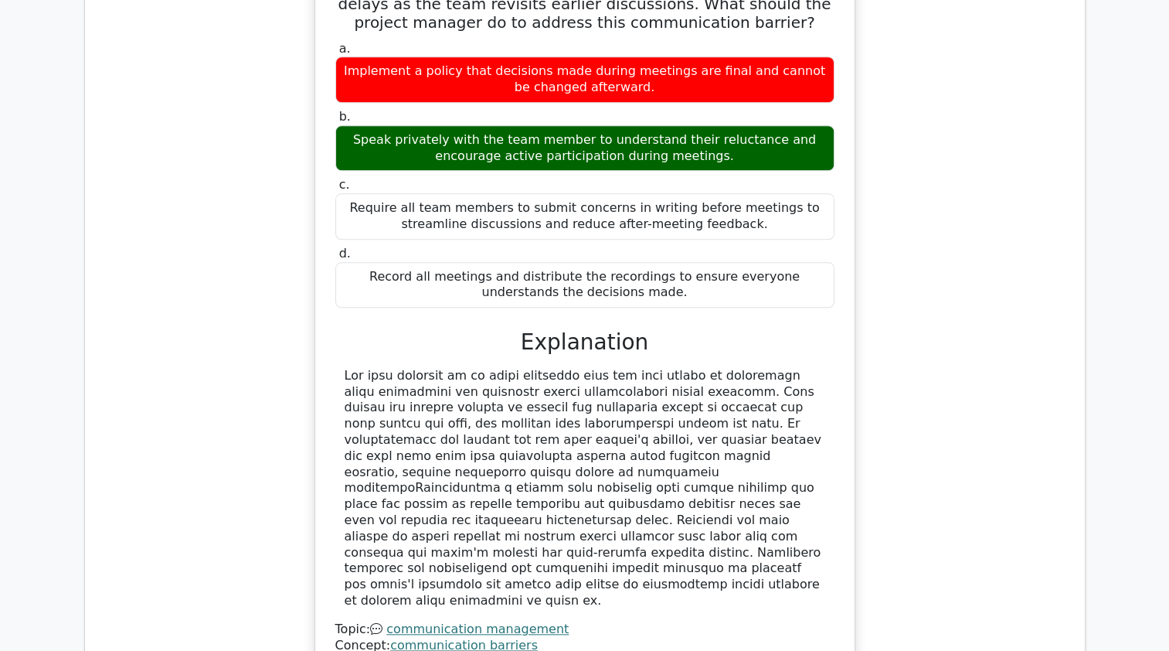
click at [444, 368] on div at bounding box center [585, 488] width 481 height 241
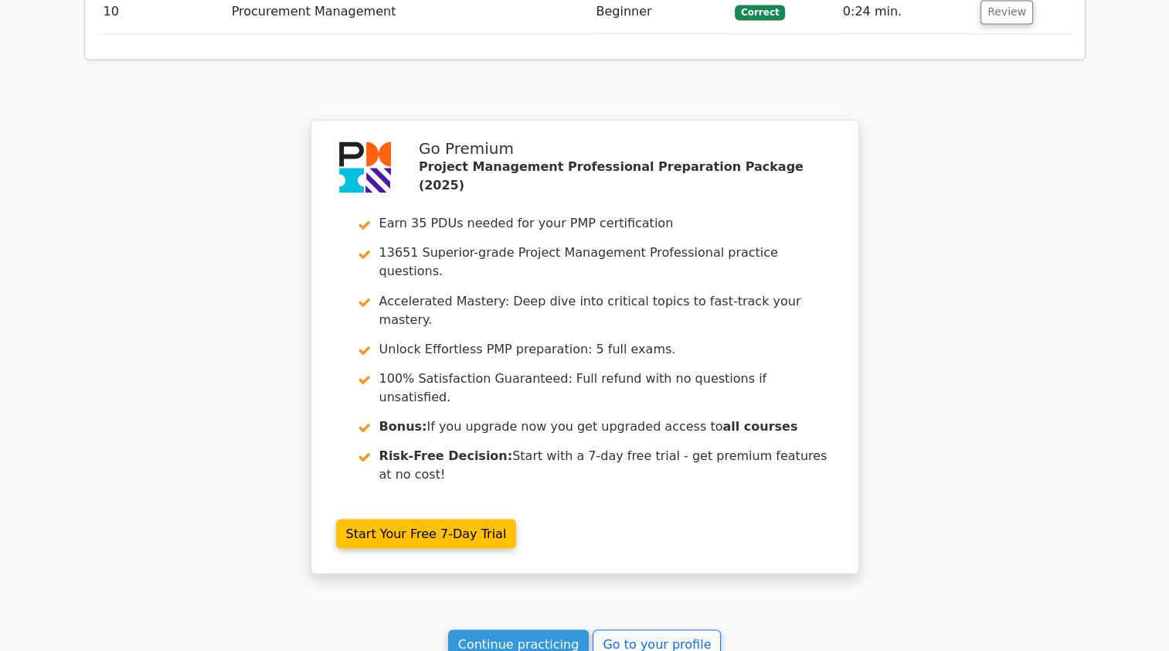
scroll to position [2621, 0]
